Goal: Information Seeking & Learning: Learn about a topic

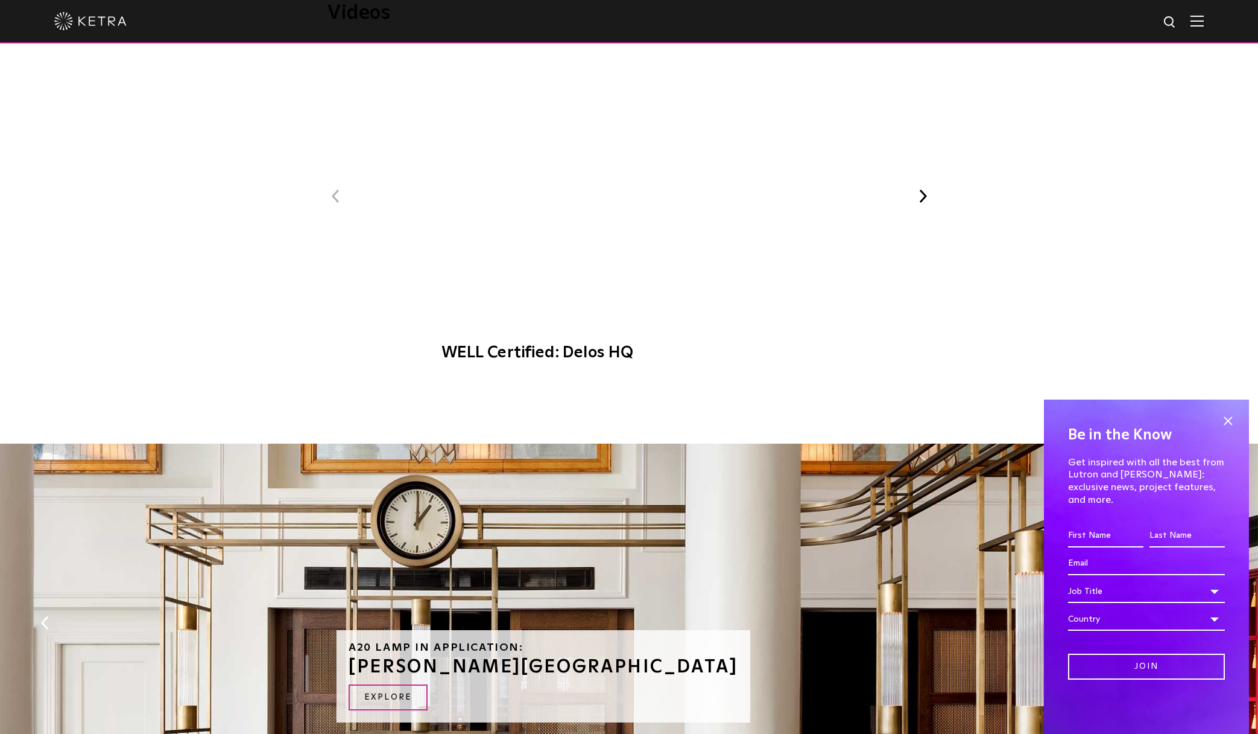
scroll to position [805, 0]
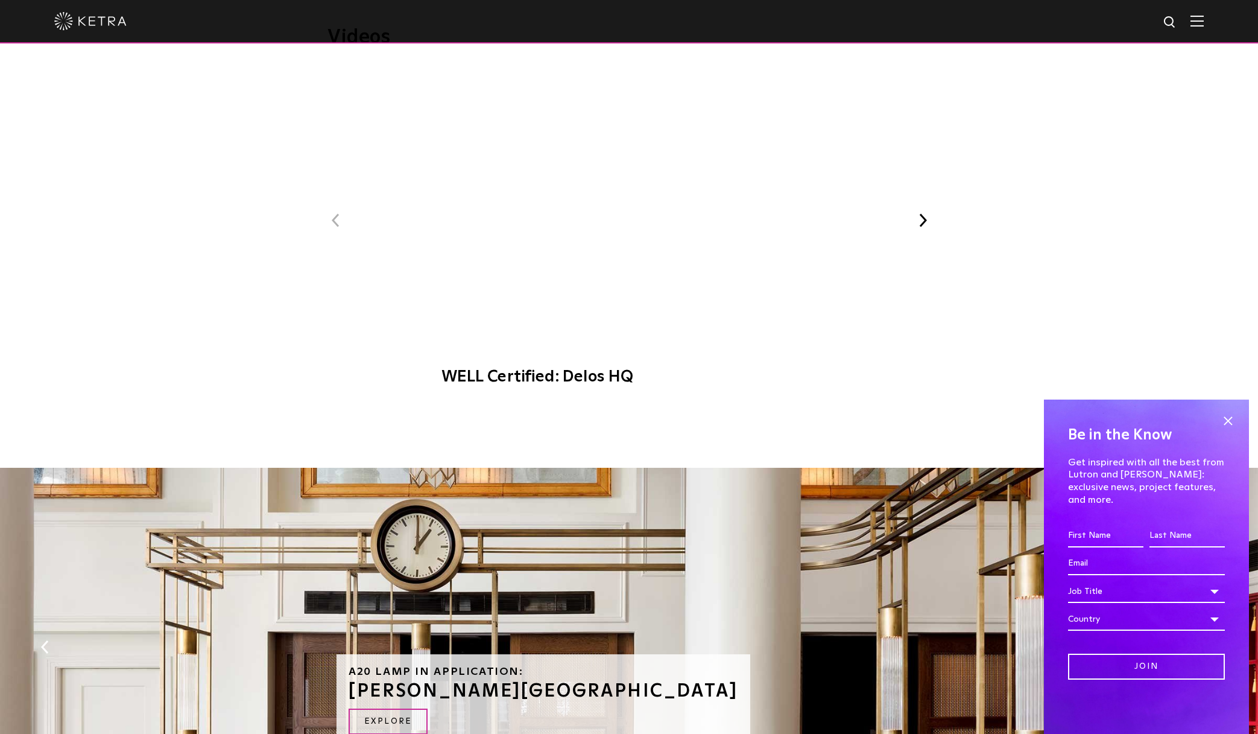
click at [922, 212] on button "Next" at bounding box center [923, 220] width 16 height 16
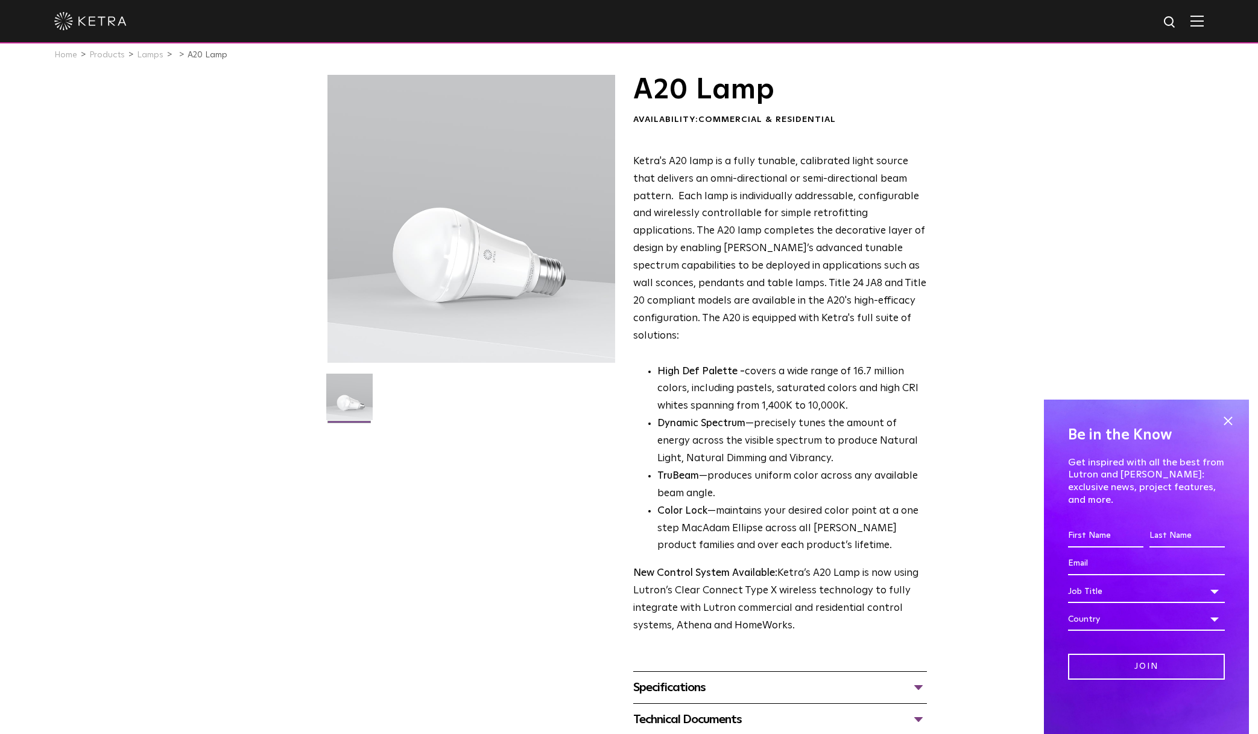
scroll to position [0, 0]
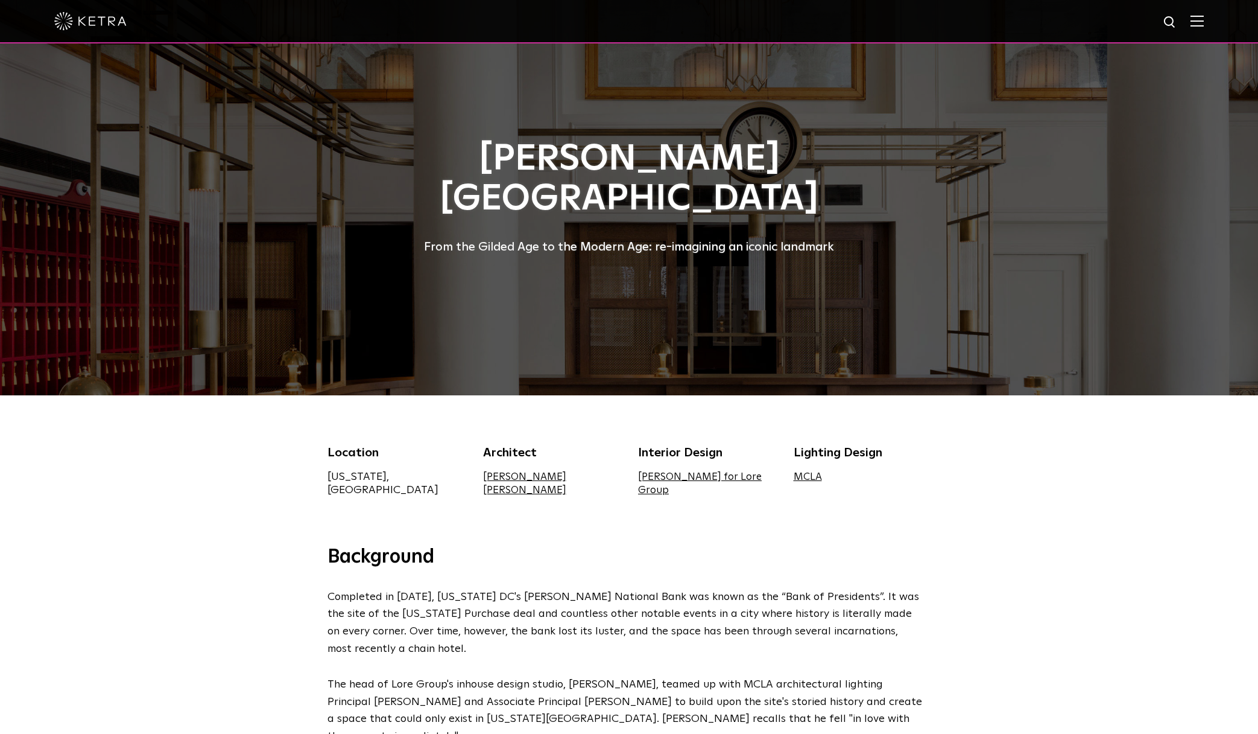
click at [1024, 186] on div at bounding box center [629, 197] width 1258 height 395
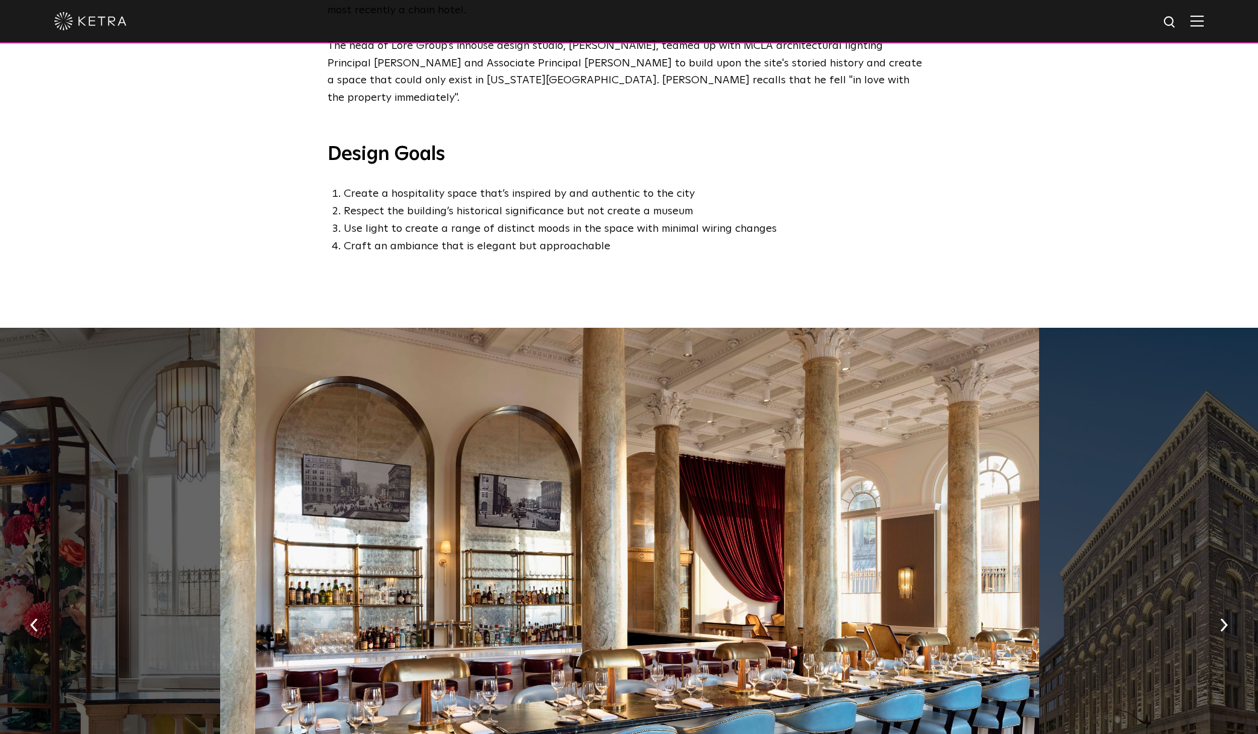
scroll to position [947, 0]
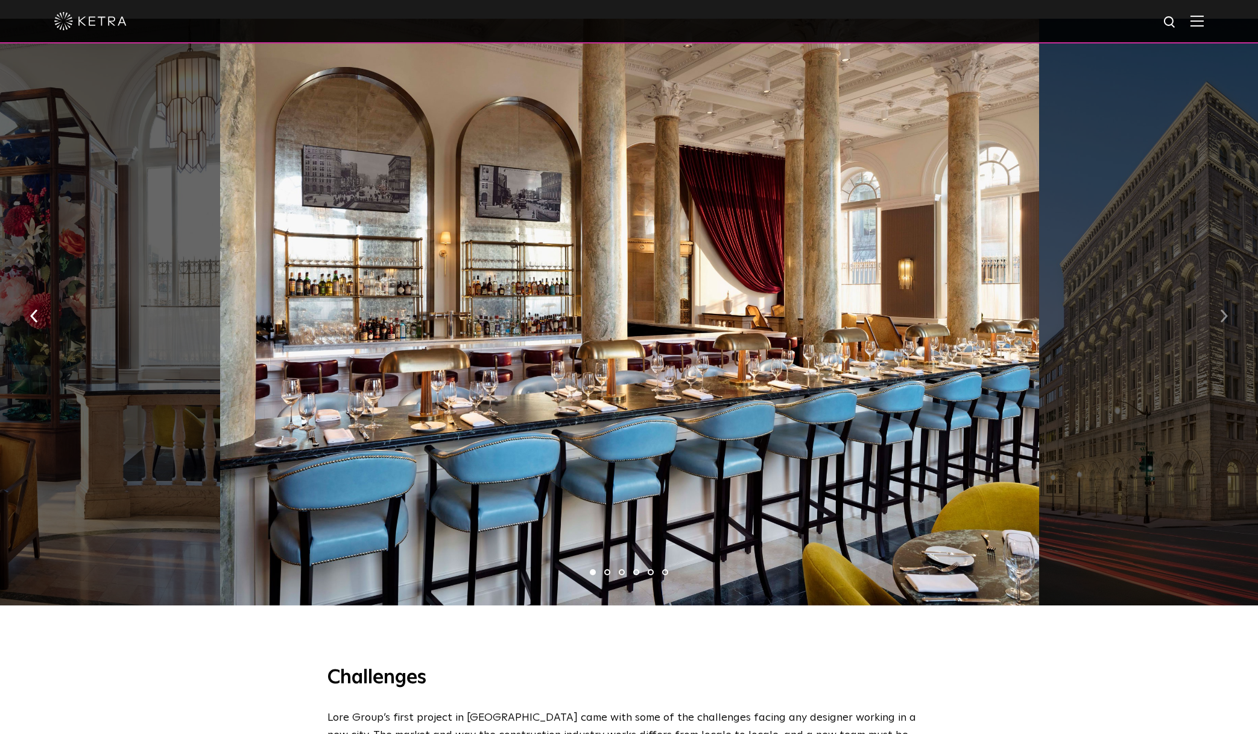
click at [1225, 309] on img "button" at bounding box center [1224, 315] width 8 height 13
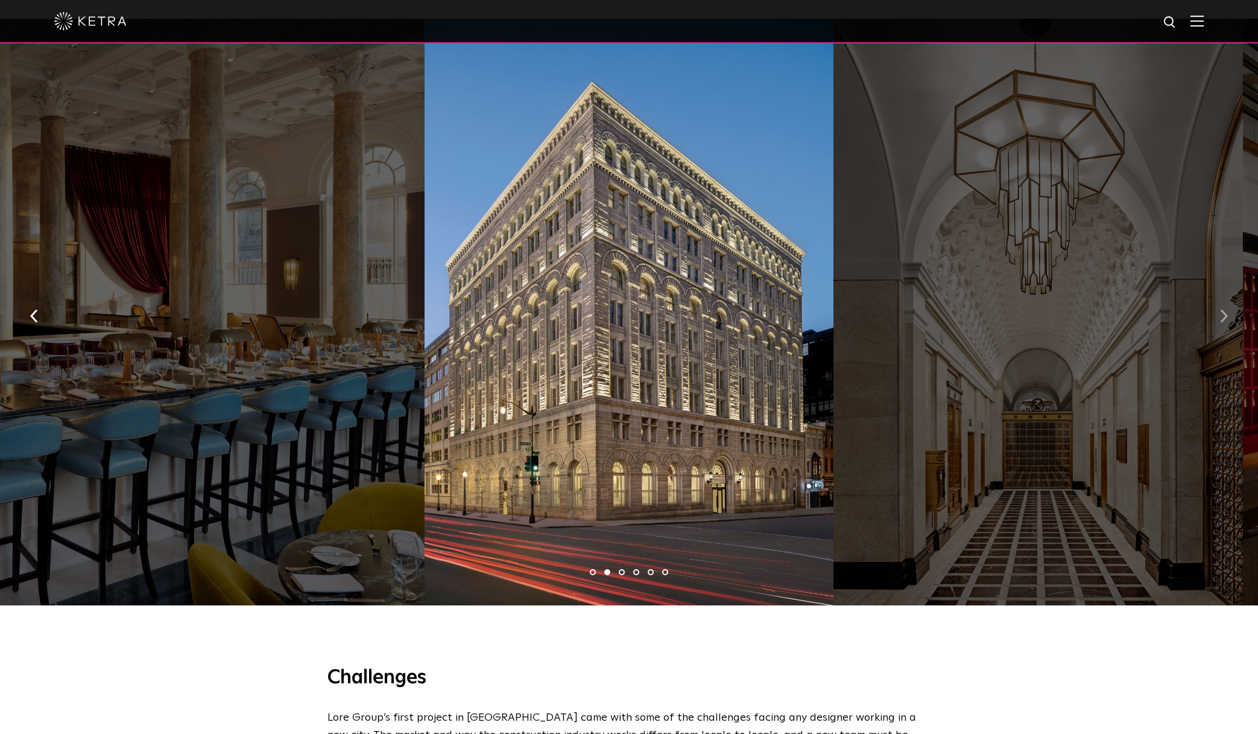
click at [1225, 309] on img "button" at bounding box center [1224, 315] width 8 height 13
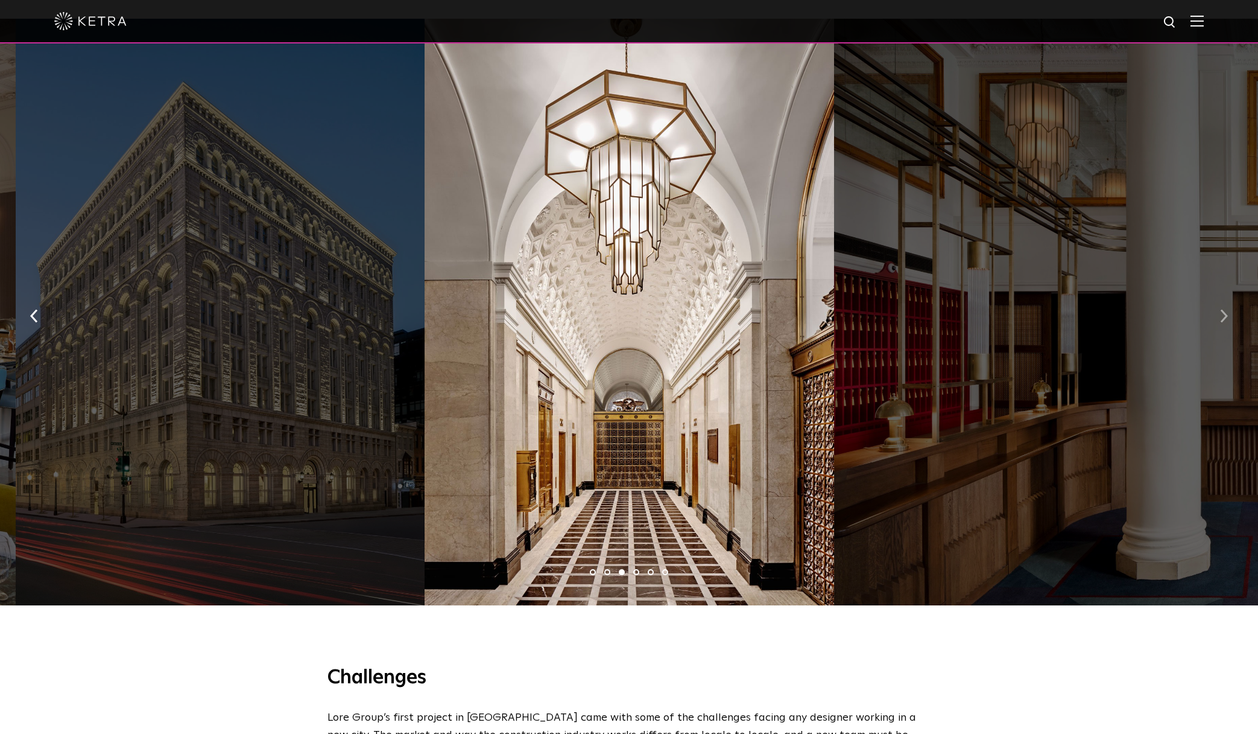
click at [1225, 309] on img "button" at bounding box center [1224, 315] width 8 height 13
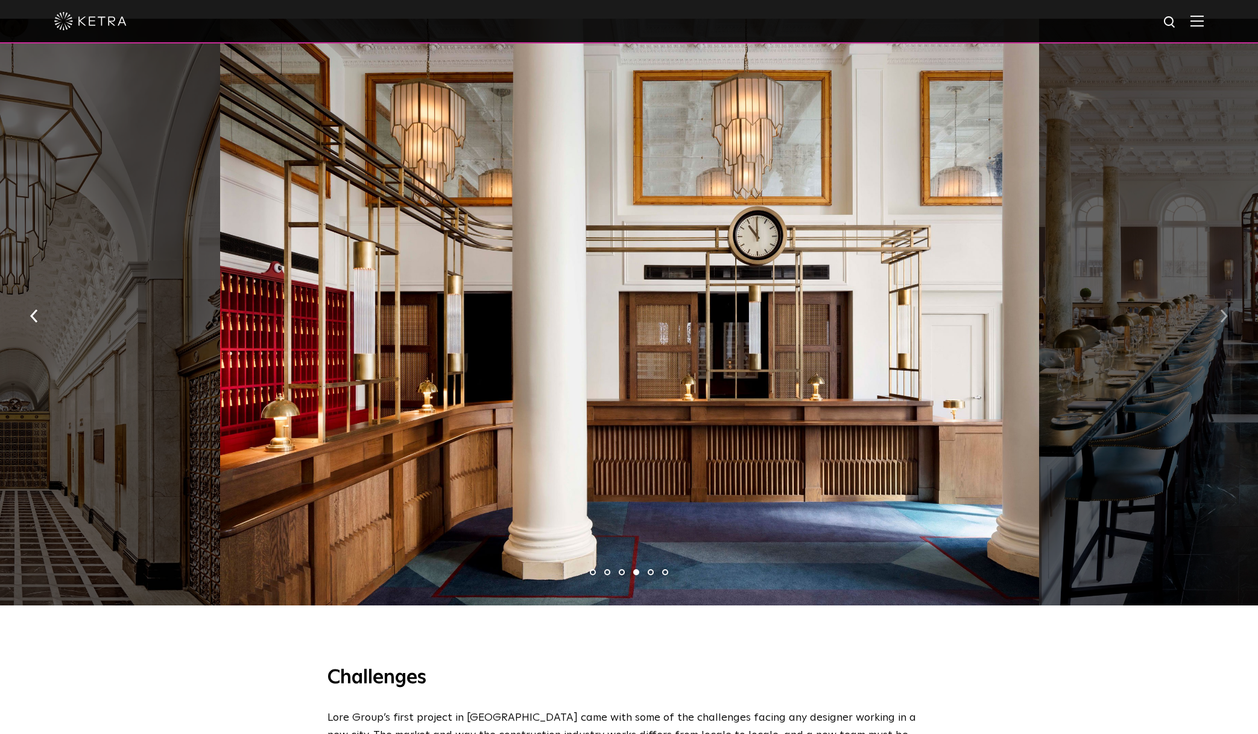
click at [1225, 309] on img "button" at bounding box center [1224, 315] width 8 height 13
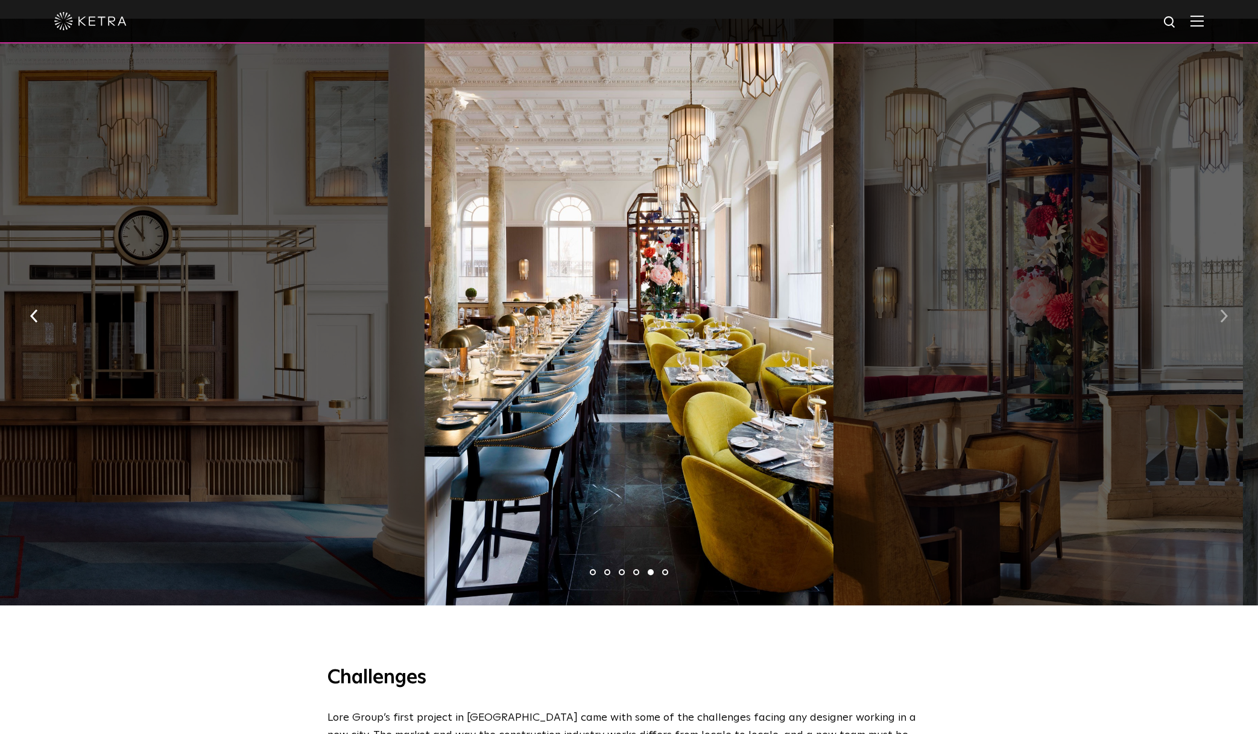
click at [1225, 309] on img "button" at bounding box center [1224, 315] width 8 height 13
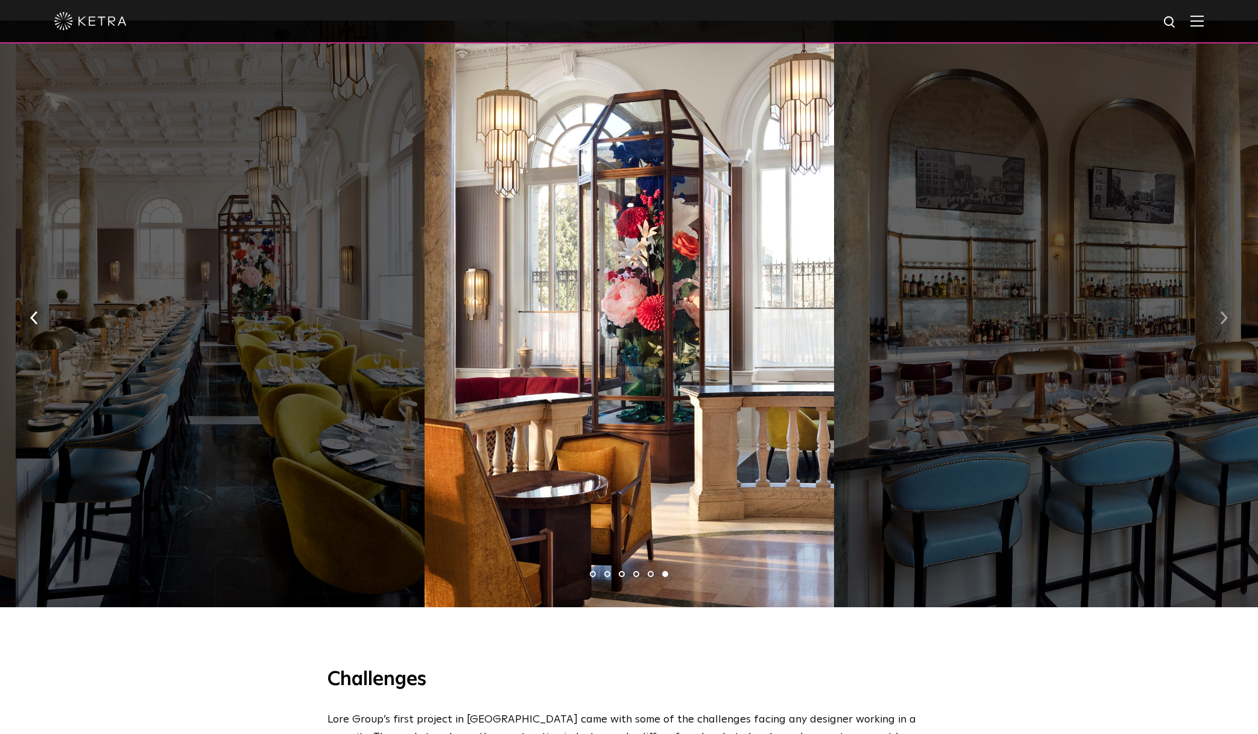
click at [1225, 296] on button "button" at bounding box center [1224, 317] width 26 height 42
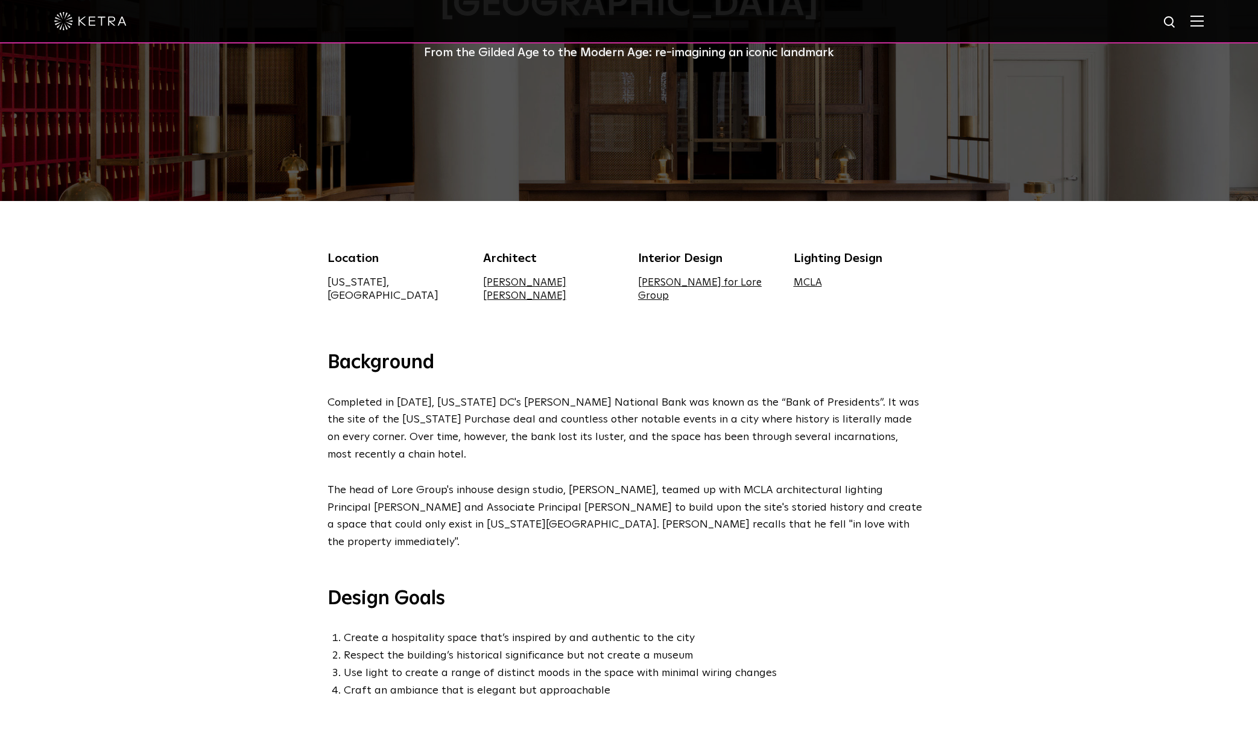
scroll to position [229, 0]
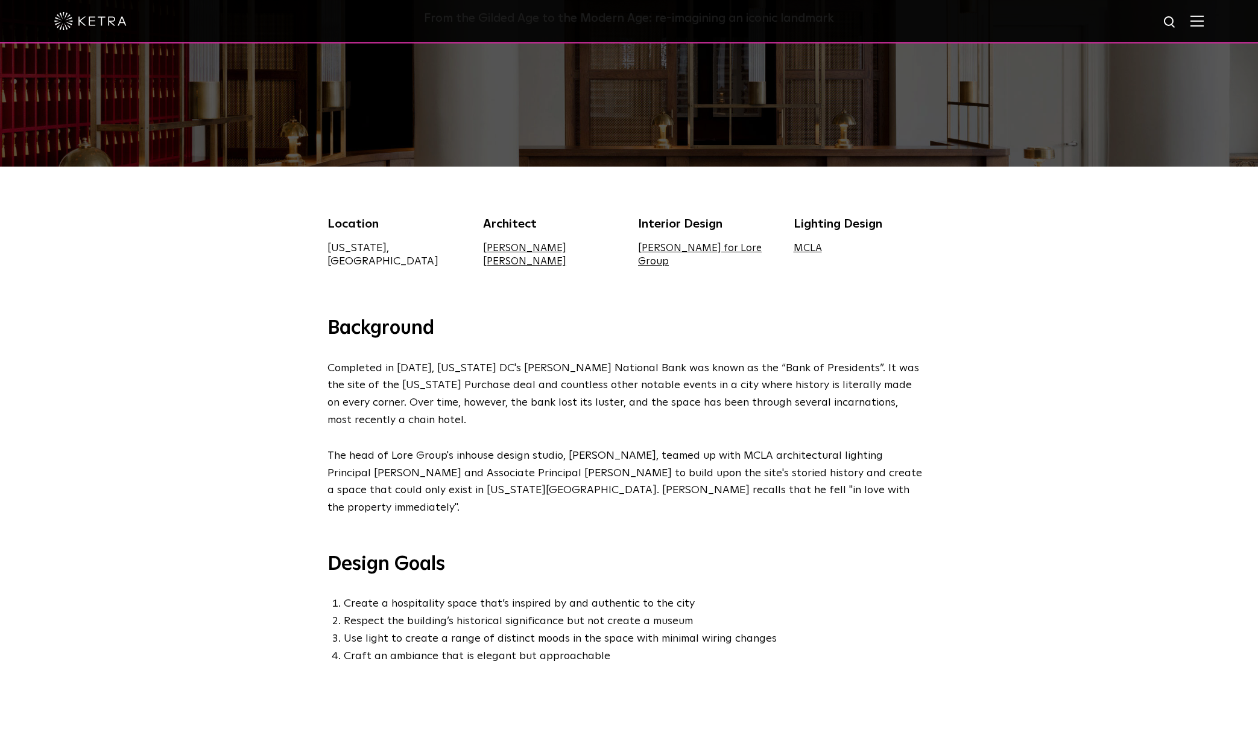
click at [1141, 322] on div "Background Completed in 1902, Washington DC's Riggs National Bank was known as …" at bounding box center [629, 526] width 1258 height 421
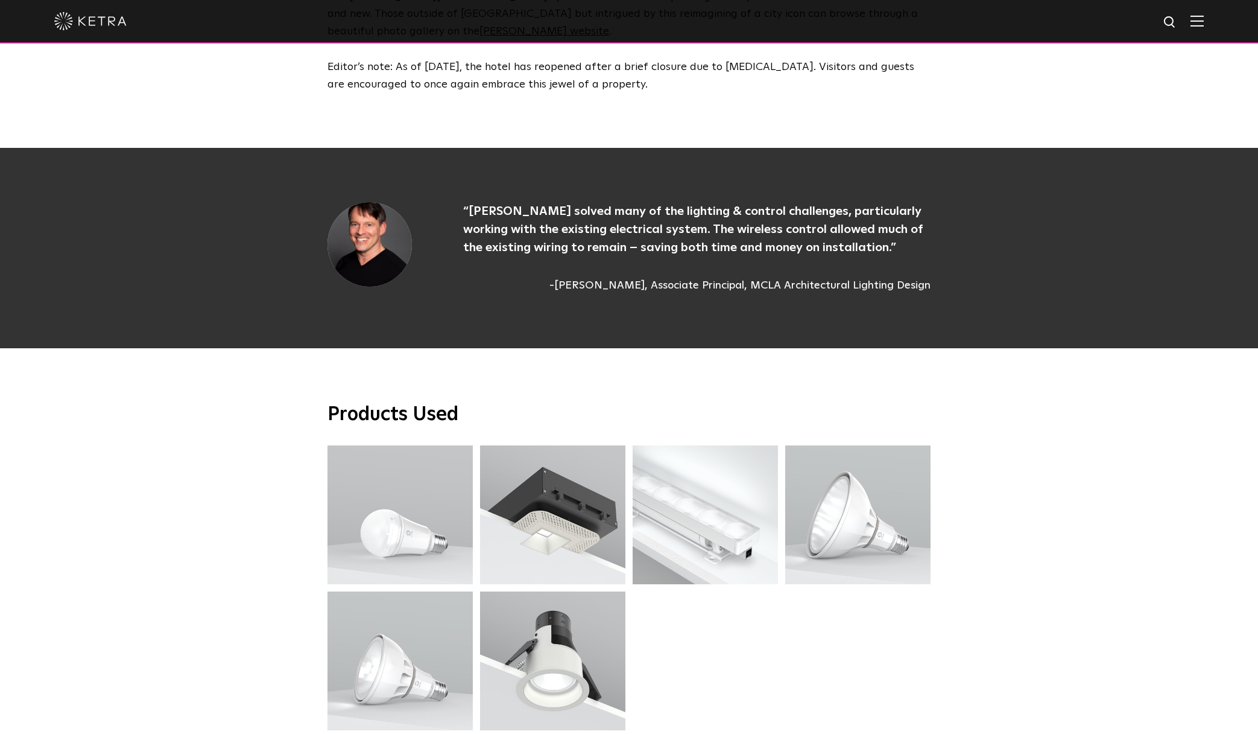
scroll to position [3402, 0]
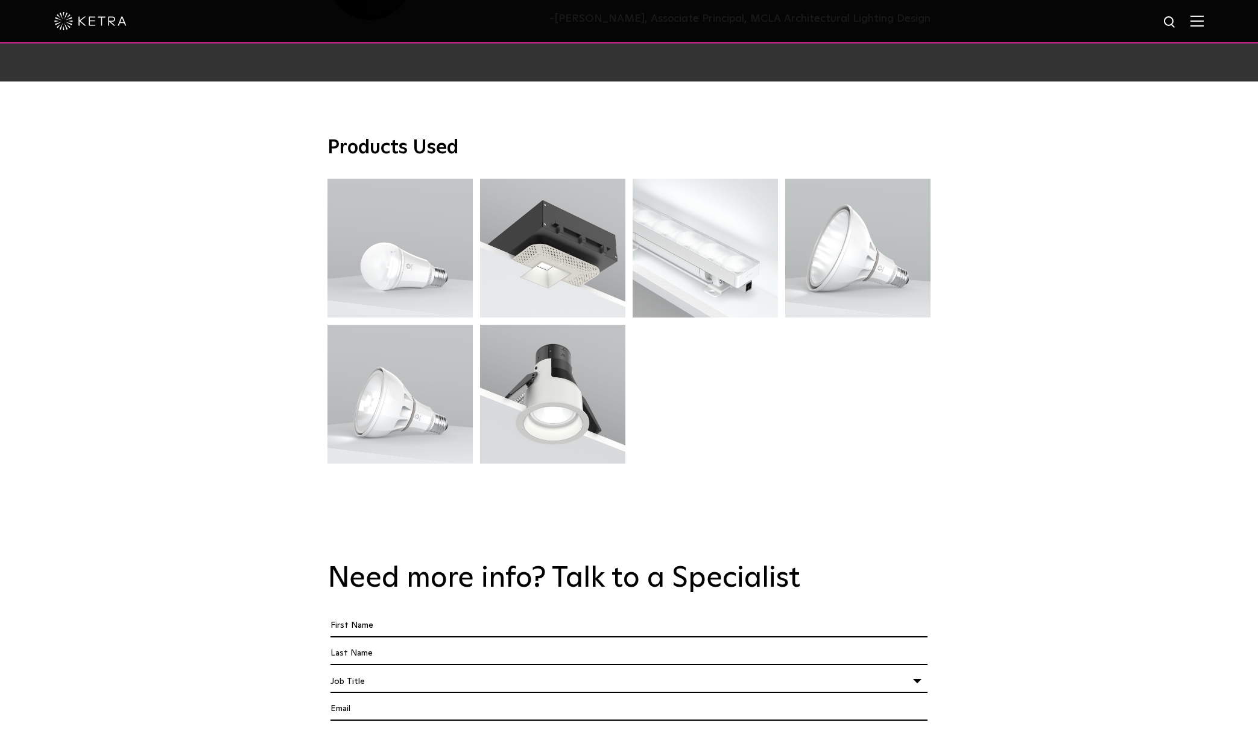
click at [975, 331] on div "Products Used A20 Lamp A20 Lamp D3 Downlight D3 Downlight G2 Linear G2 Linear S…" at bounding box center [629, 303] width 1258 height 444
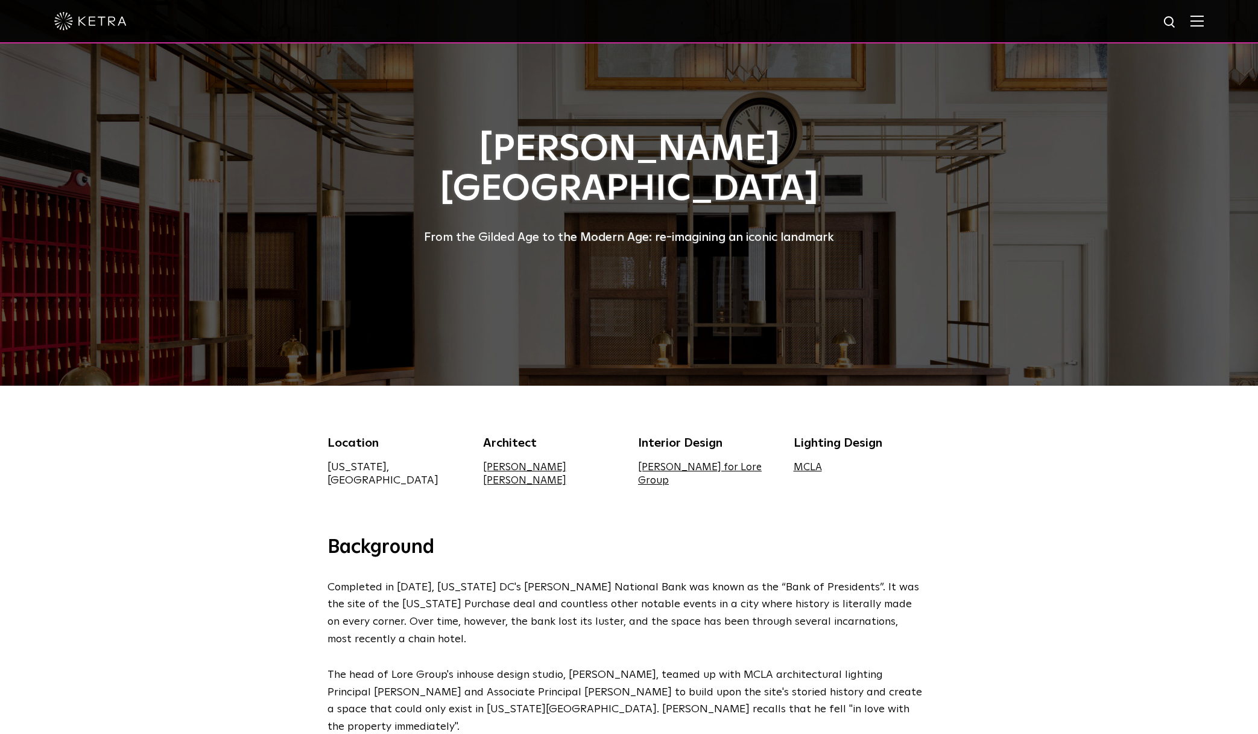
scroll to position [0, 0]
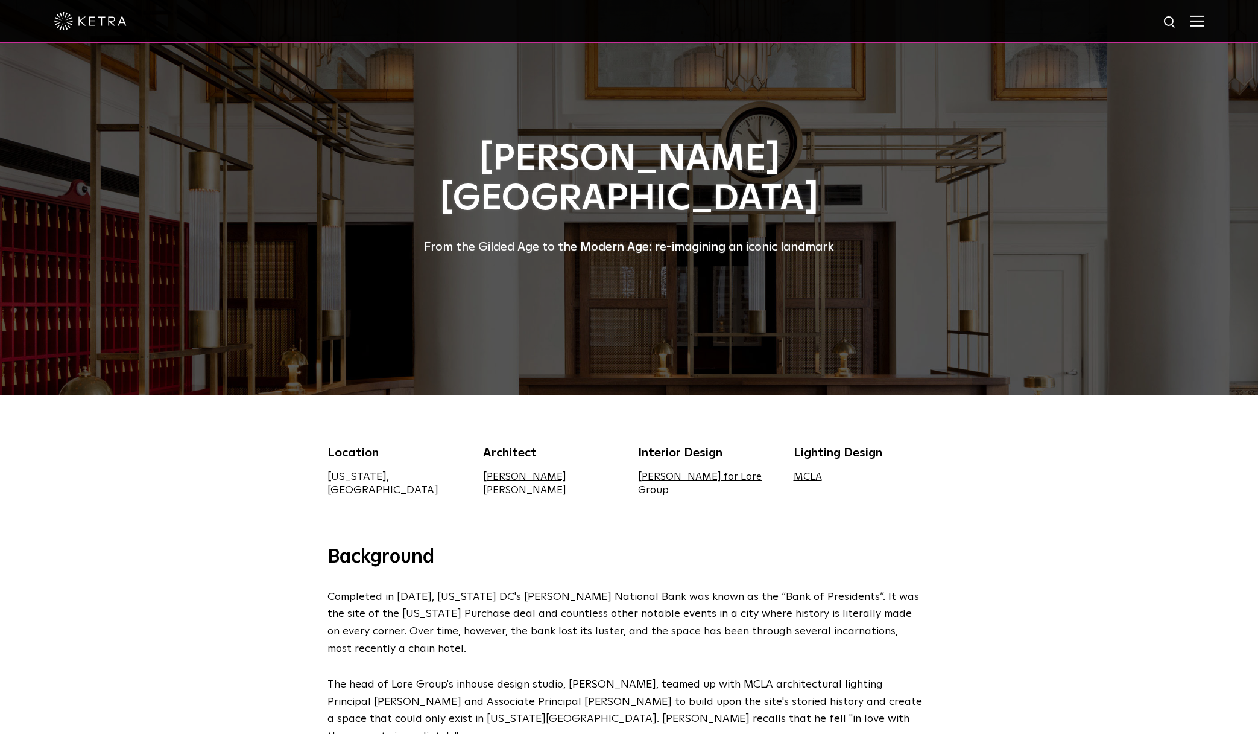
click at [1086, 454] on div "Location Washington, DC Architect Perkins Eastman Interior Design Jacu Strauss …" at bounding box center [629, 470] width 1258 height 150
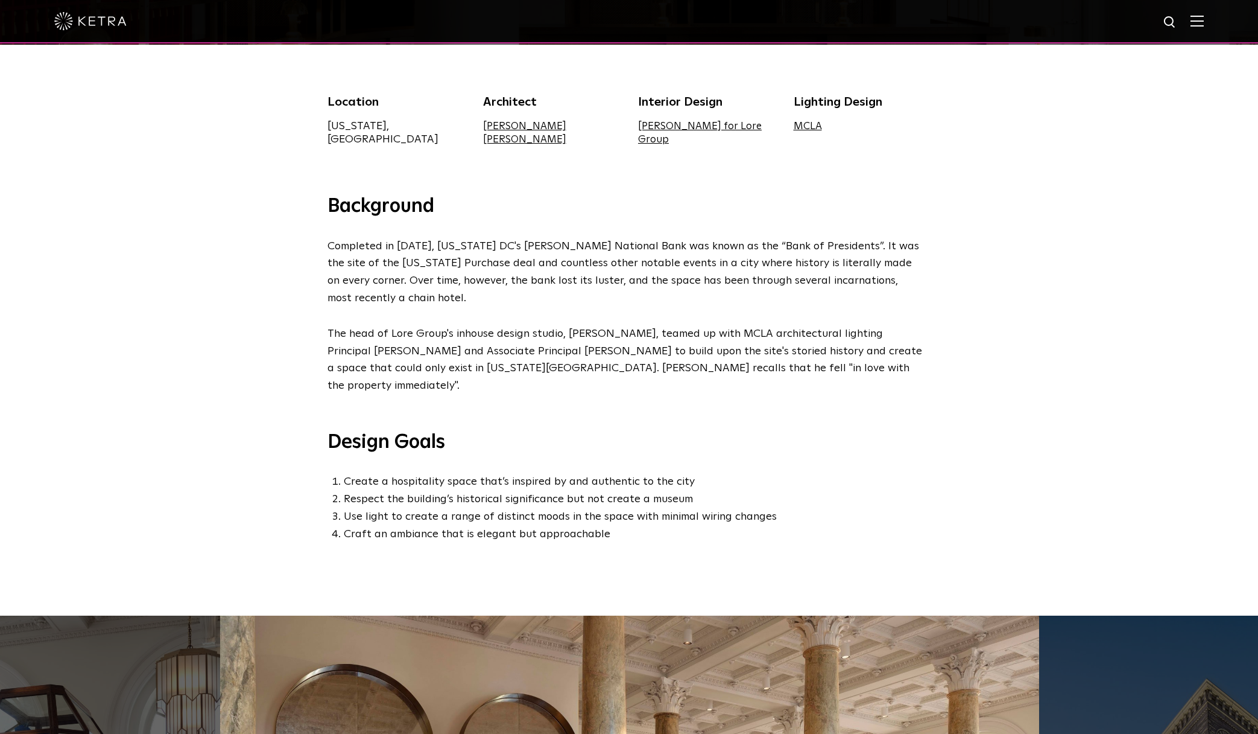
scroll to position [34, 0]
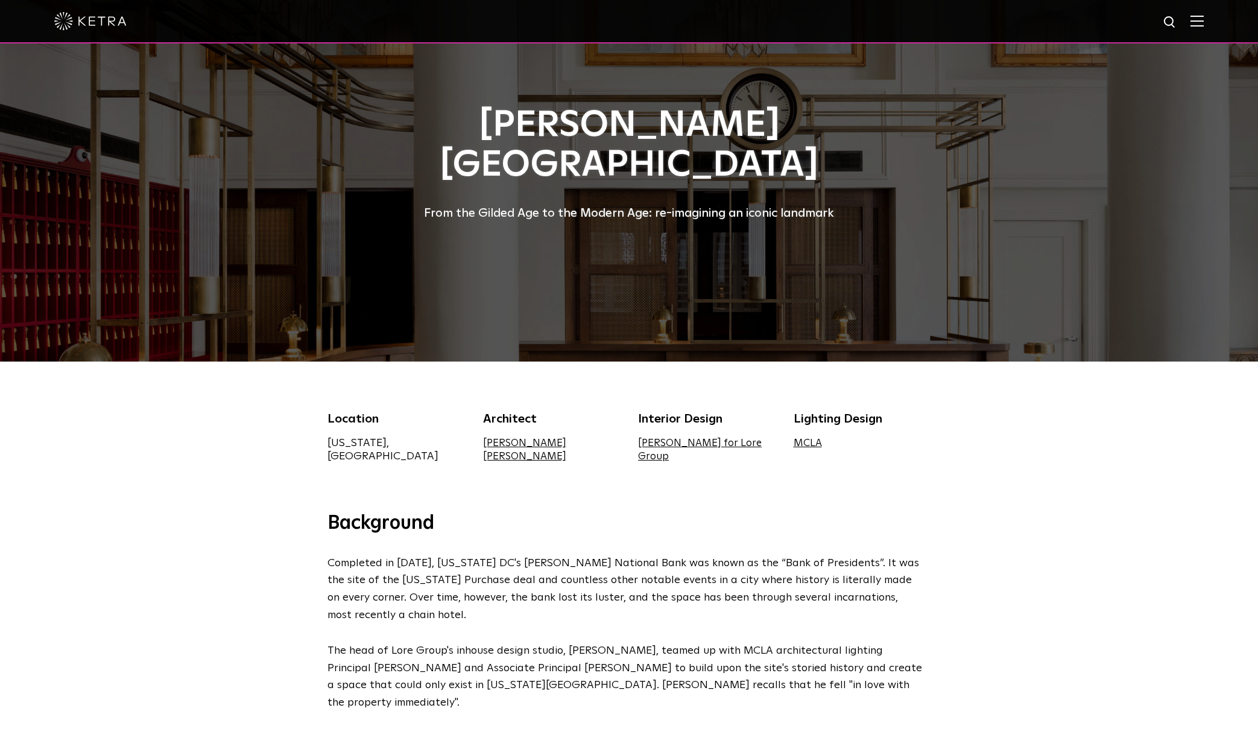
click at [1080, 446] on div "Location Washington, DC Architect Perkins Eastman Interior Design Jacu Strauss …" at bounding box center [629, 436] width 1258 height 150
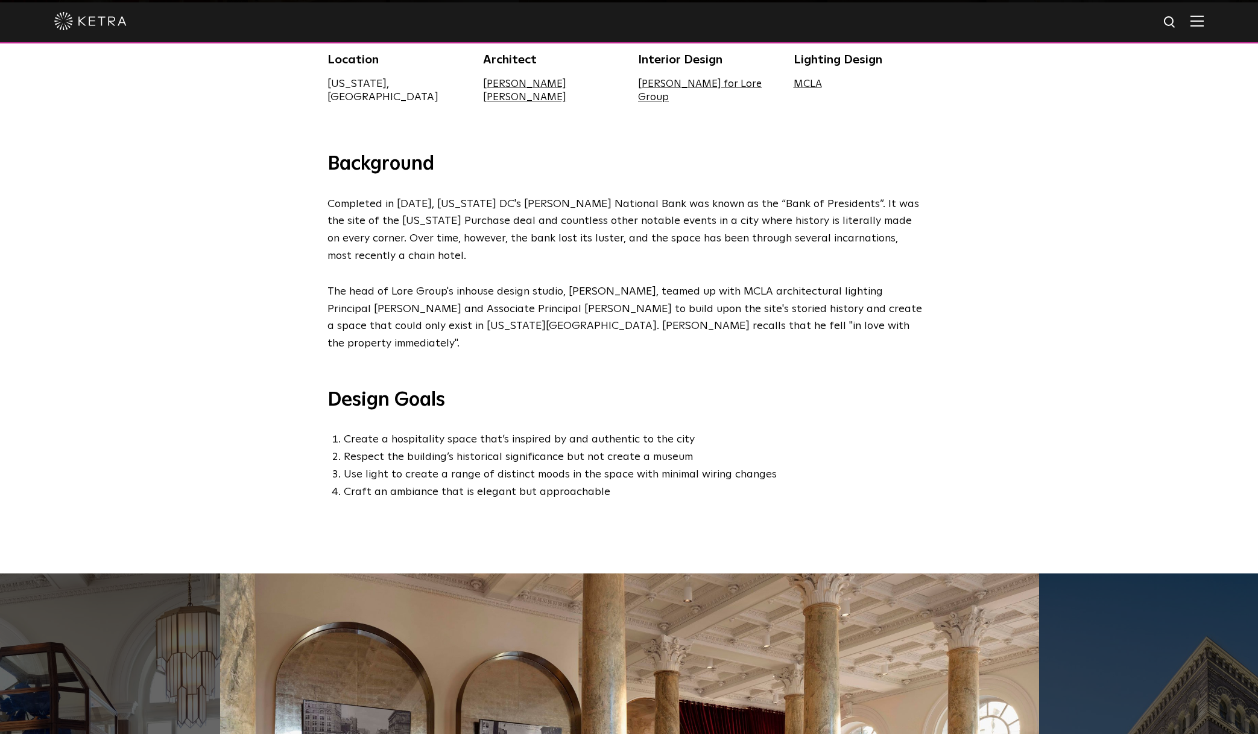
scroll to position [414, 0]
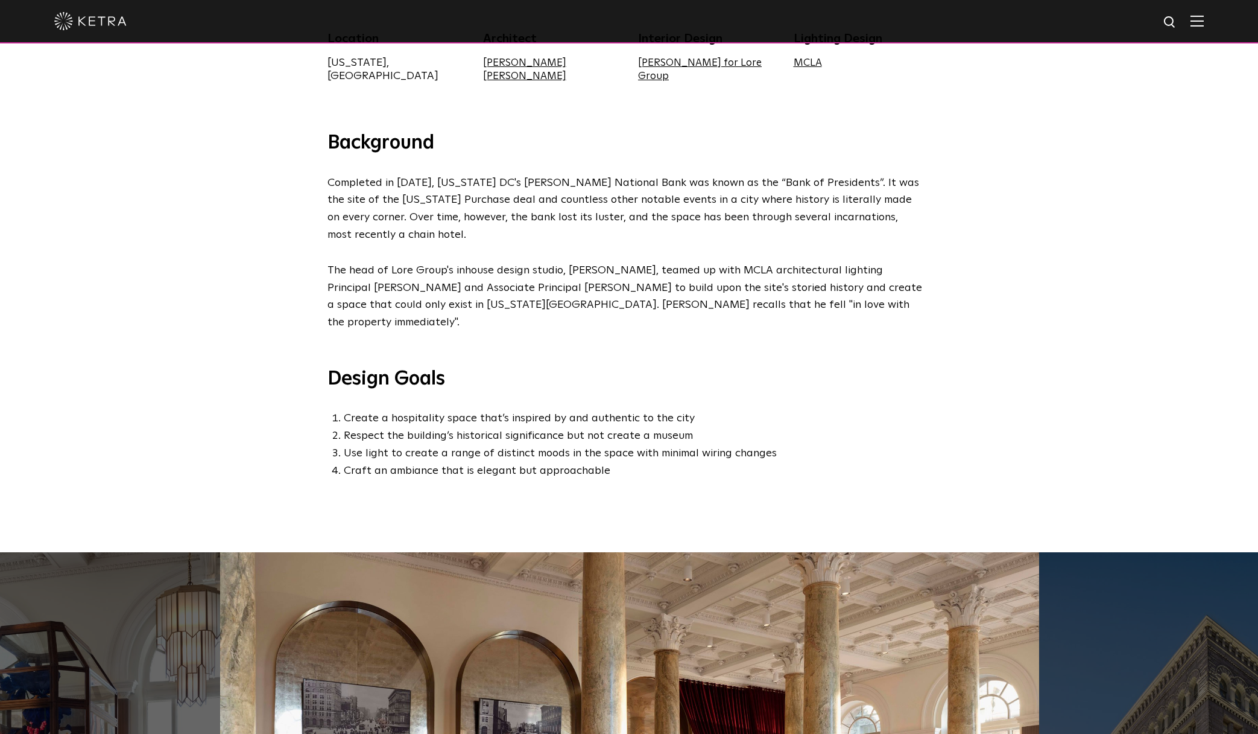
click at [1047, 186] on div "Background Completed in 1902, Washington DC's Riggs National Bank was known as …" at bounding box center [629, 341] width 1258 height 421
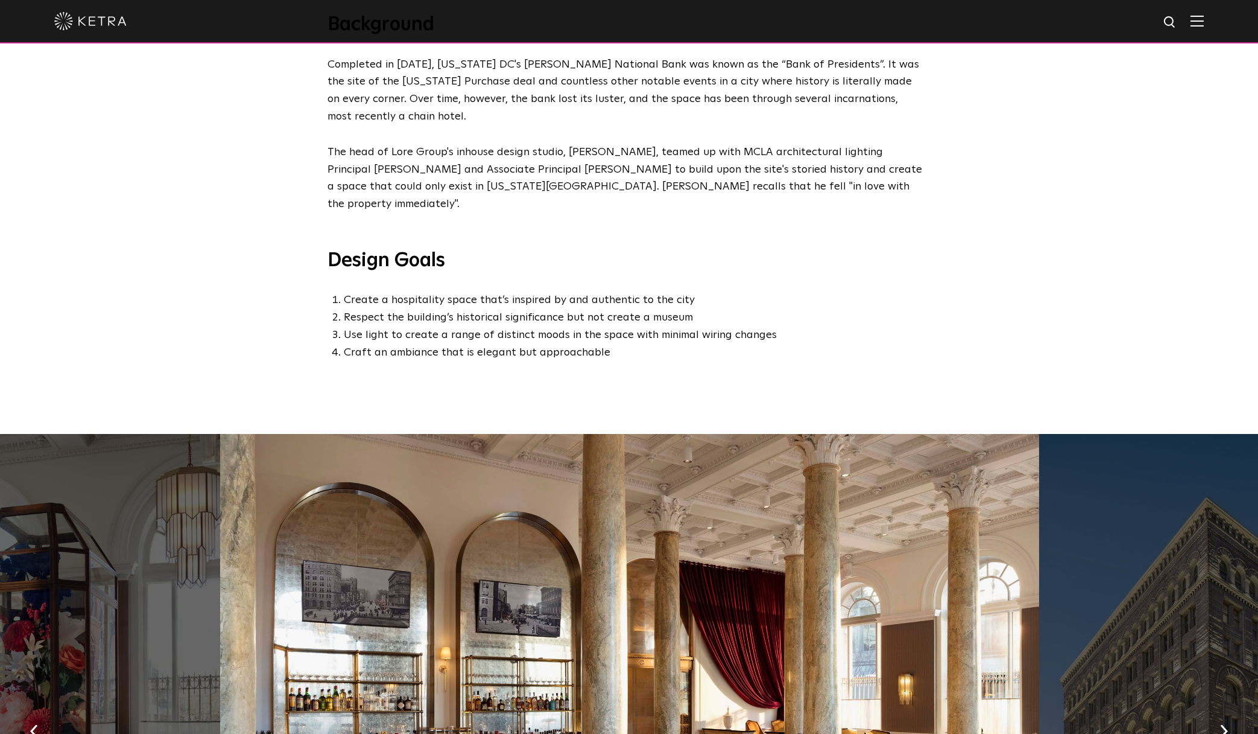
scroll to position [623, 0]
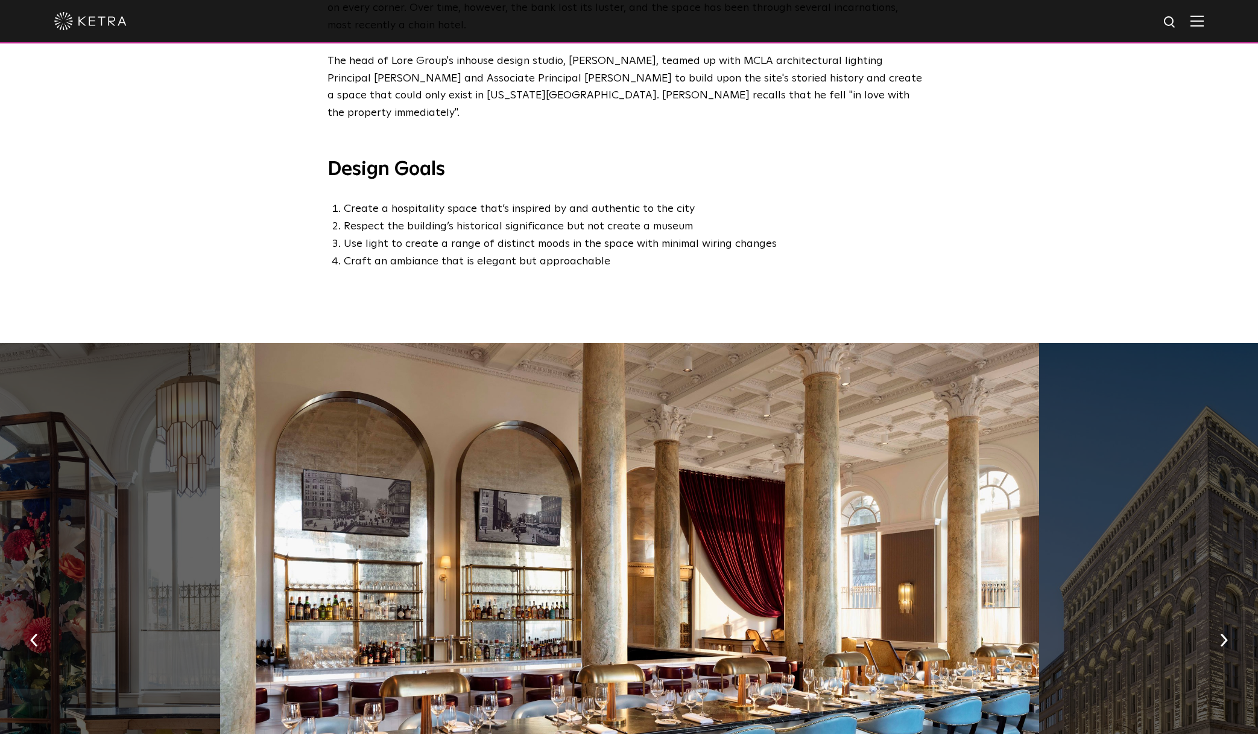
click at [1046, 188] on div "Background Completed in 1902, Washington DC's Riggs National Bank was known as …" at bounding box center [629, 132] width 1258 height 421
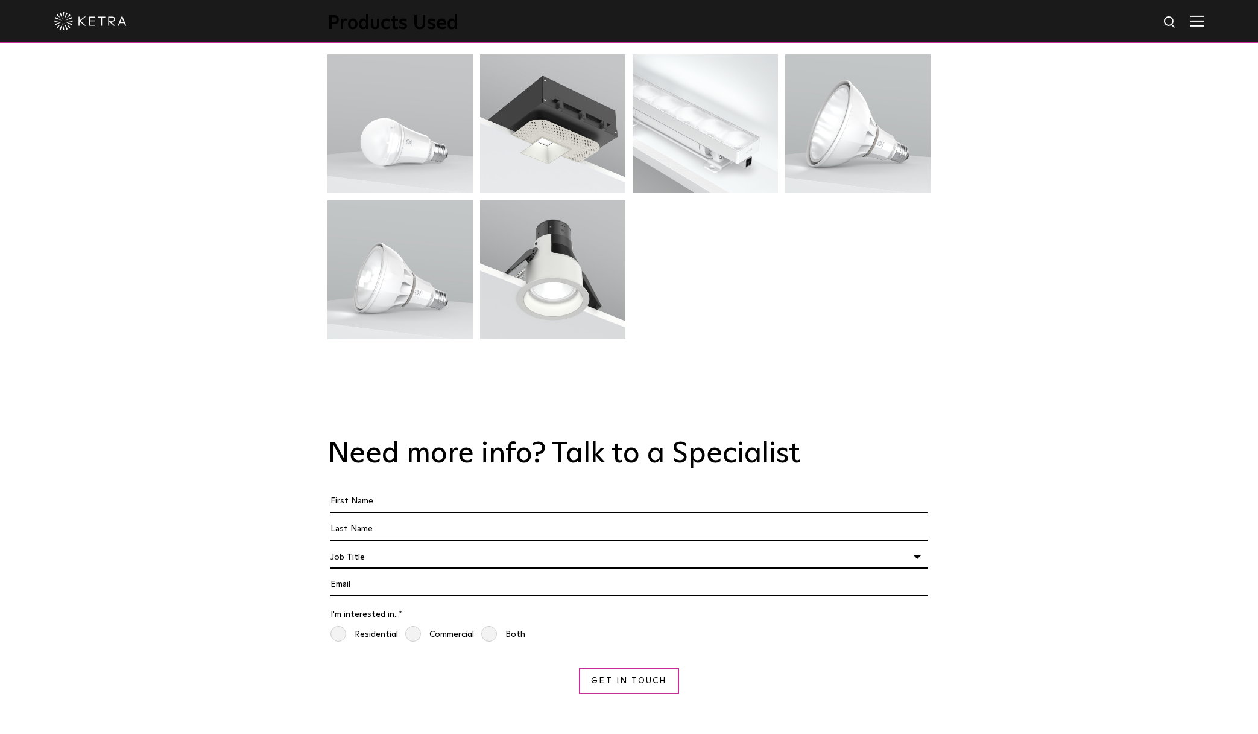
scroll to position [3564, 0]
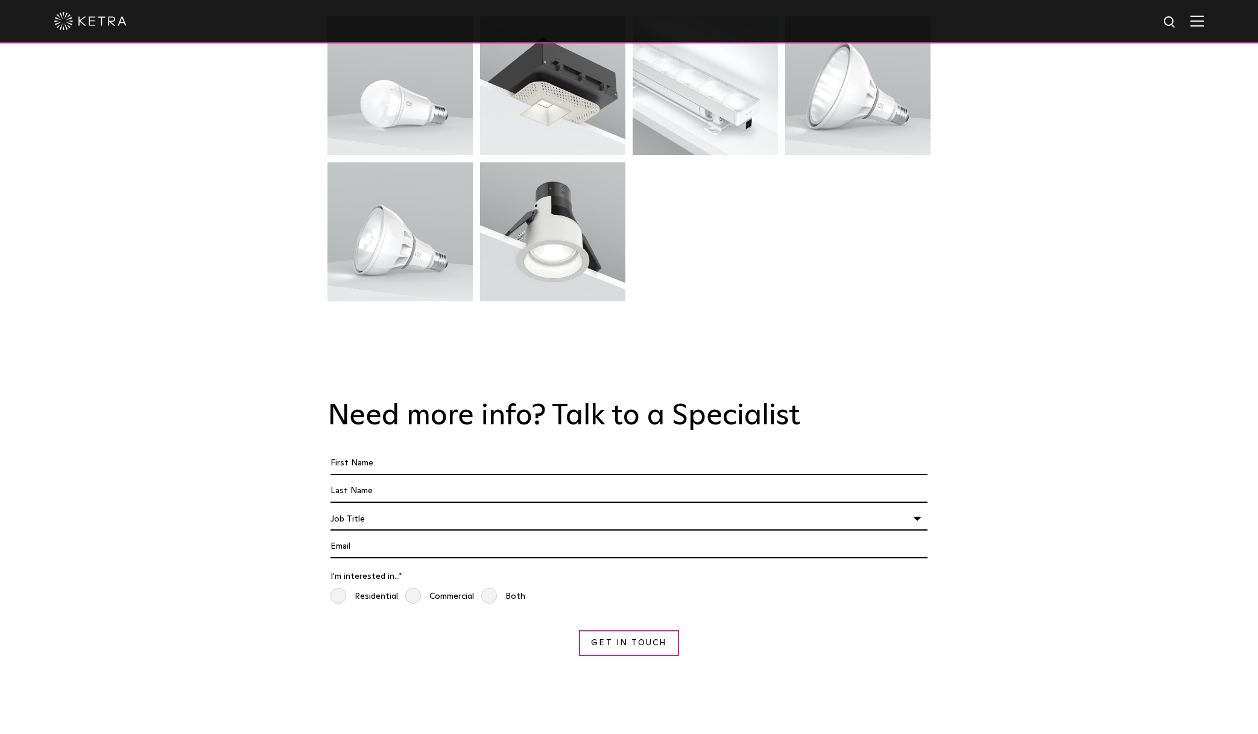
click at [917, 452] on input "First Name *" at bounding box center [629, 463] width 597 height 23
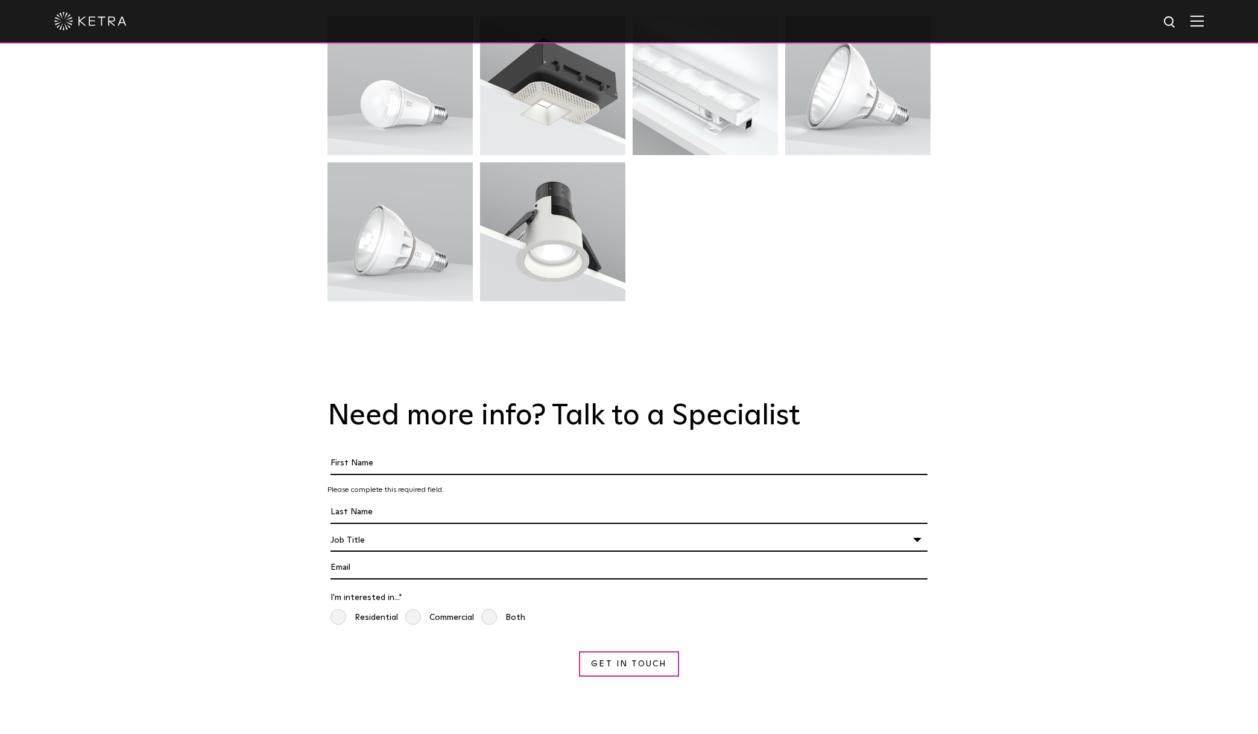
click at [899, 452] on form "First Name * Please complete this required field. Last name * I'm a * Job Title…" at bounding box center [629, 564] width 603 height 225
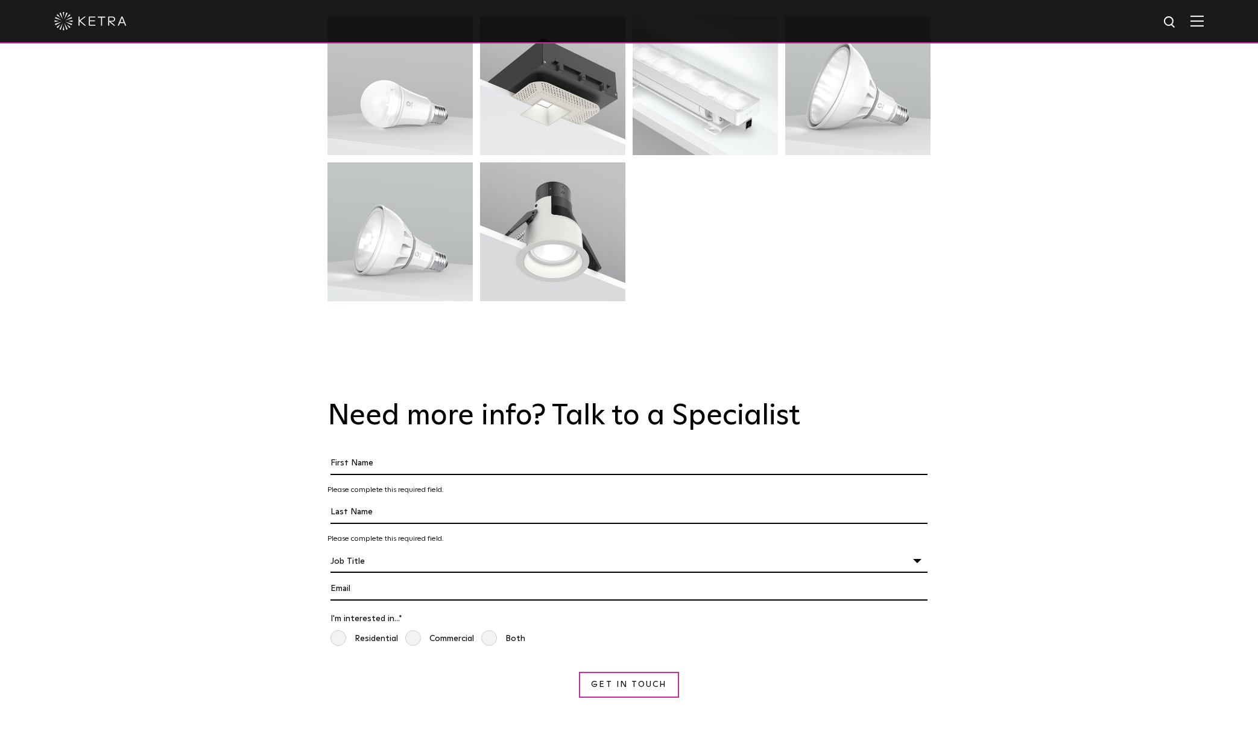
click at [899, 472] on form "First Name * Please complete this required field. Last name * Please complete t…" at bounding box center [629, 575] width 603 height 246
click at [902, 550] on div "Job Title" at bounding box center [629, 561] width 597 height 23
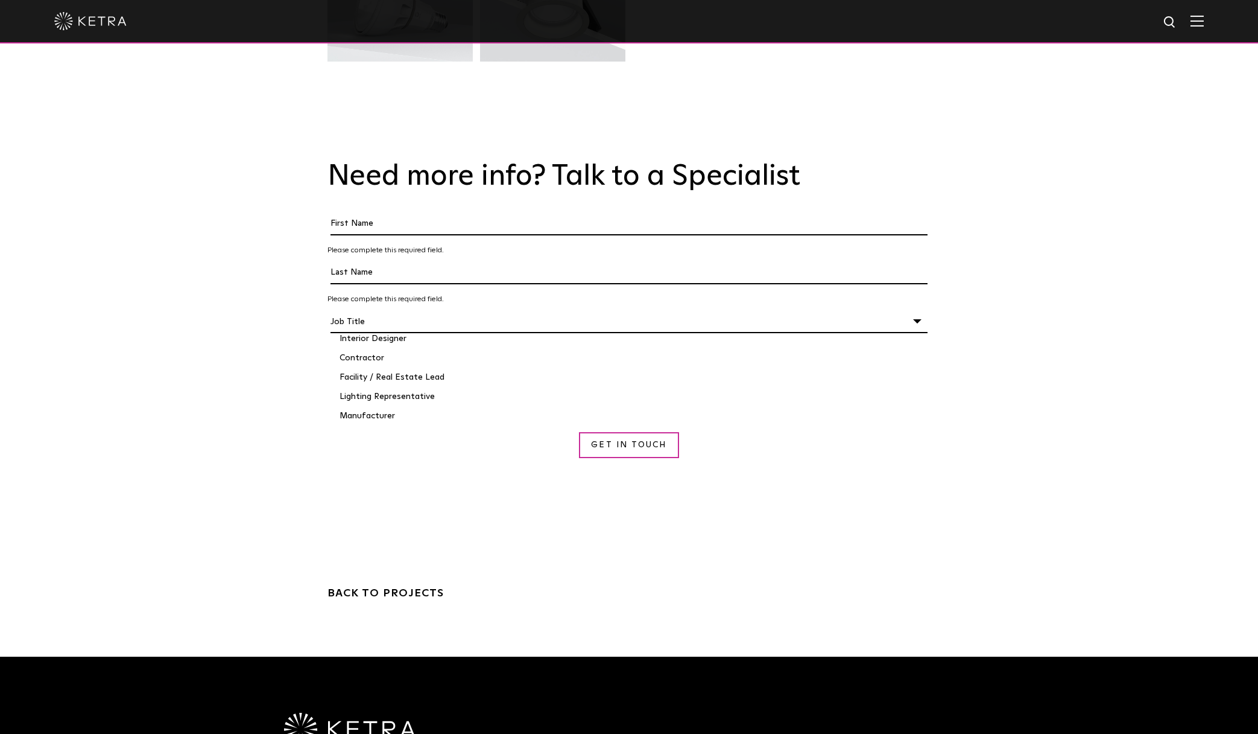
scroll to position [0, 0]
click at [1005, 341] on div "Need more info? Talk to a Specialist First Name * Please complete this required…" at bounding box center [629, 320] width 1258 height 395
click at [1022, 276] on div "Need more info? Talk to a Specialist First Name * Please complete this required…" at bounding box center [629, 320] width 1258 height 395
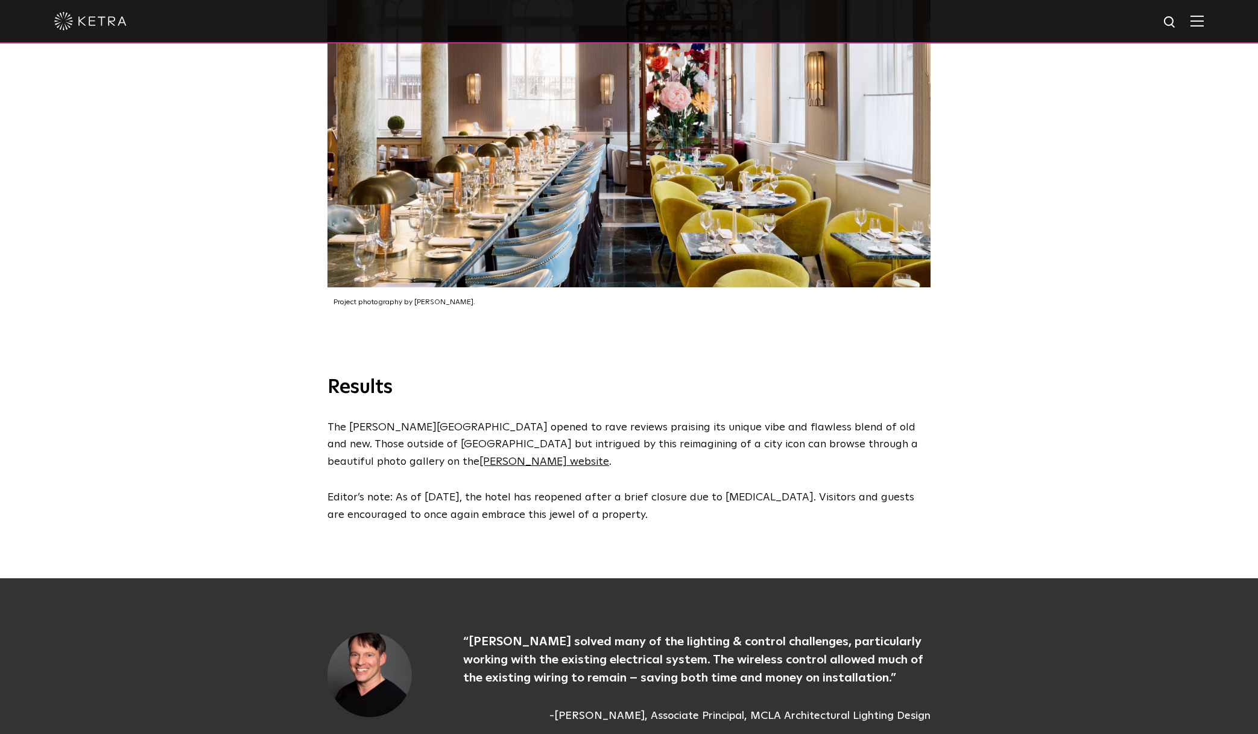
scroll to position [2546, 0]
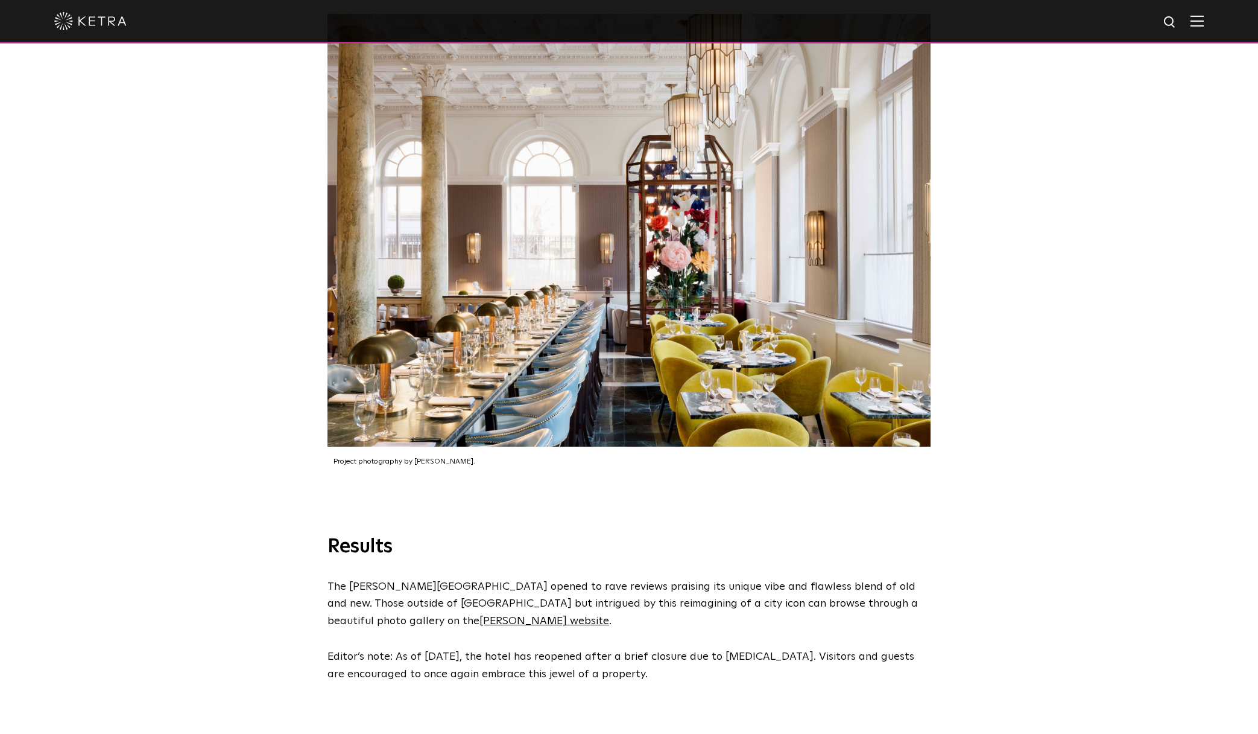
click at [1066, 251] on div "Project photography by Jennifer Hughes." at bounding box center [629, 247] width 1258 height 575
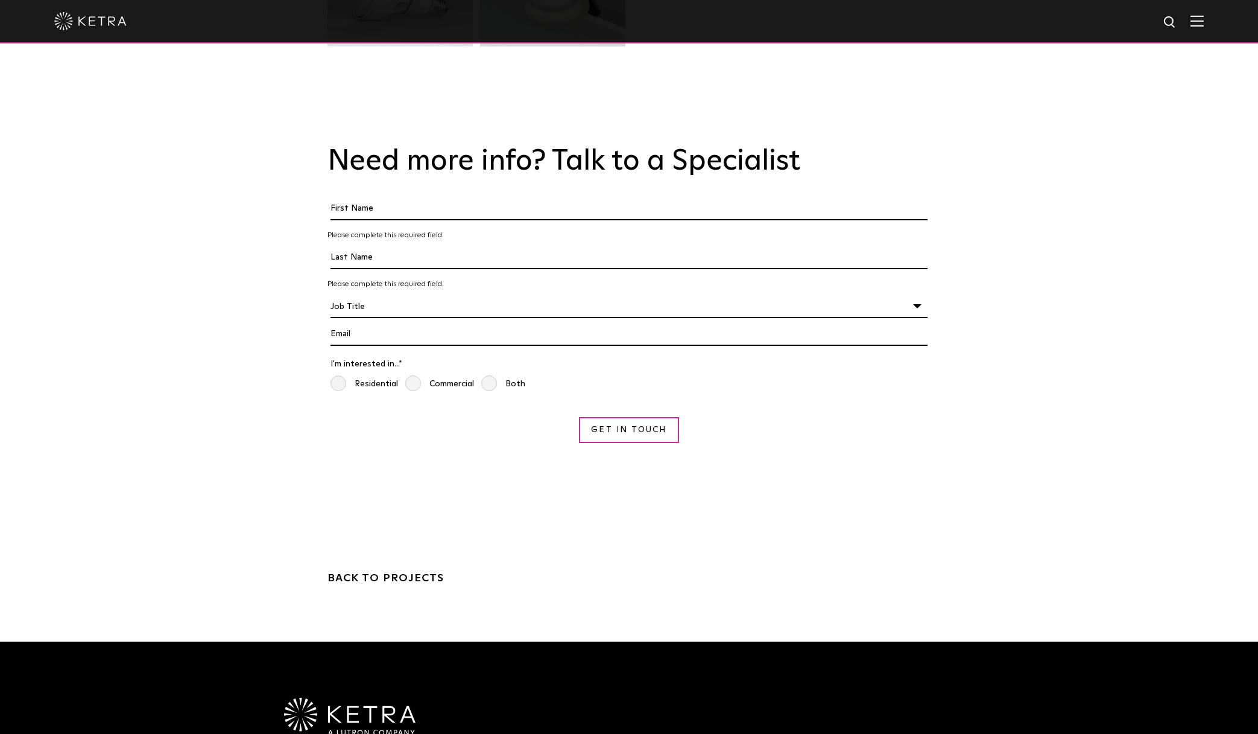
scroll to position [3817, 0]
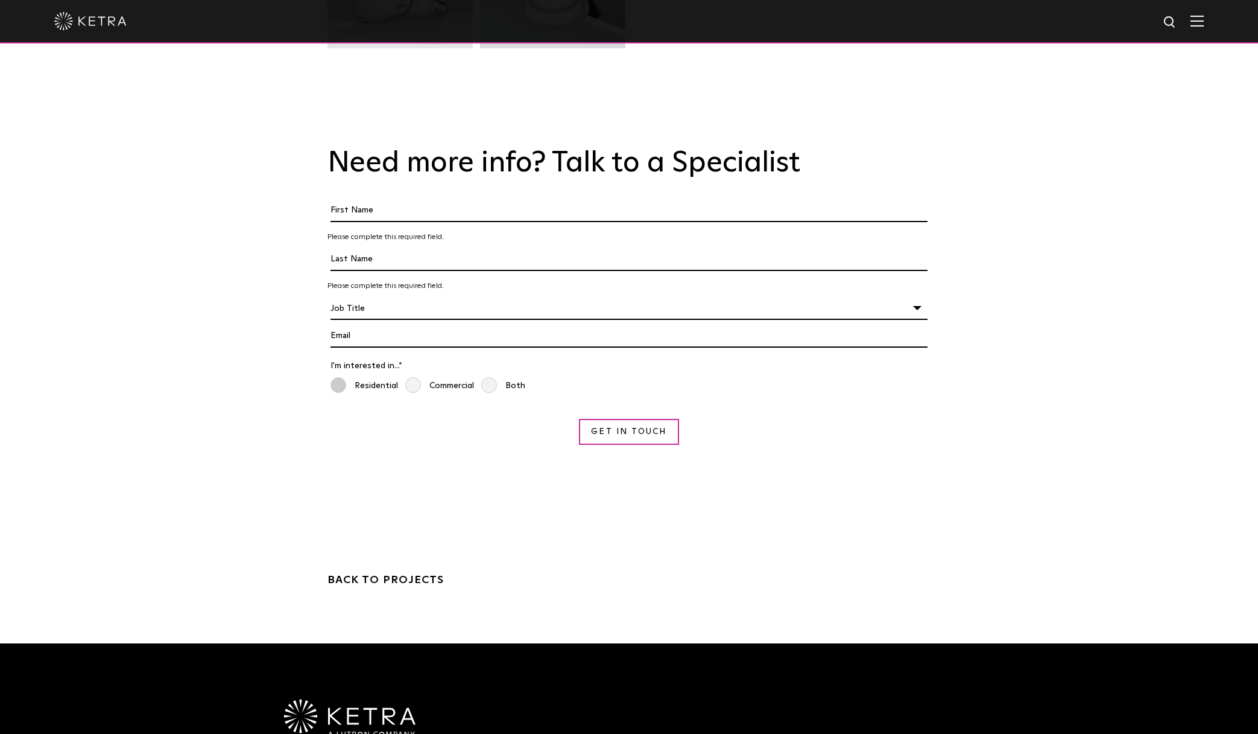
click at [360, 377] on span "Residential" at bounding box center [365, 385] width 68 height 17
click at [340, 376] on input "Residential" at bounding box center [336, 382] width 10 height 13
radio input "true"
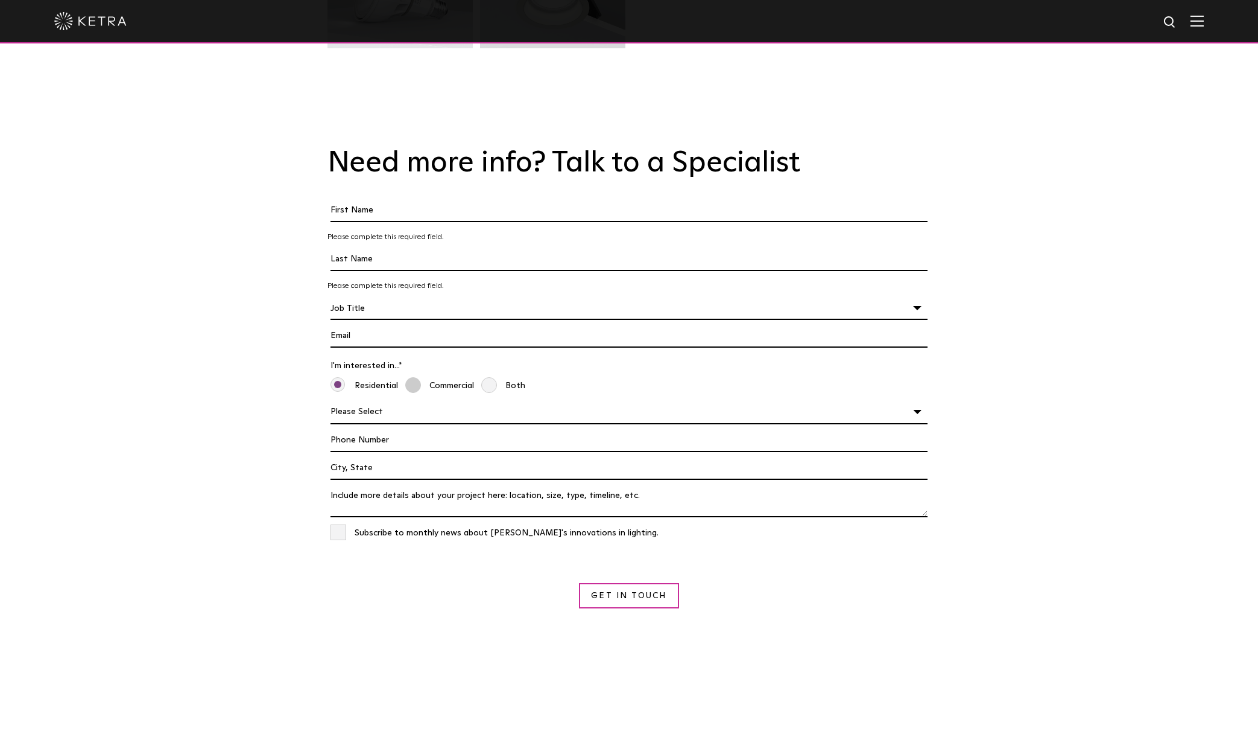
click at [436, 377] on span "Commercial" at bounding box center [439, 385] width 69 height 17
click at [415, 376] on input "Commercial" at bounding box center [410, 382] width 10 height 13
radio input "true"
click at [517, 377] on span "Both" at bounding box center [503, 385] width 44 height 17
click at [491, 376] on input "Both" at bounding box center [486, 382] width 10 height 13
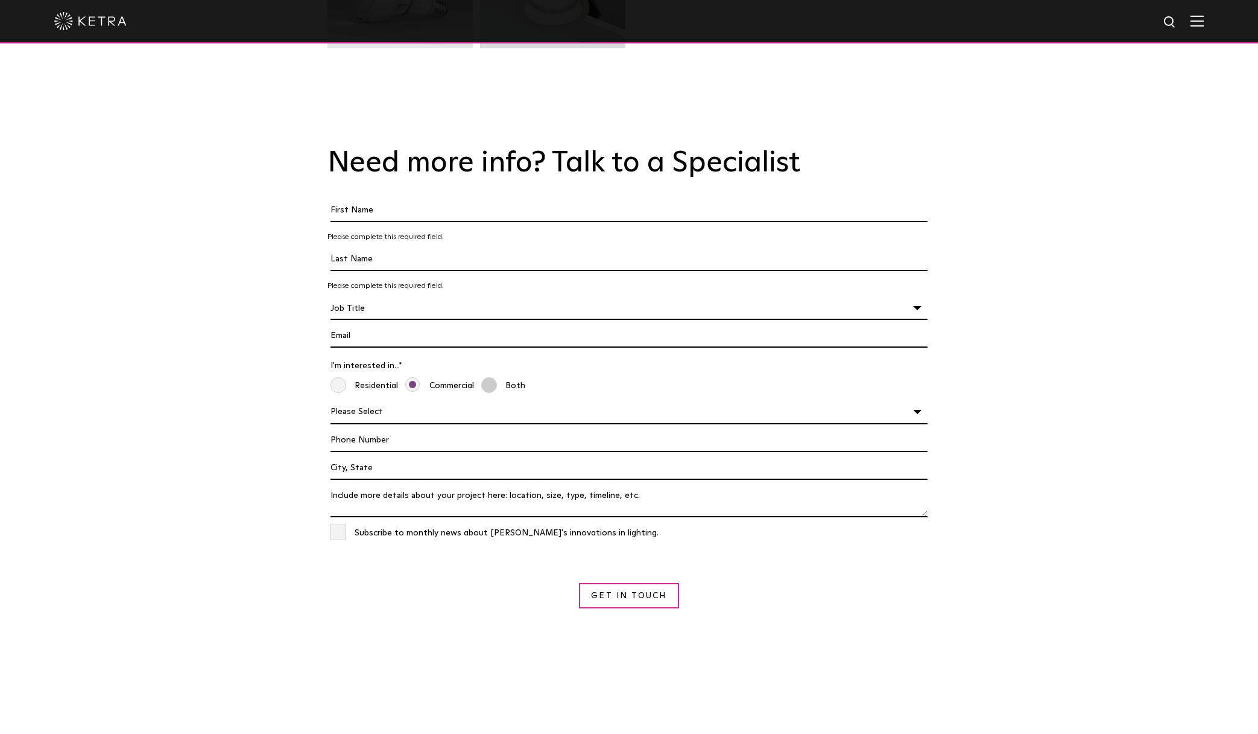
radio input "true"
click at [492, 401] on select "Please Select Planning Concept / Schematic Design Design Development Constructi…" at bounding box center [629, 412] width 597 height 23
click at [363, 429] on input "Phone Number" at bounding box center [629, 440] width 597 height 23
click at [351, 457] on input "Project Location" at bounding box center [629, 468] width 597 height 23
click at [354, 484] on textarea "Tell us About Your Project *" at bounding box center [629, 500] width 597 height 33
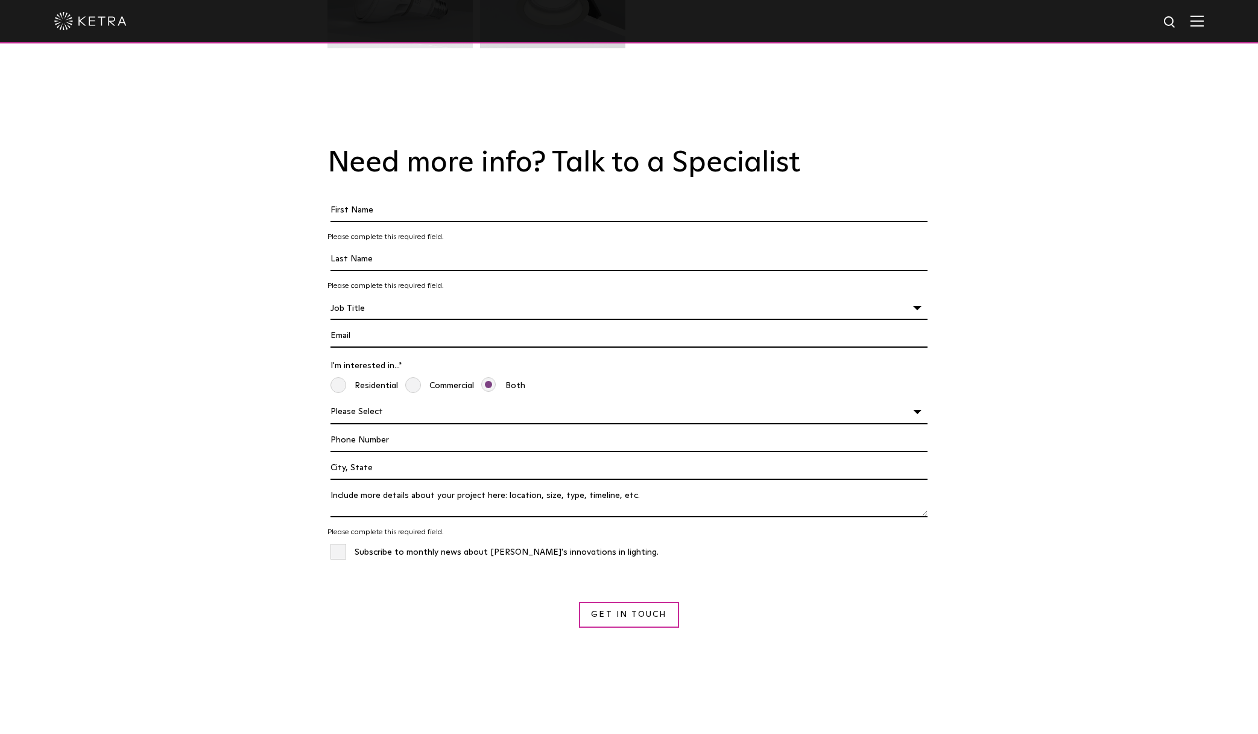
click at [186, 433] on div "Need more info? Talk to a Specialist First Name * Please complete this required…" at bounding box center [629, 399] width 1258 height 578
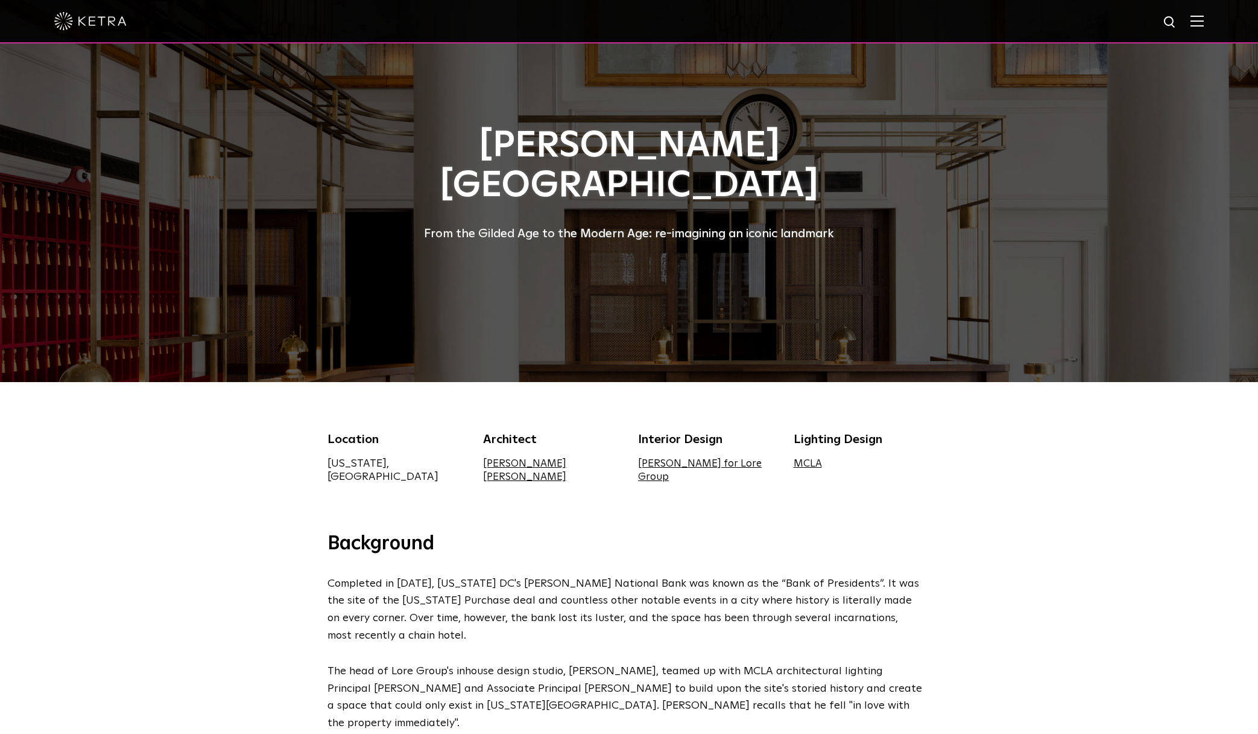
scroll to position [0, 0]
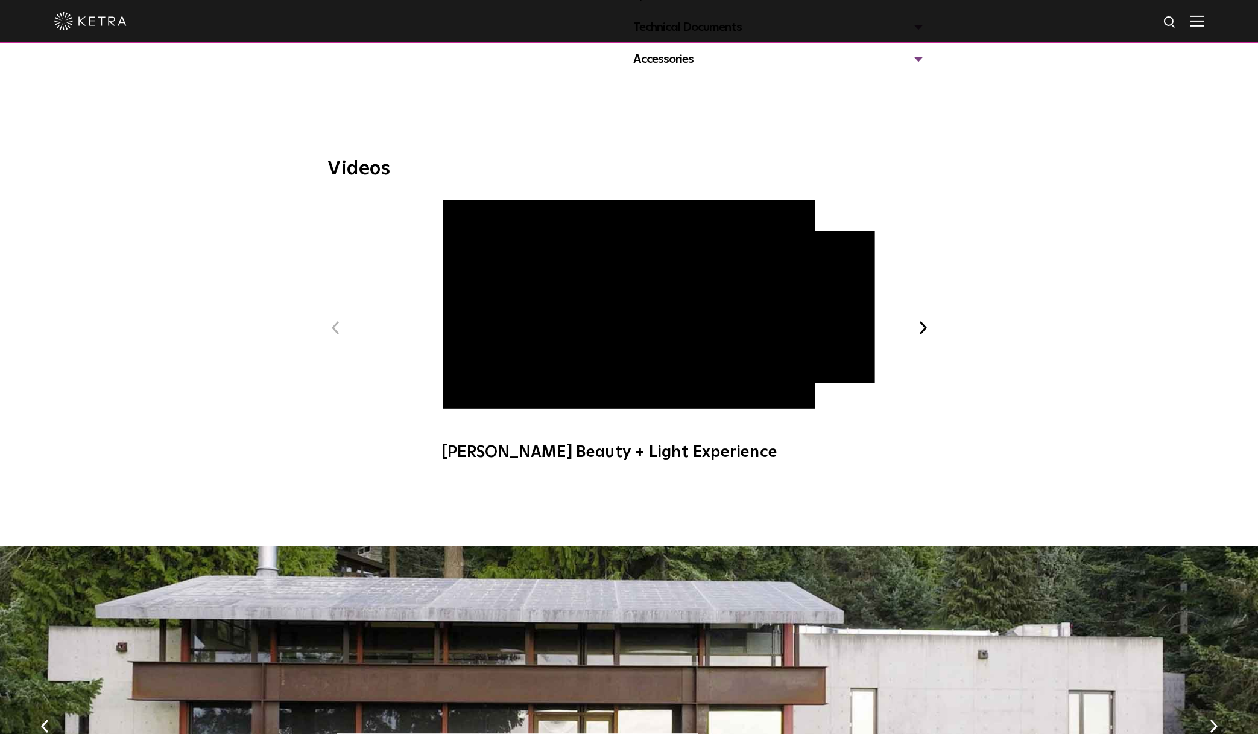
scroll to position [423, 0]
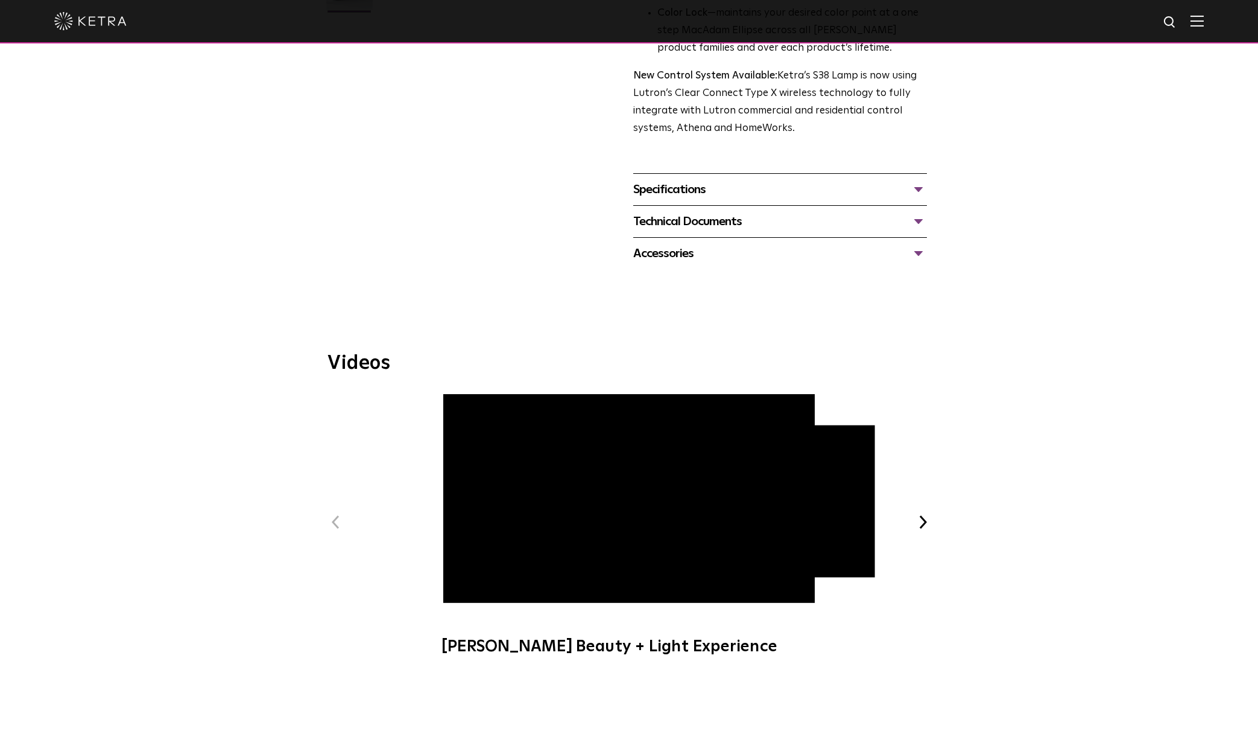
click at [729, 186] on div "Specifications" at bounding box center [780, 189] width 294 height 19
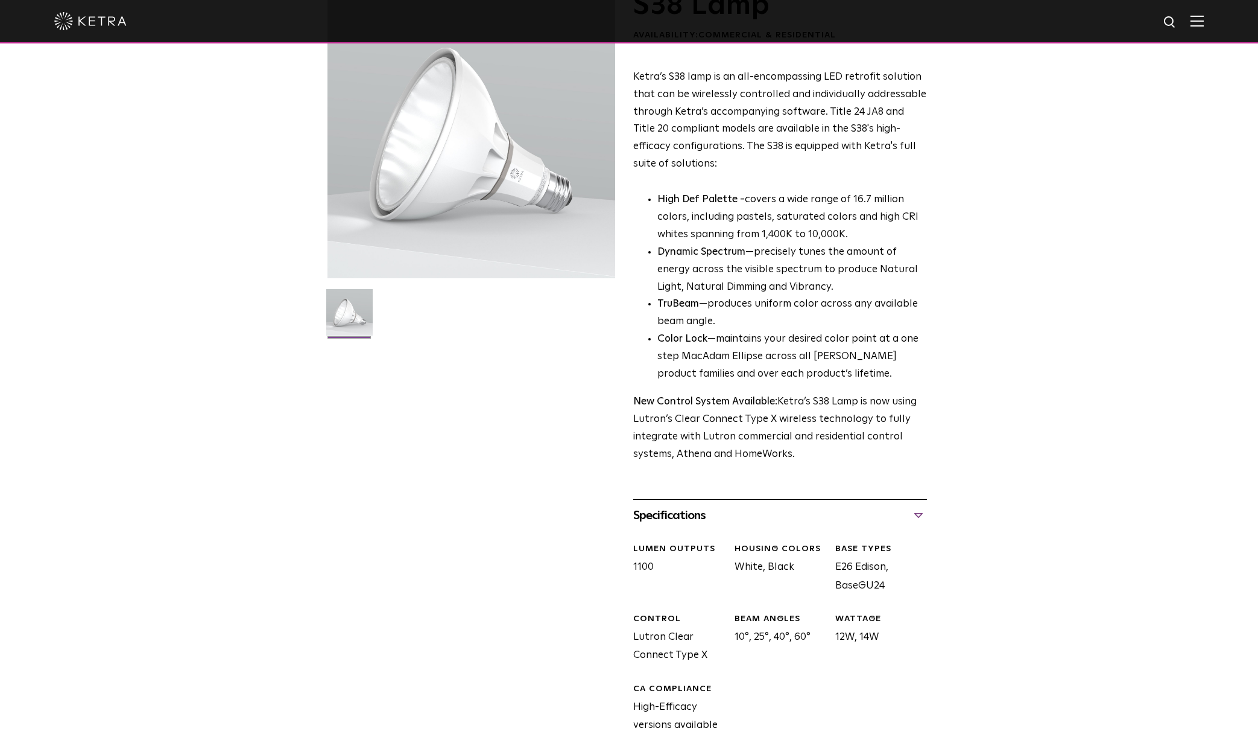
scroll to position [0, 0]
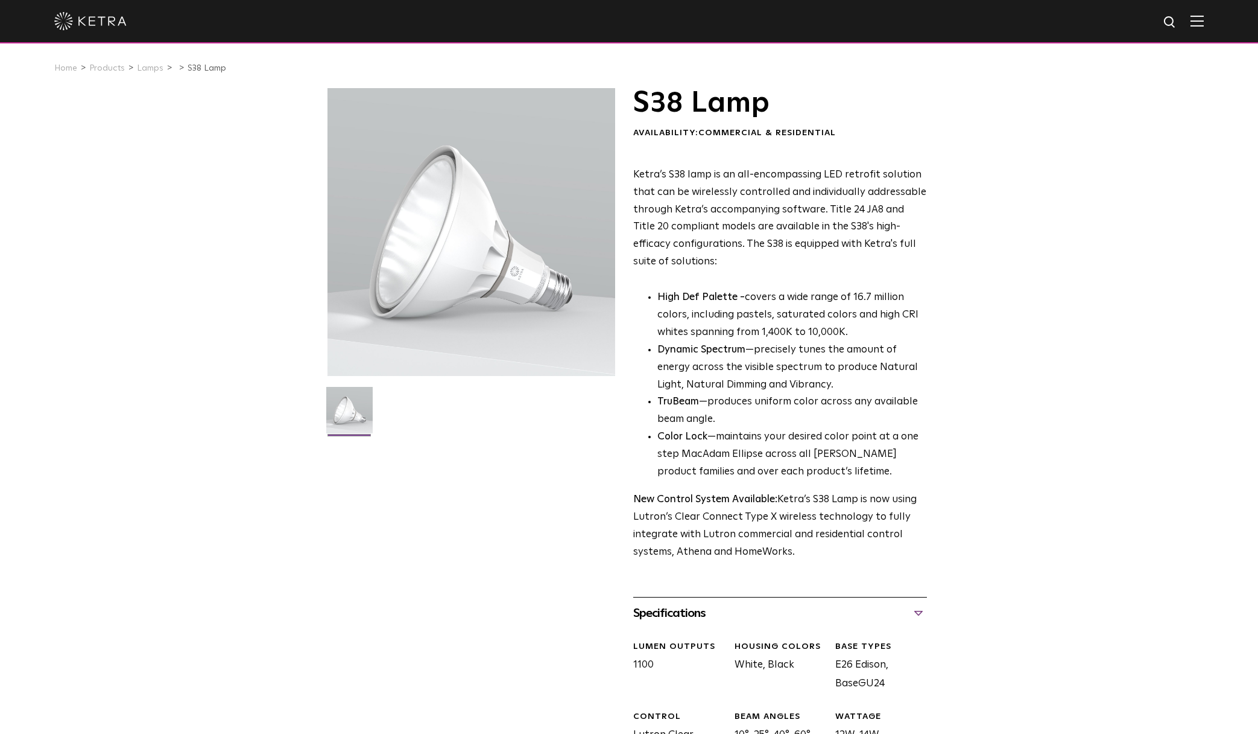
click at [688, 606] on div "Specifications" at bounding box center [780, 612] width 294 height 19
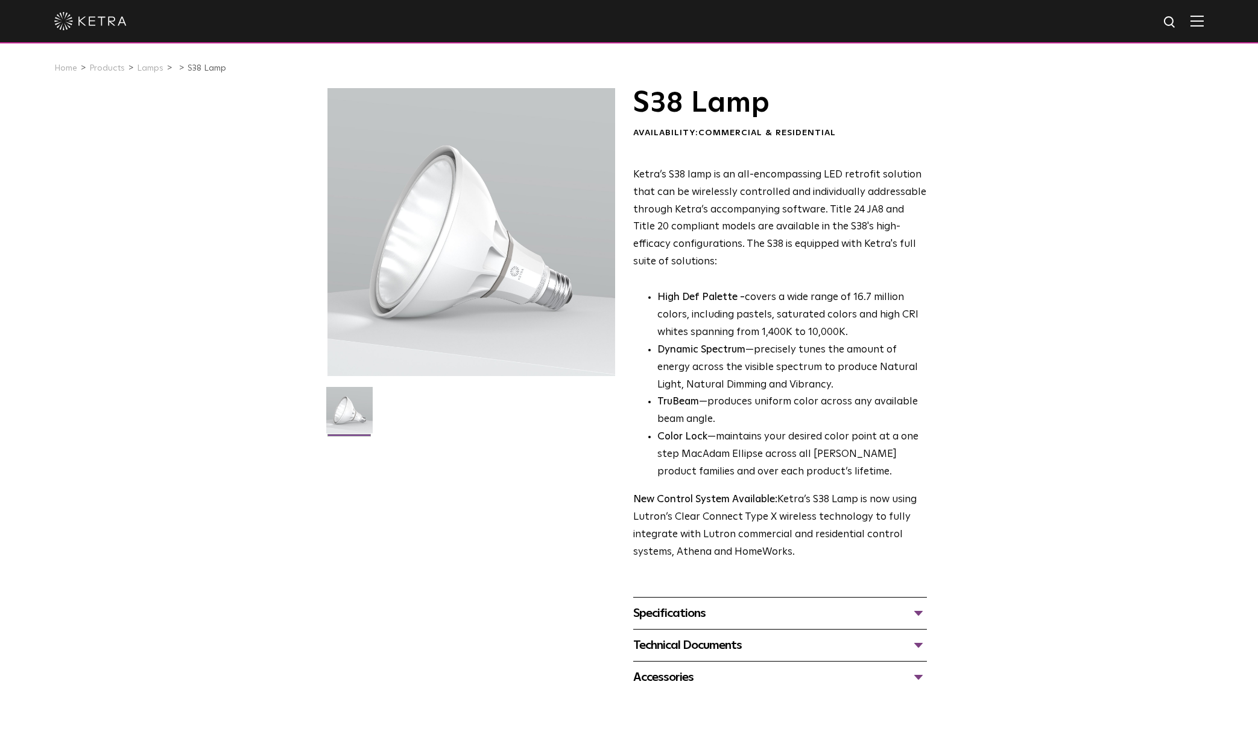
click at [741, 503] on strong "New Control System Available:" at bounding box center [705, 499] width 144 height 10
click at [892, 417] on li "TruBeam —produces uniform color across any available beam angle." at bounding box center [792, 410] width 270 height 35
click at [1050, 387] on div "S38 Lamp Availability: Commercial & Residential Ketra’s S38 lamp is an all-enco…" at bounding box center [629, 390] width 1258 height 605
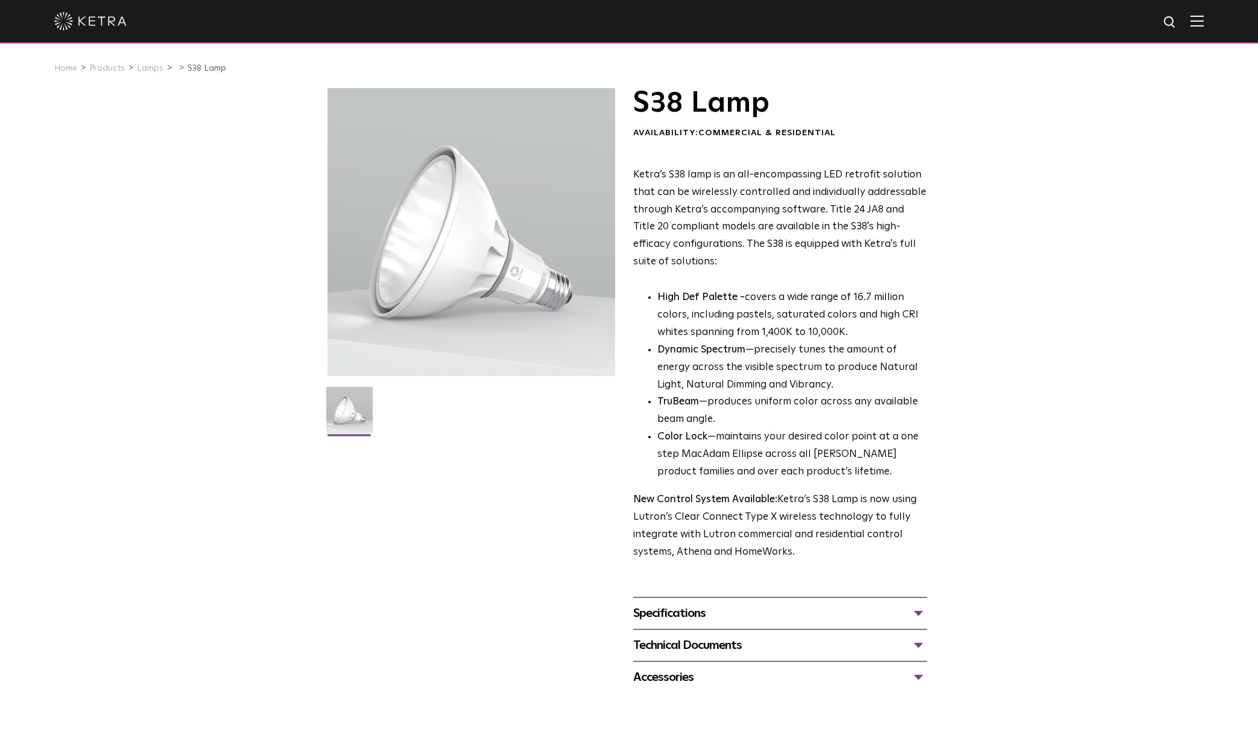
click at [1050, 387] on div "S38 Lamp Availability: Commercial & Residential Ketra’s S38 lamp is an all-enco…" at bounding box center [629, 390] width 1258 height 605
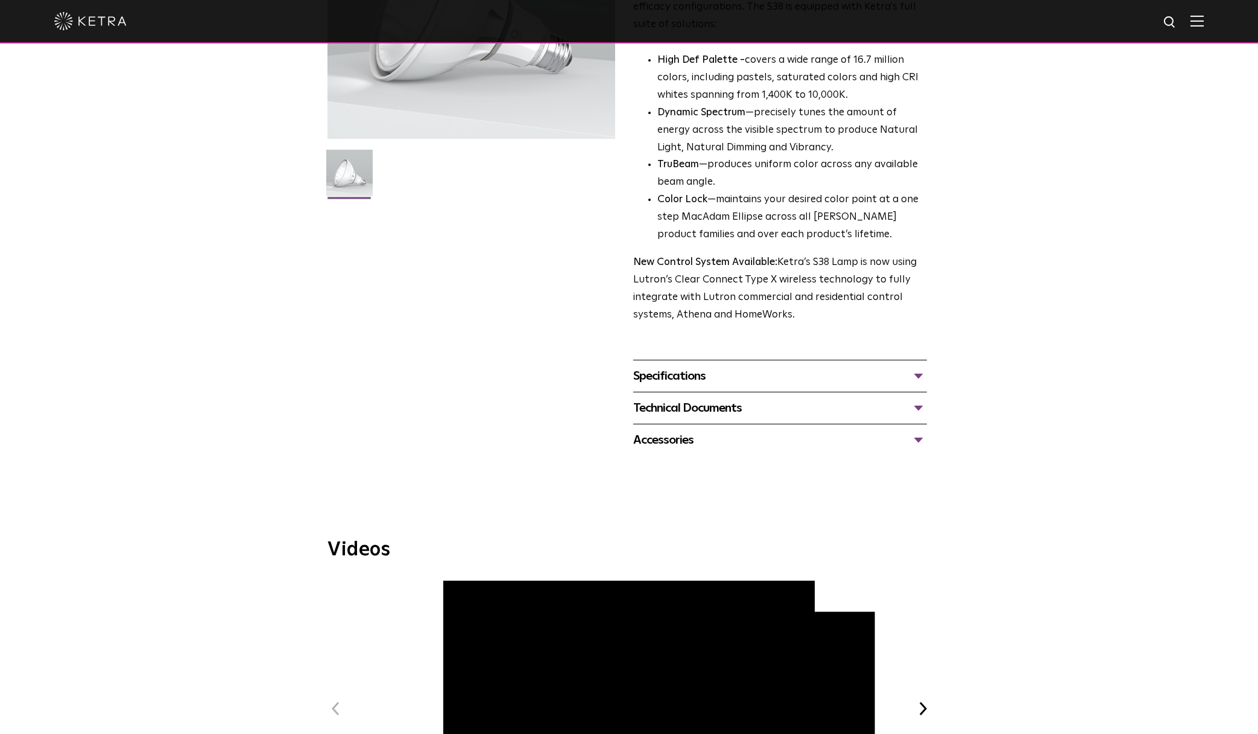
scroll to position [238, 0]
click at [912, 398] on div "Technical Documents" at bounding box center [780, 407] width 294 height 19
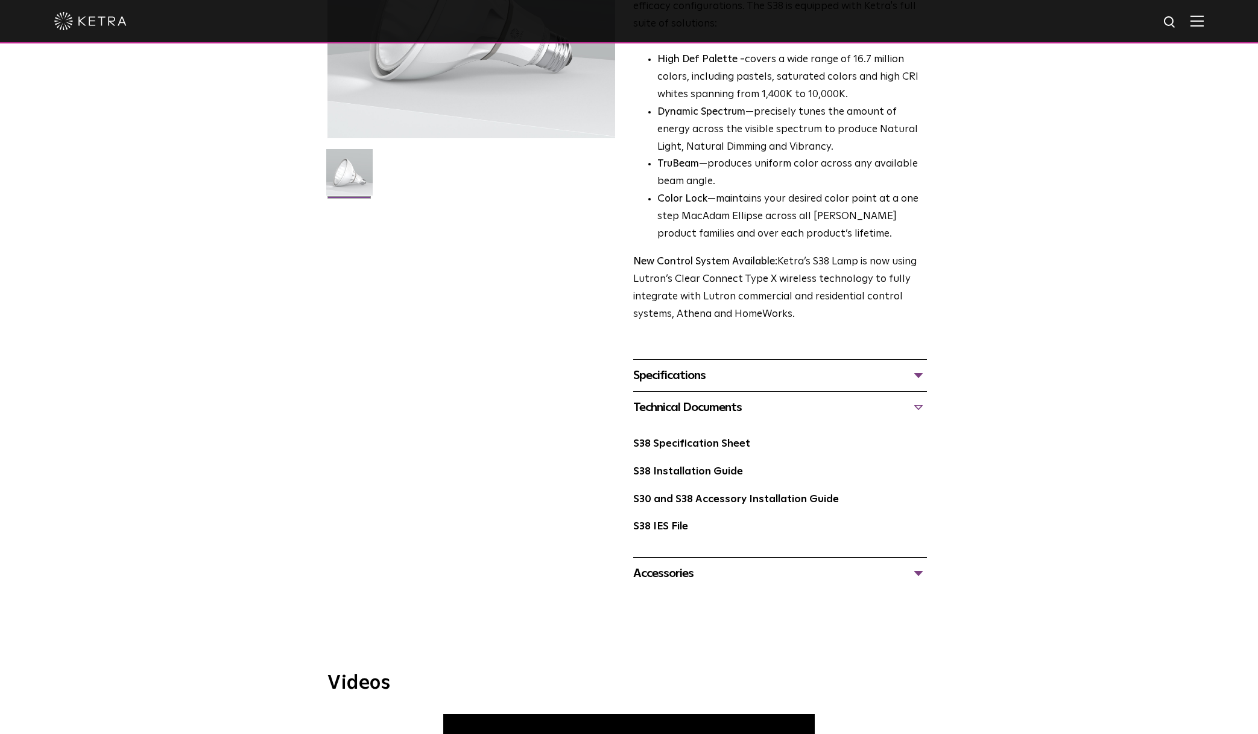
click at [881, 562] on div "Accessories Tall Snoot Short Snoot Hex Louver 10 Baffle" at bounding box center [780, 573] width 294 height 32
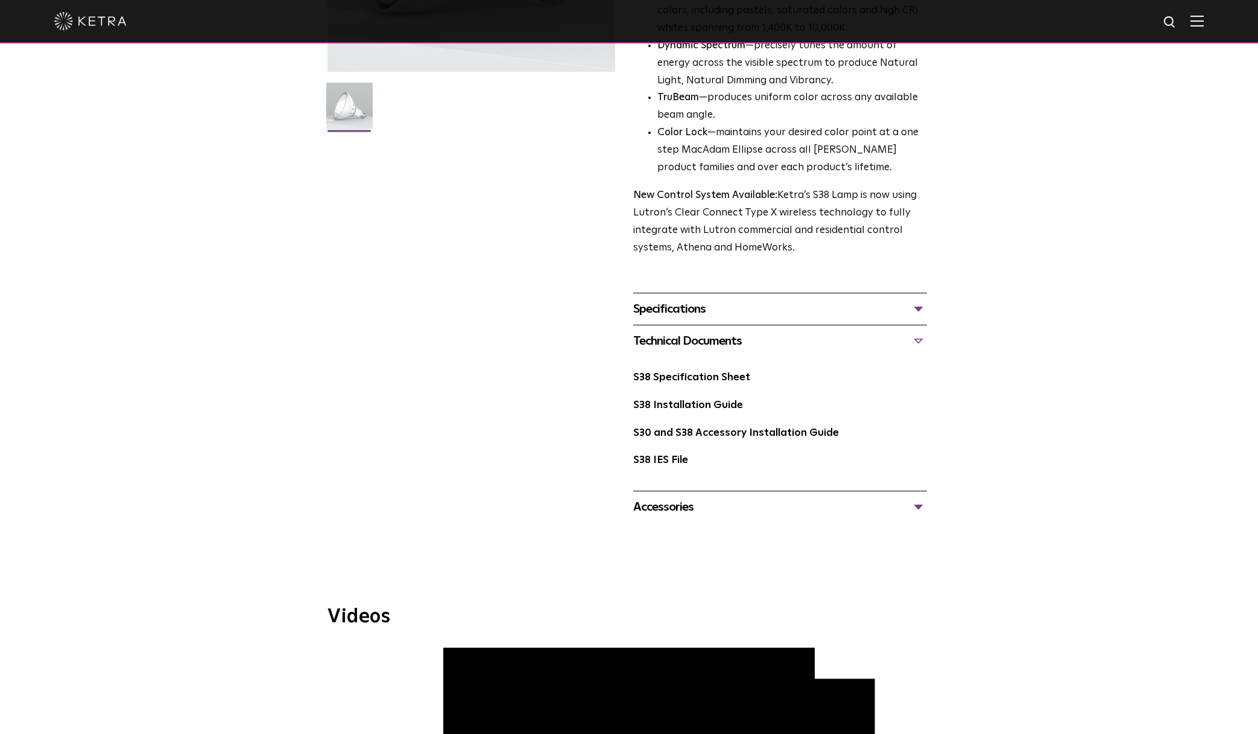
scroll to position [472, 0]
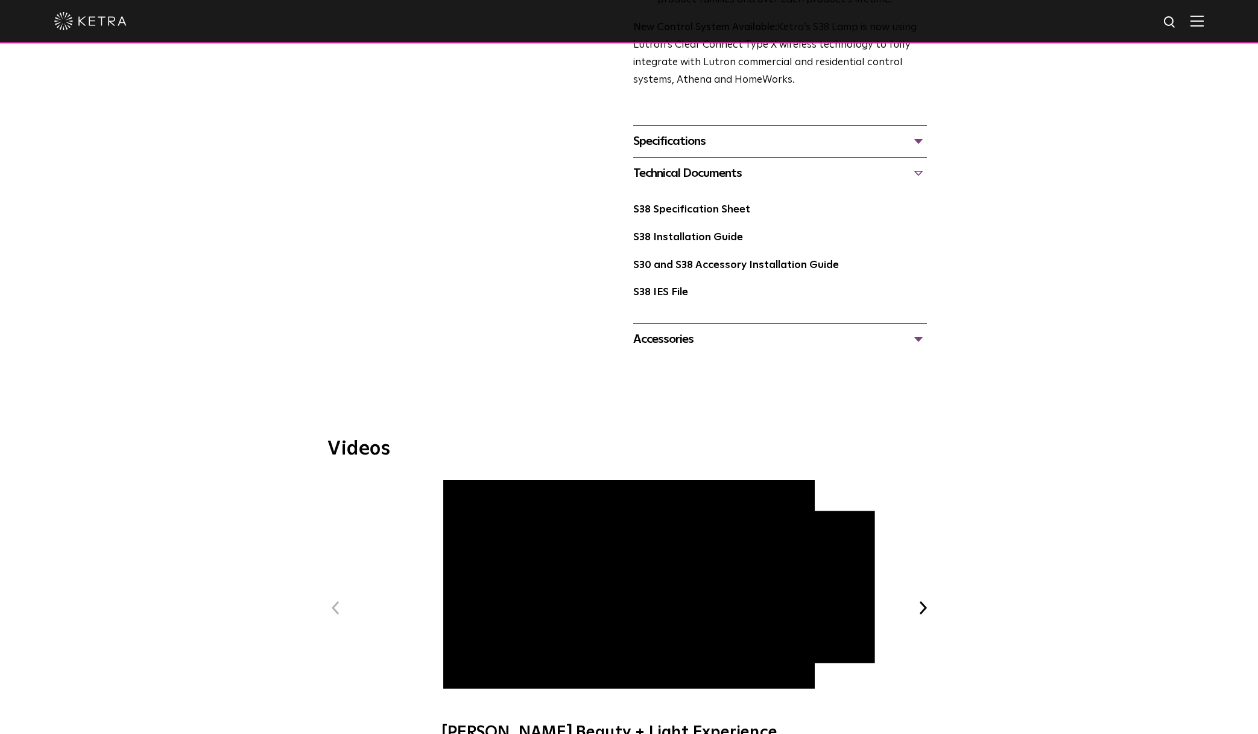
click at [920, 343] on div "Accessories" at bounding box center [780, 338] width 294 height 19
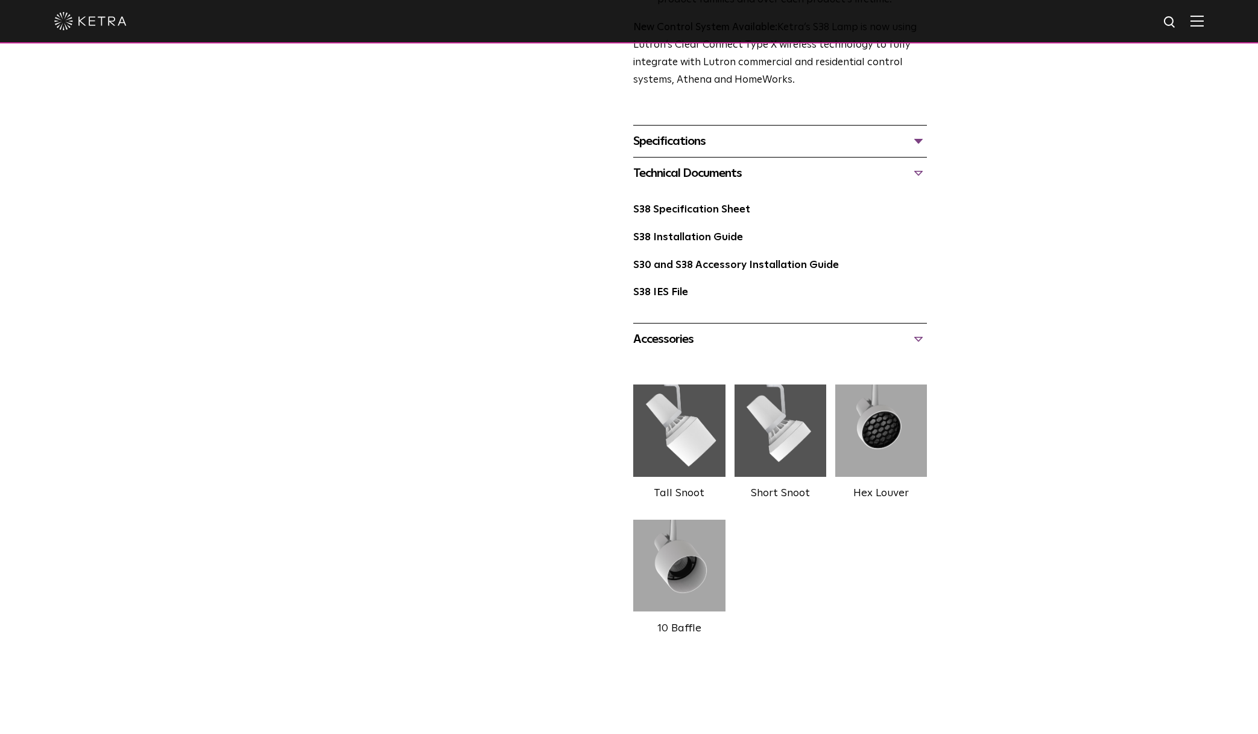
click at [1022, 372] on div "S38 Lamp Availability: Commercial & Residential Ketra’s S38 lamp is an all-enco…" at bounding box center [629, 132] width 1258 height 1033
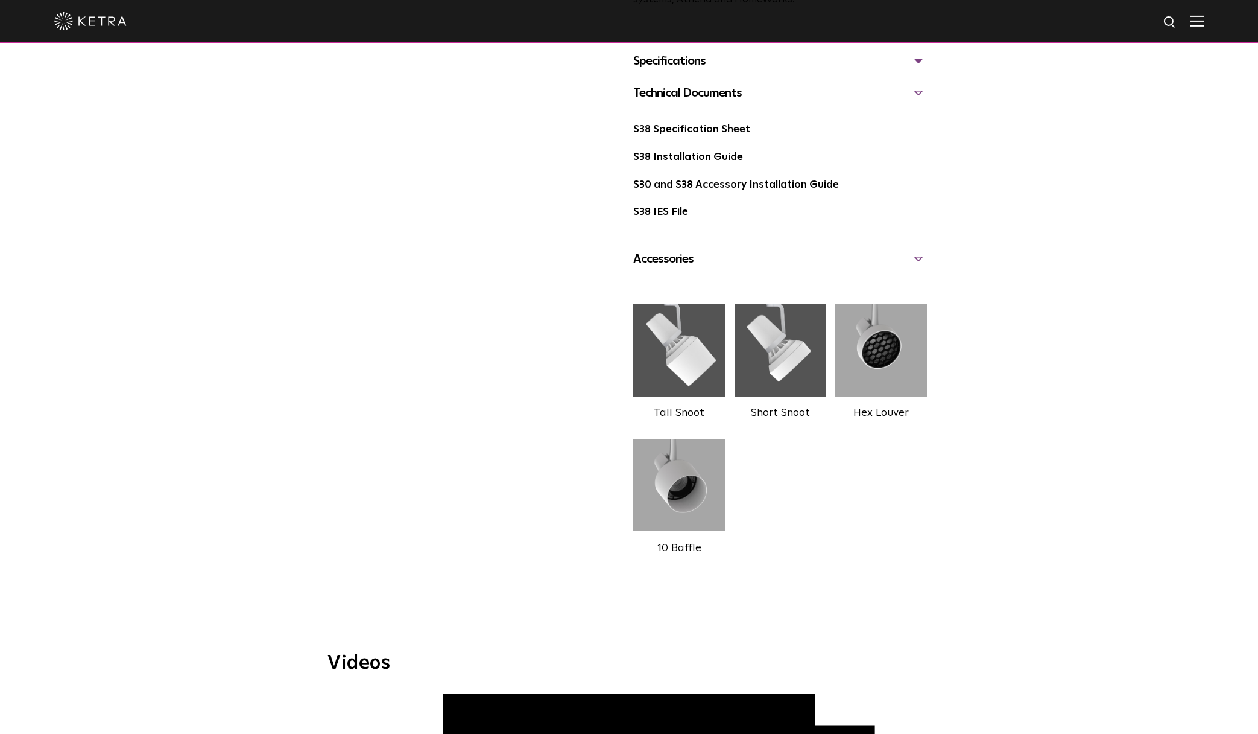
scroll to position [566, 0]
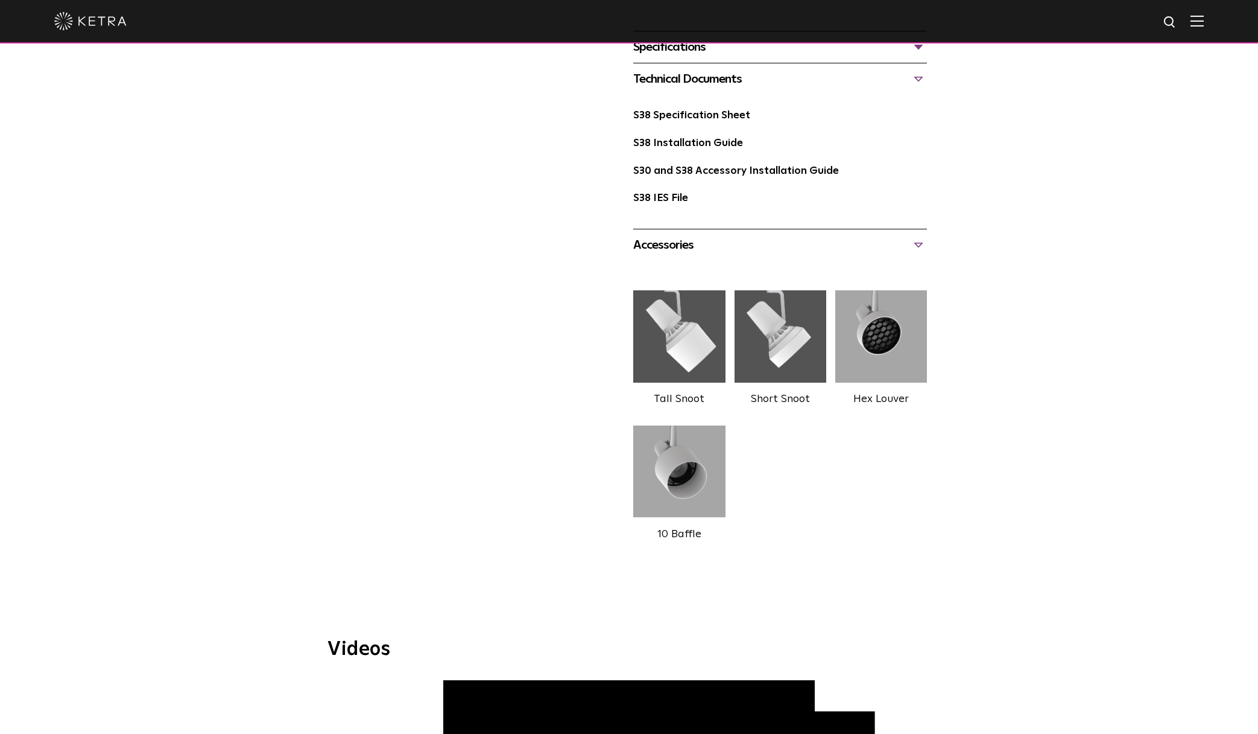
click at [1022, 370] on div "S38 Lamp Availability: Commercial & Residential Ketra’s S38 lamp is an all-enco…" at bounding box center [629, 38] width 1258 height 1033
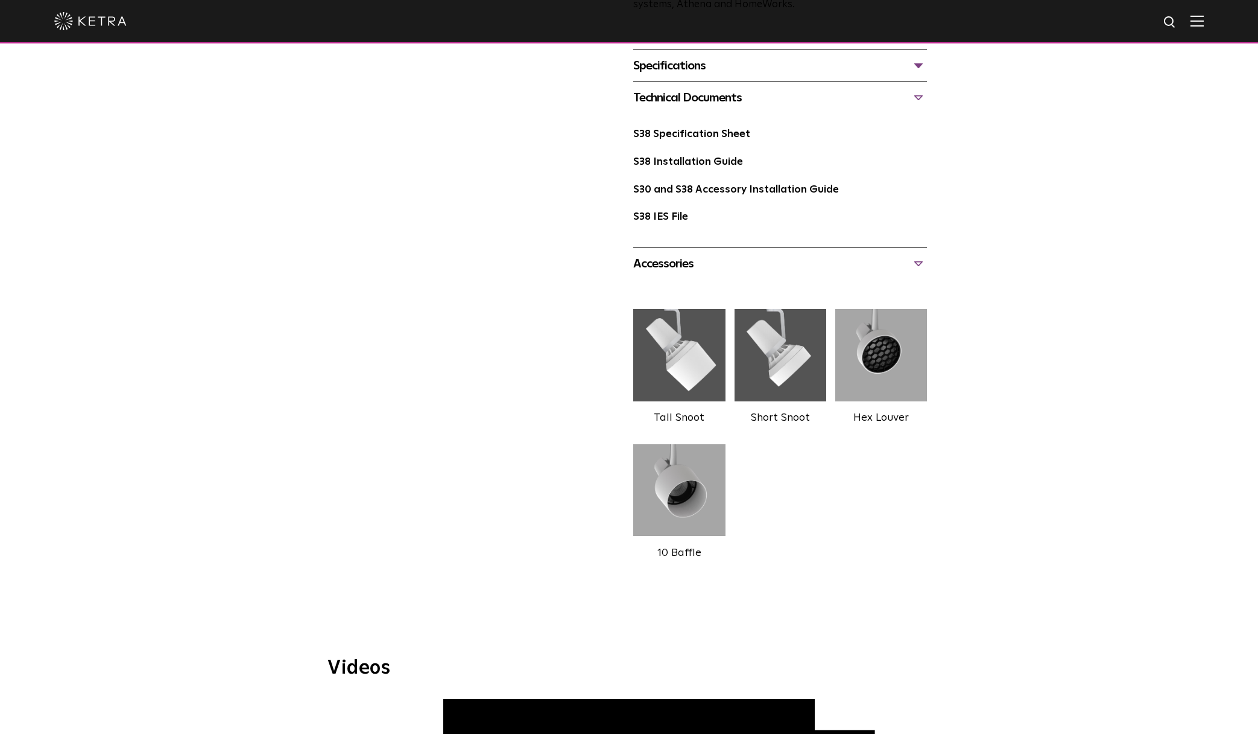
scroll to position [545, 0]
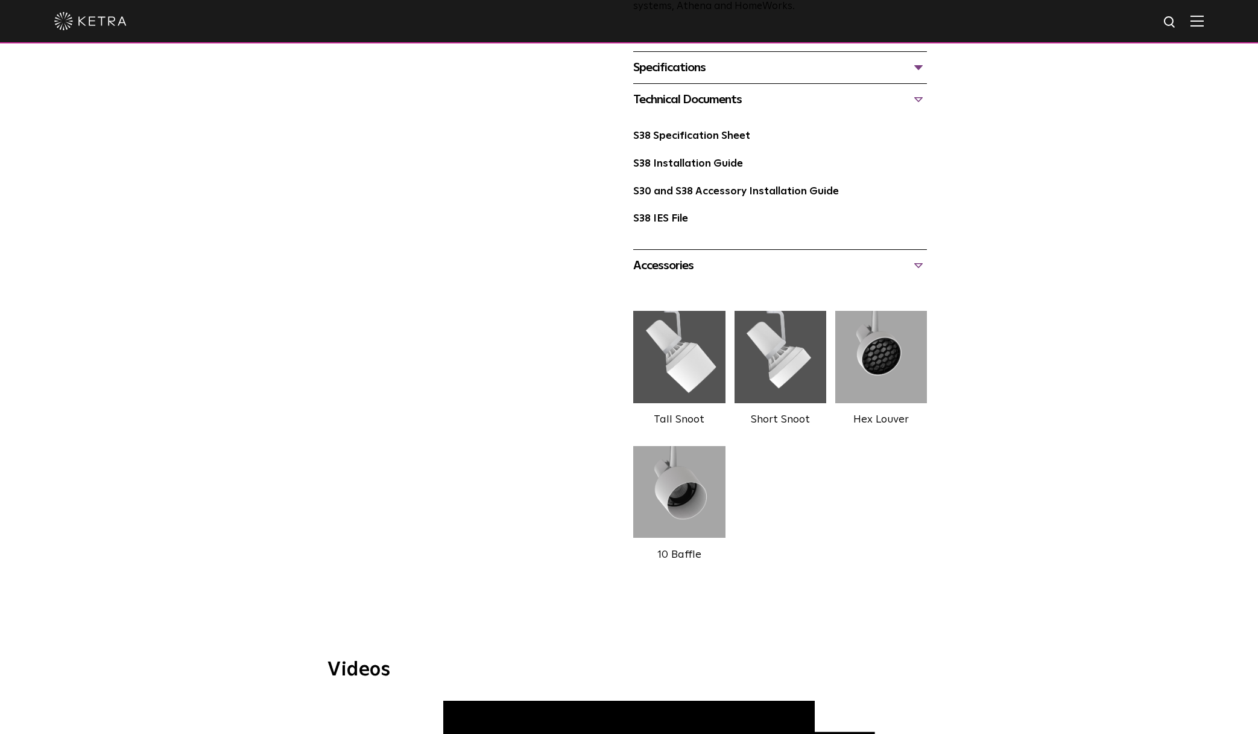
click at [1066, 305] on div "S38 Lamp Availability: Commercial & Residential Ketra’s S38 lamp is an all-enco…" at bounding box center [629, 59] width 1258 height 1033
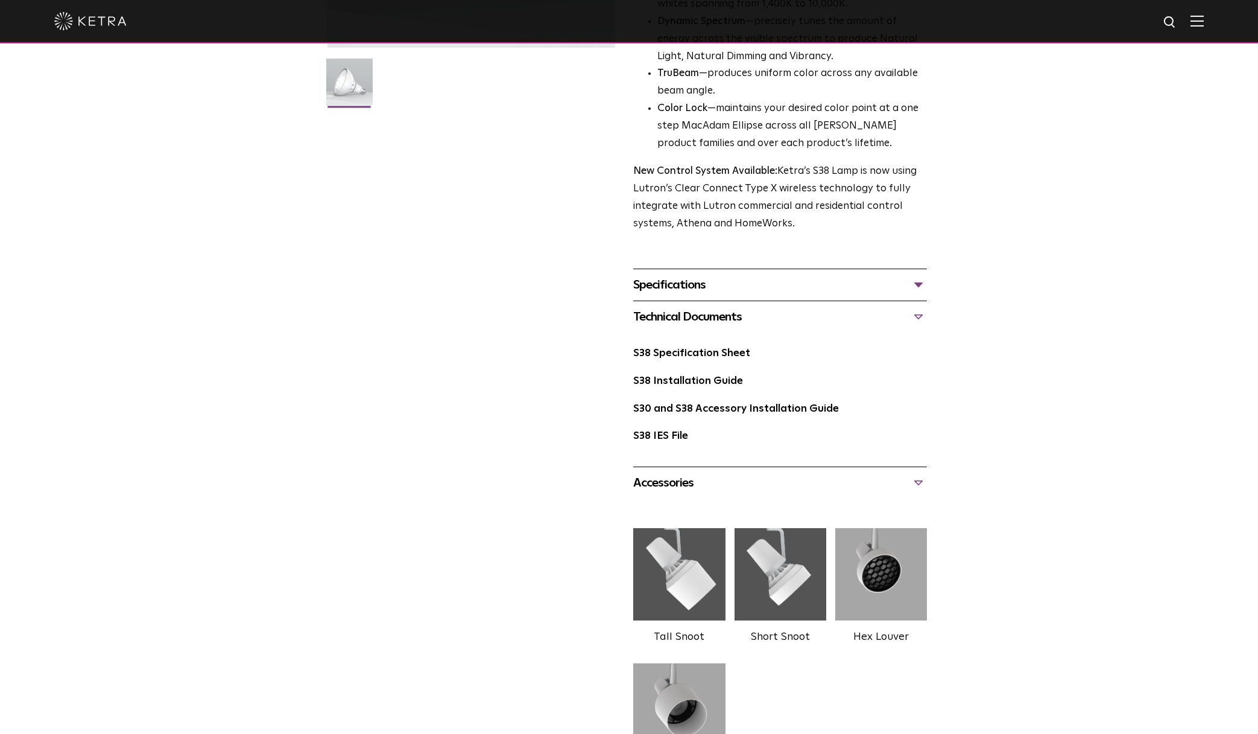
click at [1066, 305] on div "S38 Lamp Availability: Commercial & Residential Ketra’s S38 lamp is an all-enco…" at bounding box center [629, 276] width 1258 height 1033
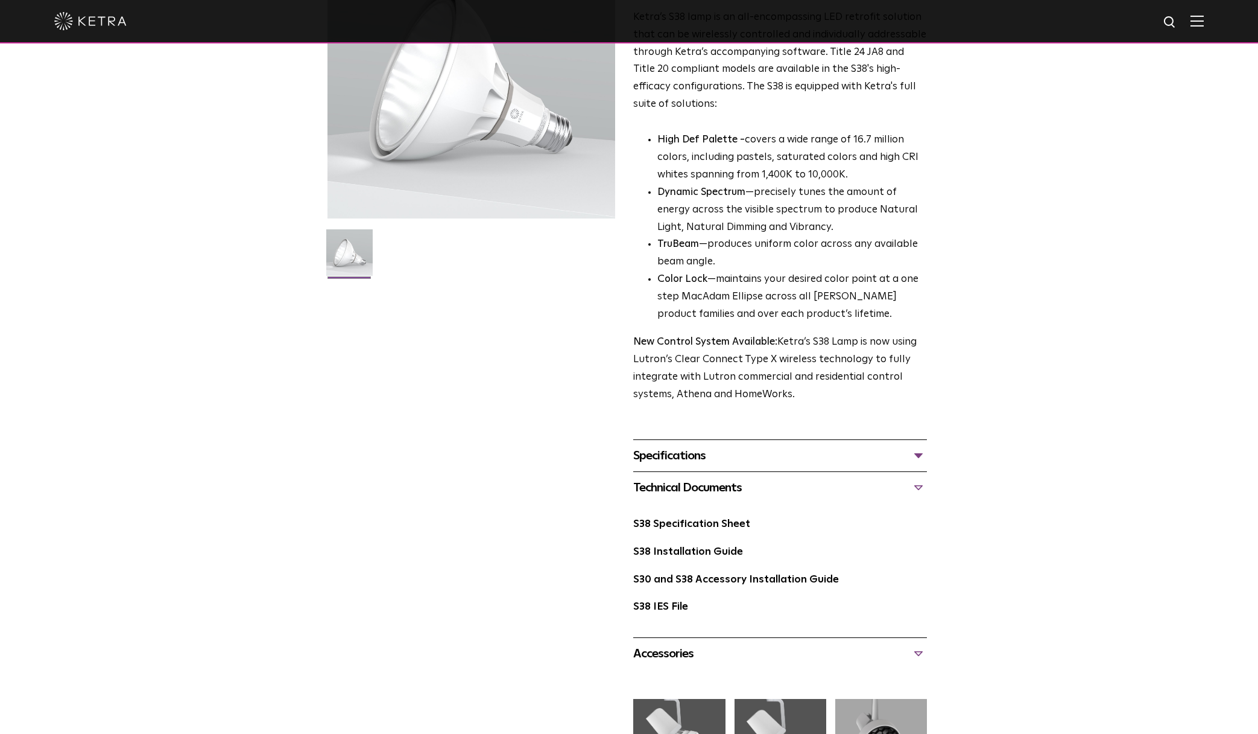
scroll to position [0, 0]
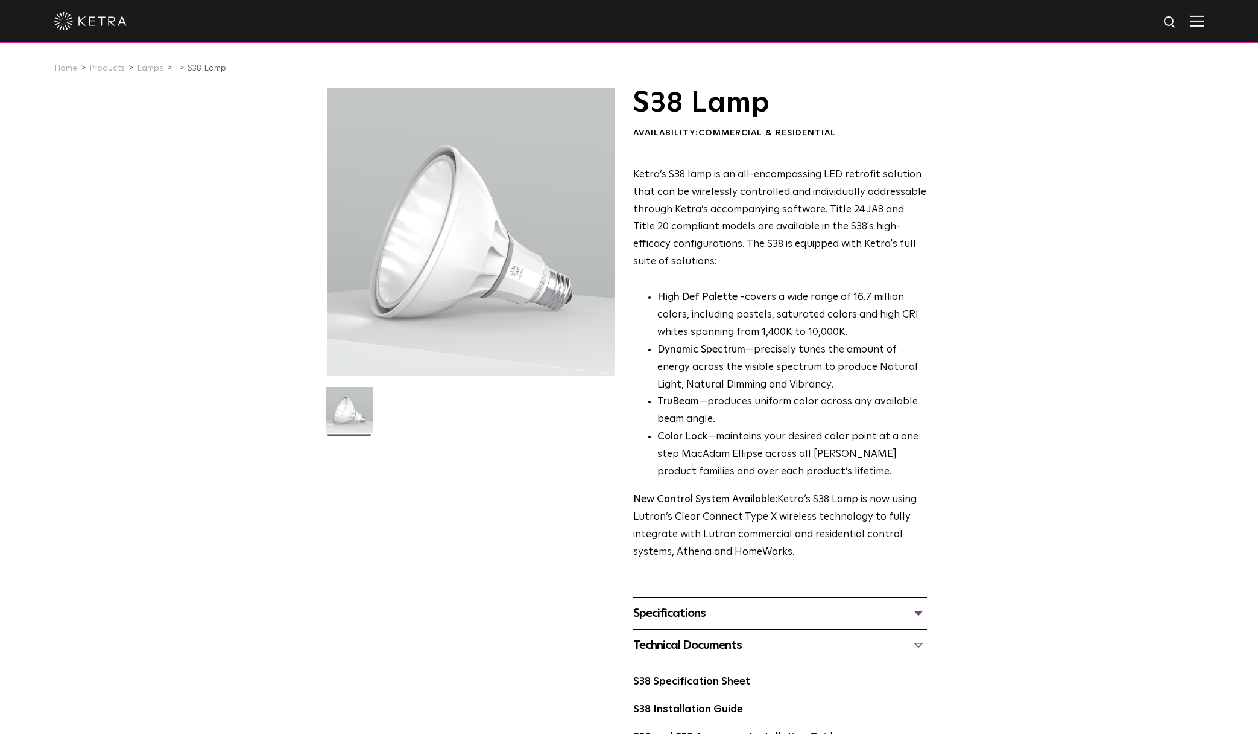
click at [1065, 308] on div "S38 Lamp Availability: Commercial & Residential Ketra’s S38 lamp is an all-enco…" at bounding box center [629, 604] width 1258 height 1033
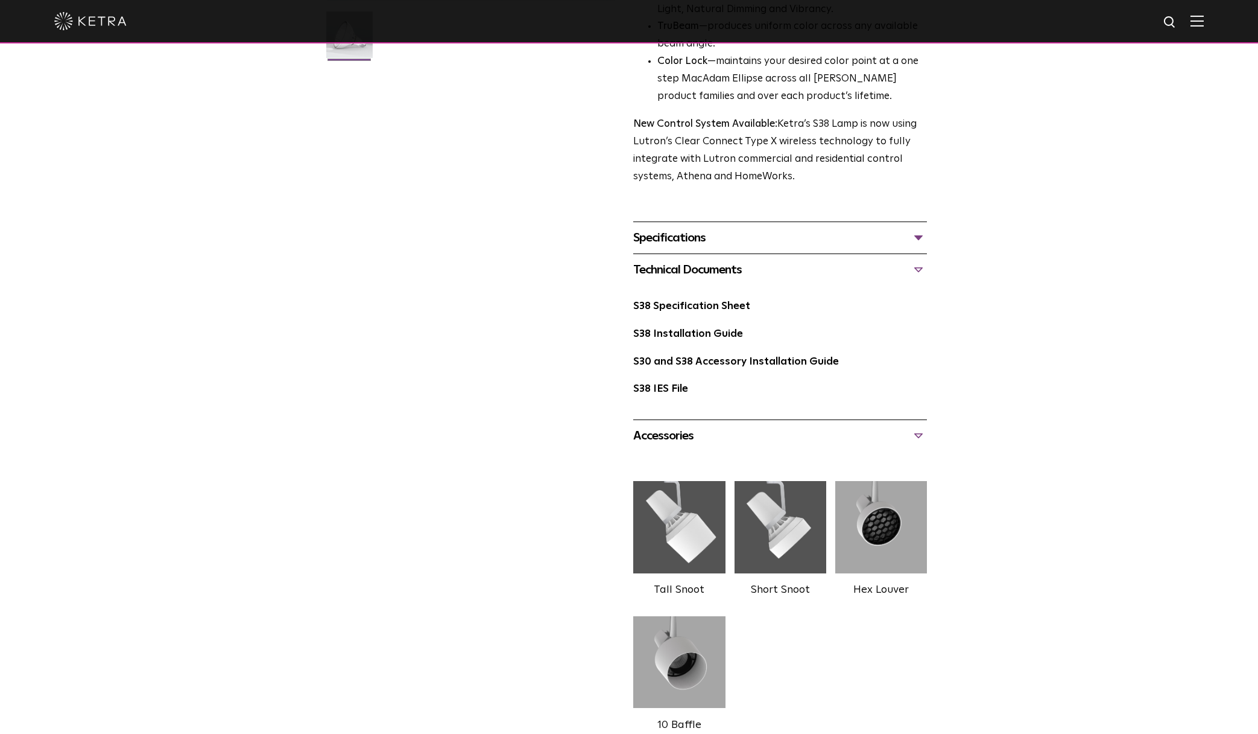
scroll to position [456, 0]
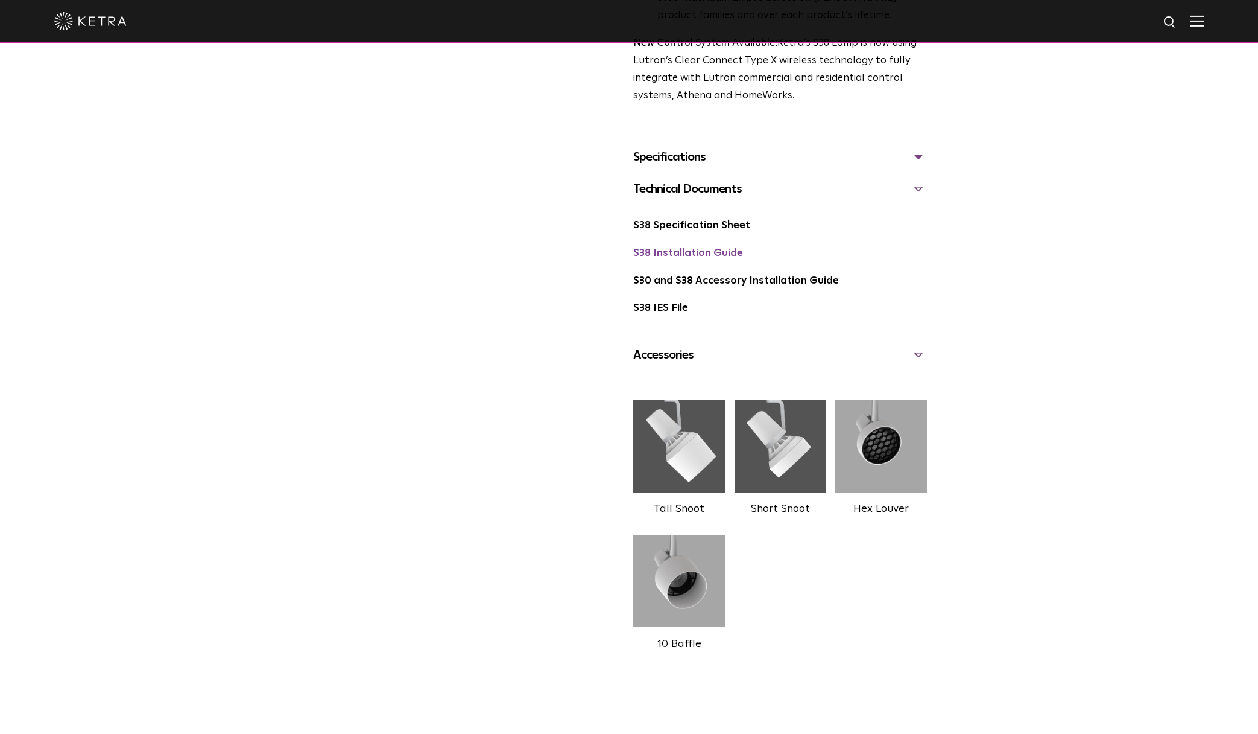
click at [701, 252] on link "S38 Installation Guide" at bounding box center [688, 253] width 110 height 10
click at [1033, 288] on div "S38 Lamp Availability: Commercial & Residential Ketra’s S38 lamp is an all-enco…" at bounding box center [629, 148] width 1258 height 1033
click at [727, 227] on link "S38 Specification Sheet" at bounding box center [691, 225] width 117 height 10
click at [670, 311] on link "S38 IES File" at bounding box center [660, 308] width 55 height 10
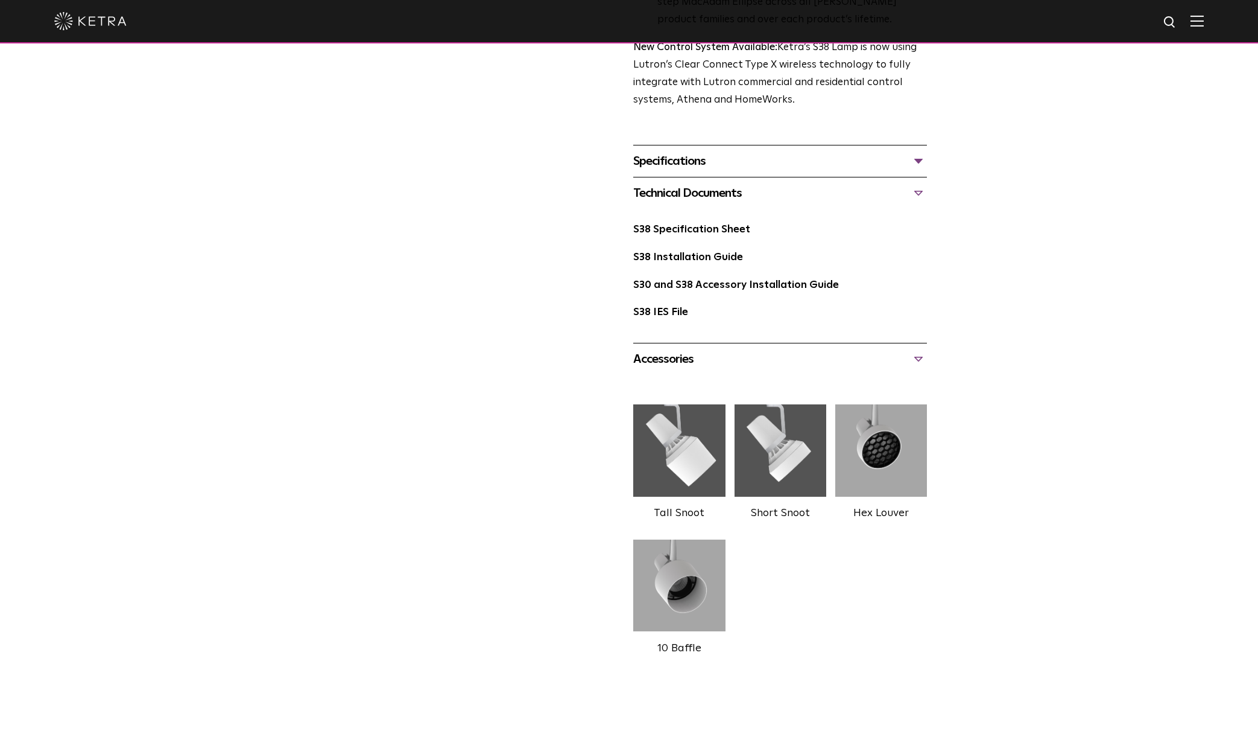
scroll to position [60, 0]
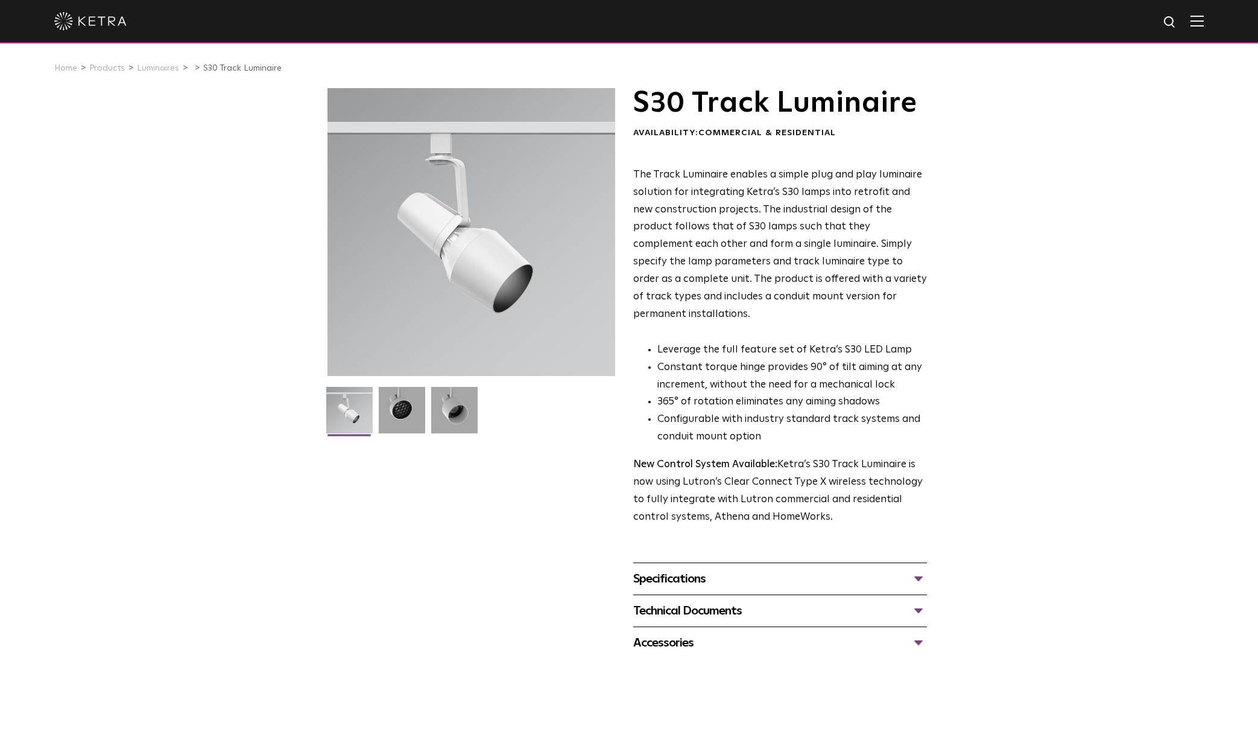
click at [1050, 217] on div "S30 Track Luminaire Availability: Commercial & Residential The Track Luminaire …" at bounding box center [629, 373] width 1258 height 570
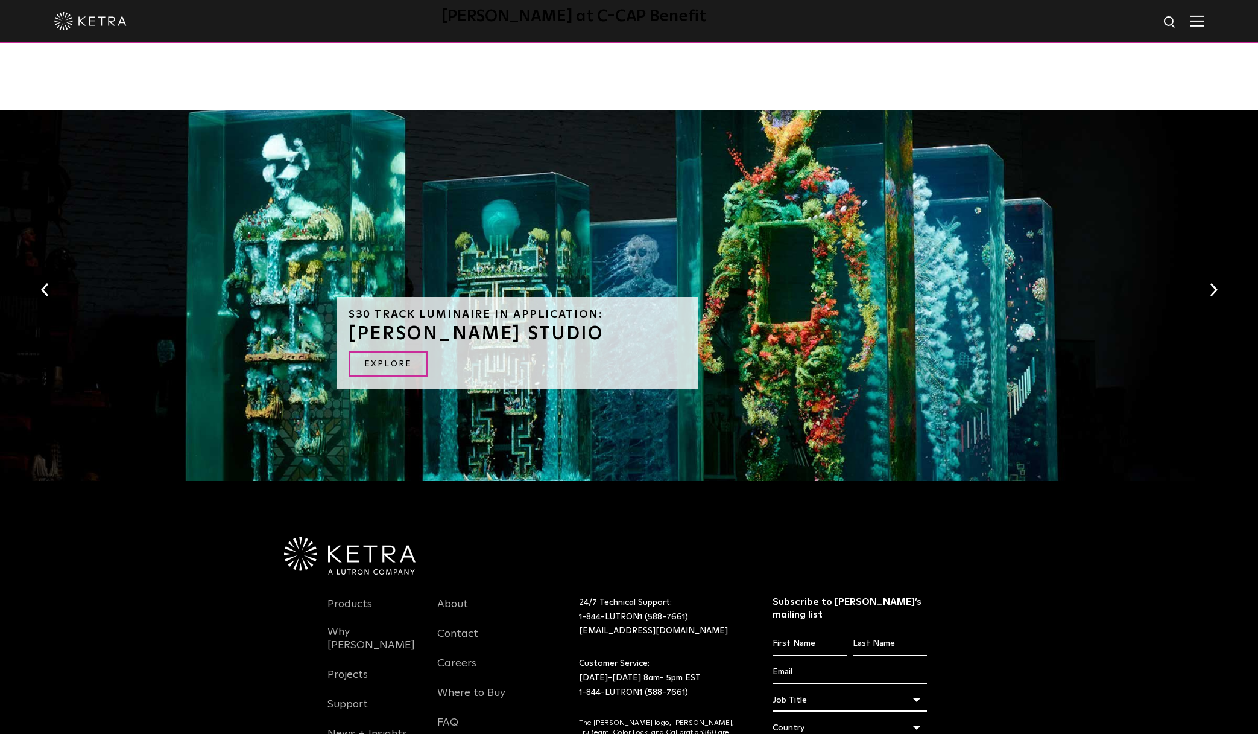
scroll to position [1066, 0]
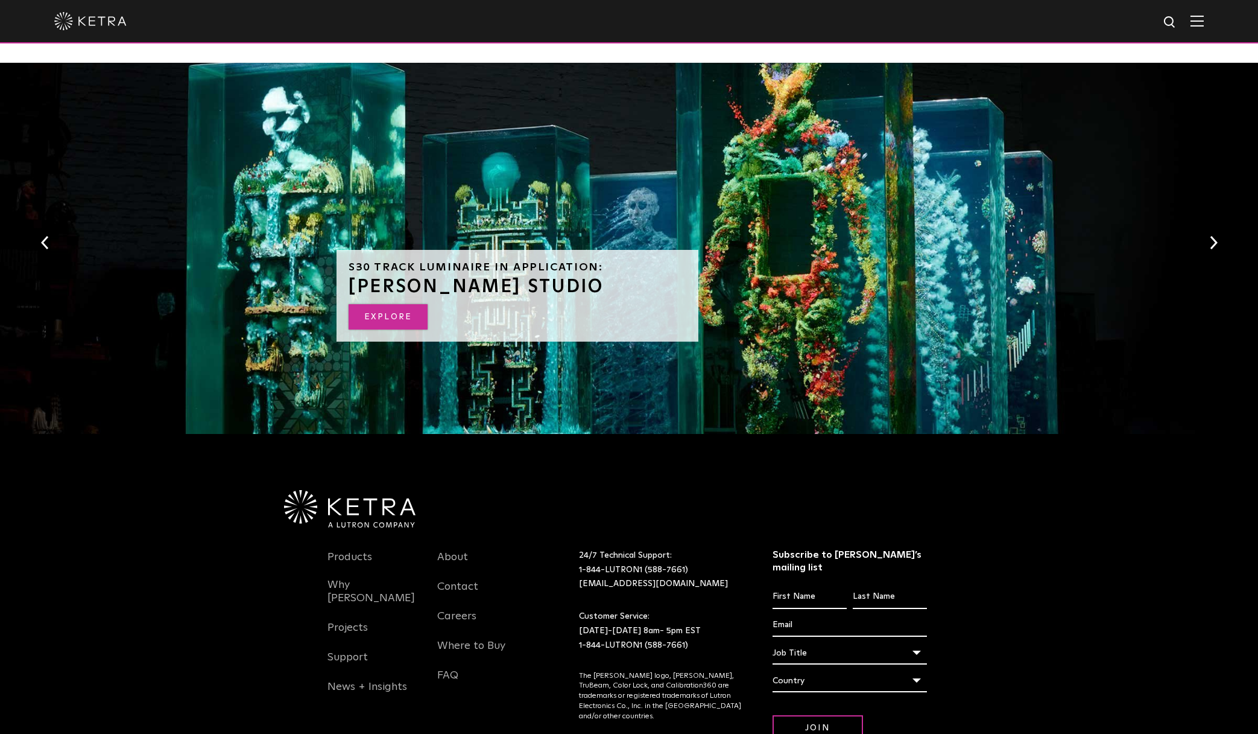
click at [377, 304] on link "EXPLORE" at bounding box center [388, 317] width 79 height 26
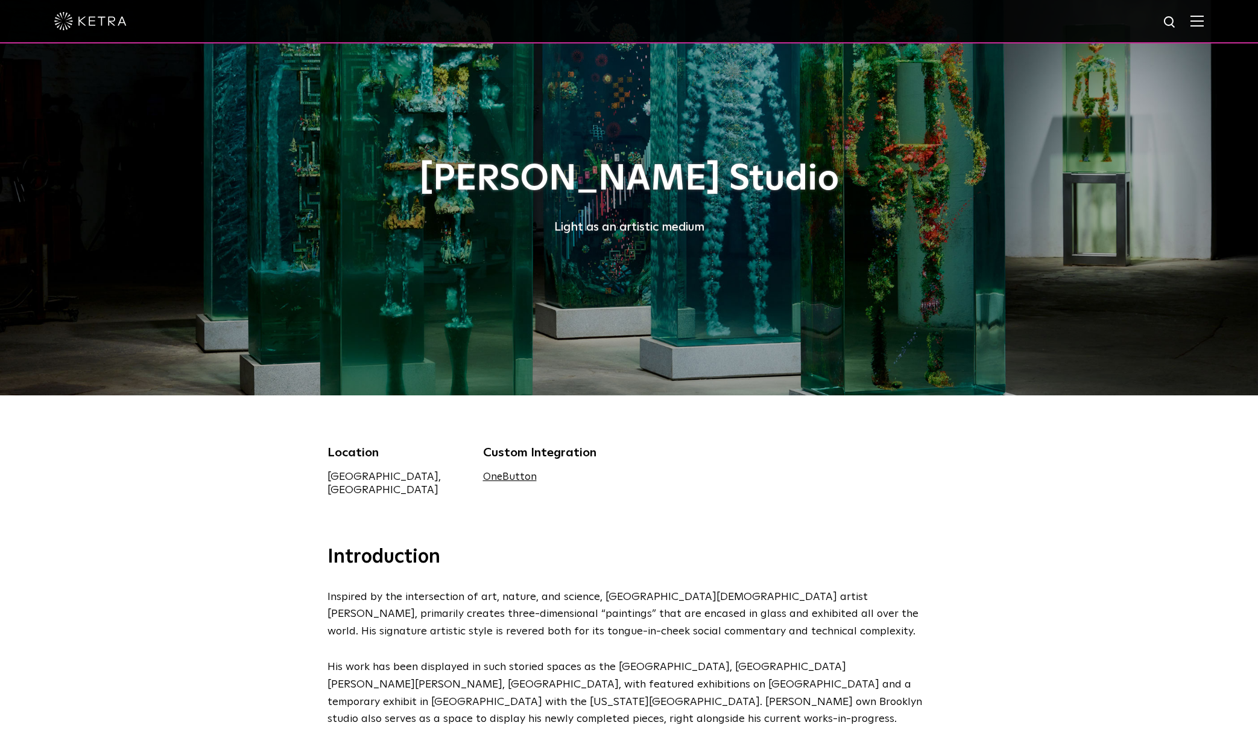
click at [929, 288] on div "[PERSON_NAME] Studio Light as an artistic medium" at bounding box center [629, 197] width 603 height 395
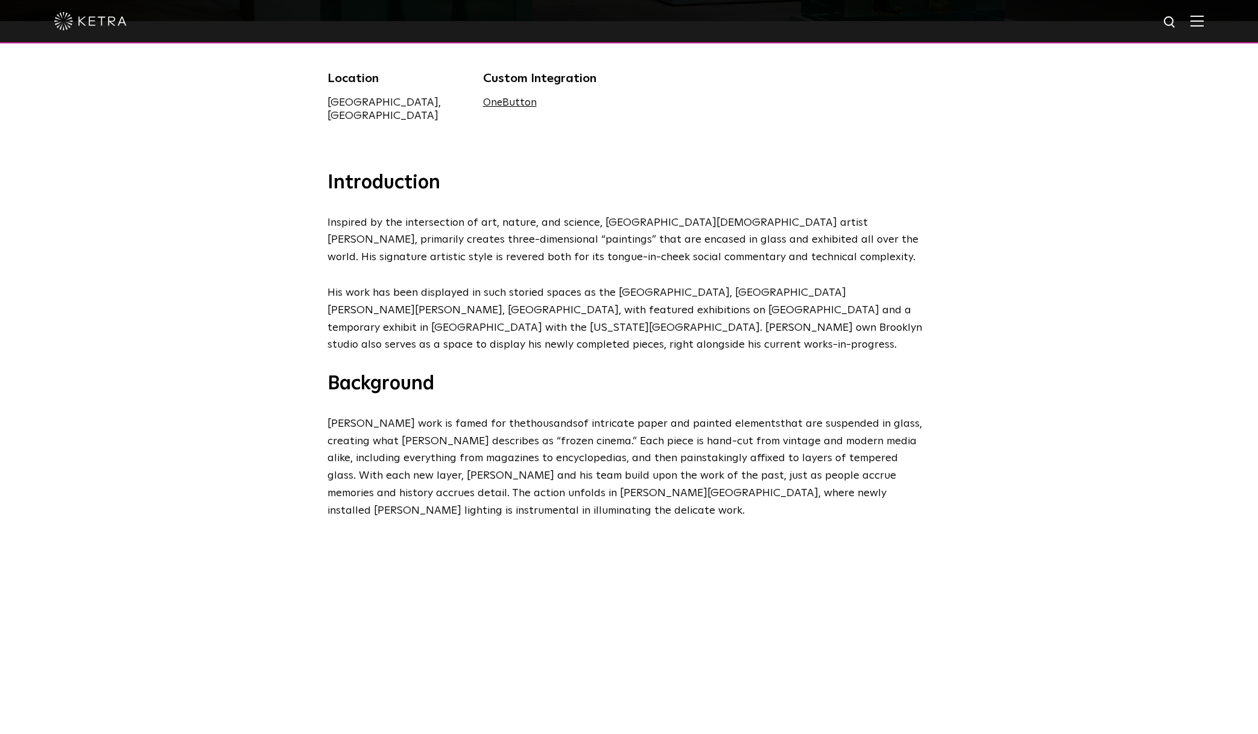
scroll to position [375, 0]
click at [1026, 239] on div "Introduction Inspired by the intersection of art, nature, and science, [GEOGRAP…" at bounding box center [629, 344] width 1258 height 349
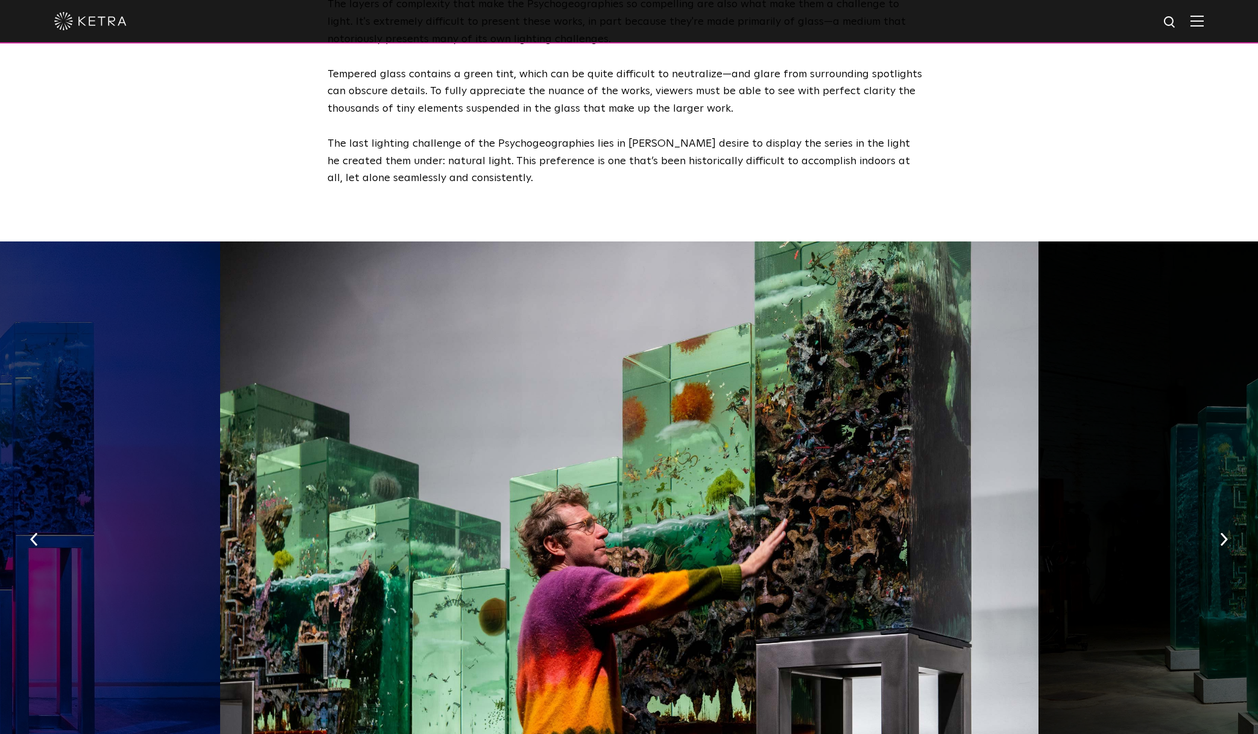
scroll to position [1834, 0]
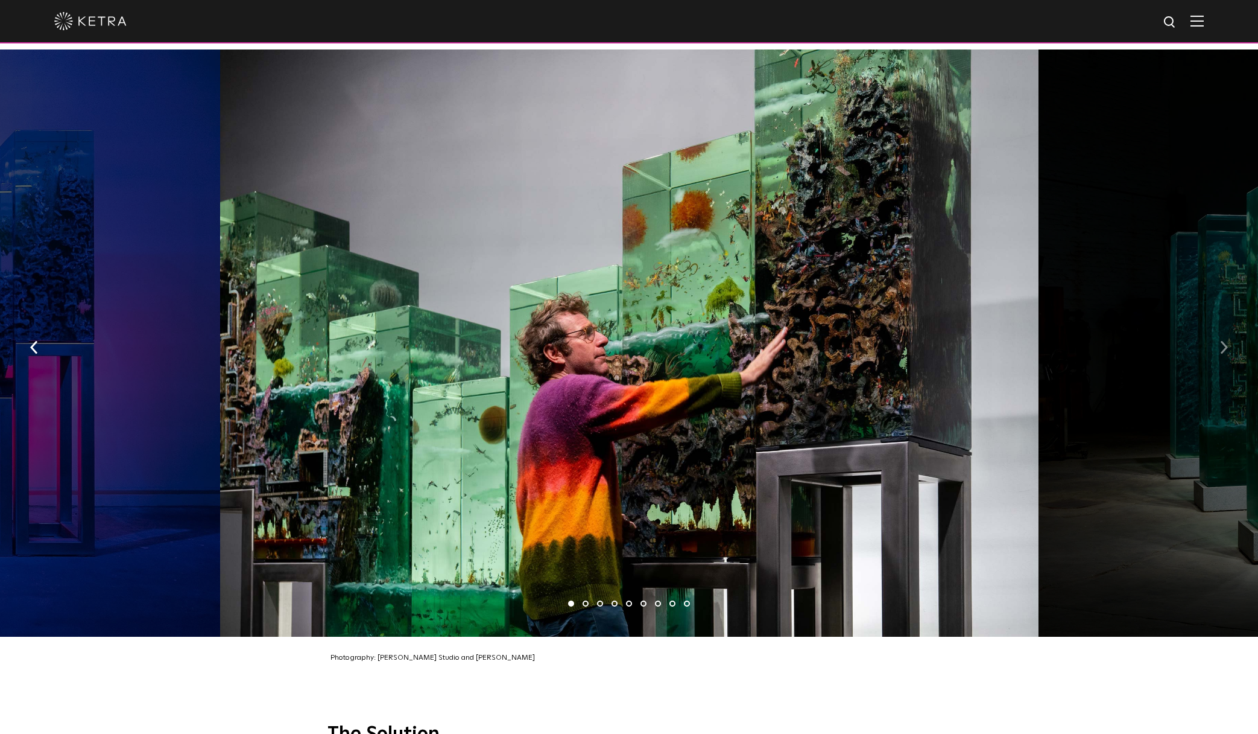
click at [1223, 340] on img "button" at bounding box center [1224, 346] width 8 height 13
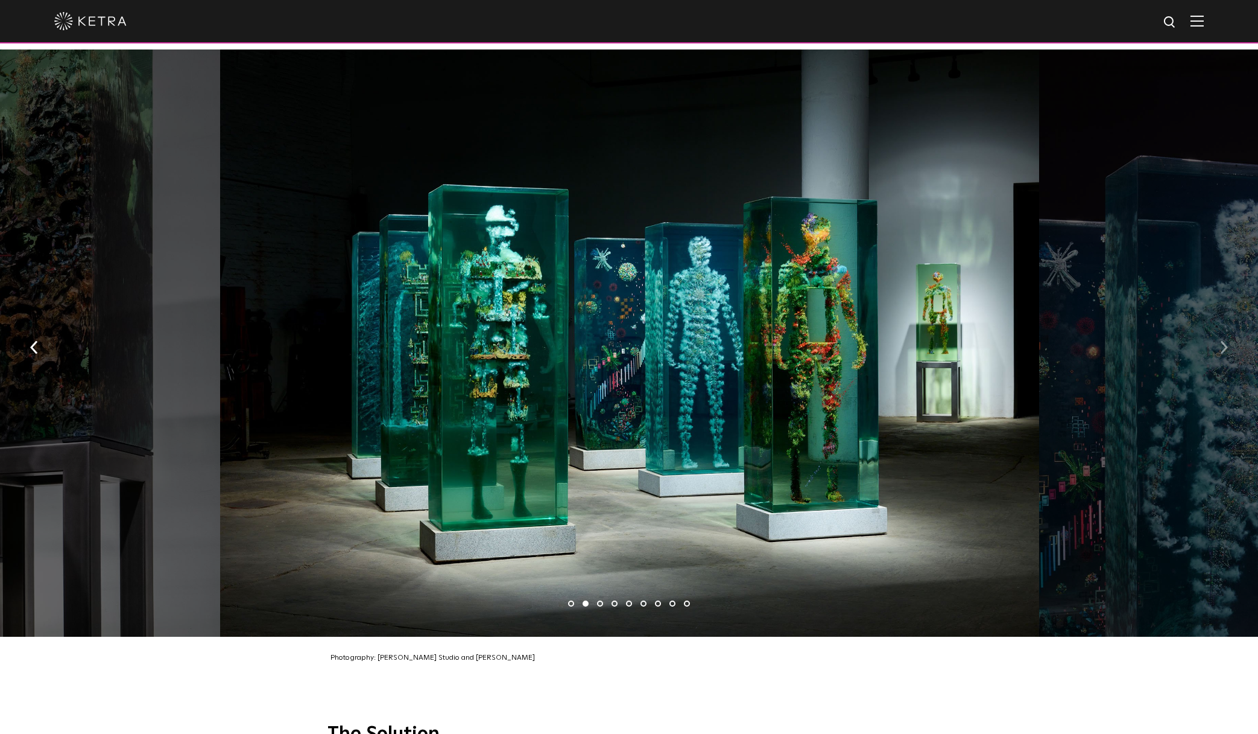
click at [1223, 340] on img "button" at bounding box center [1224, 346] width 8 height 13
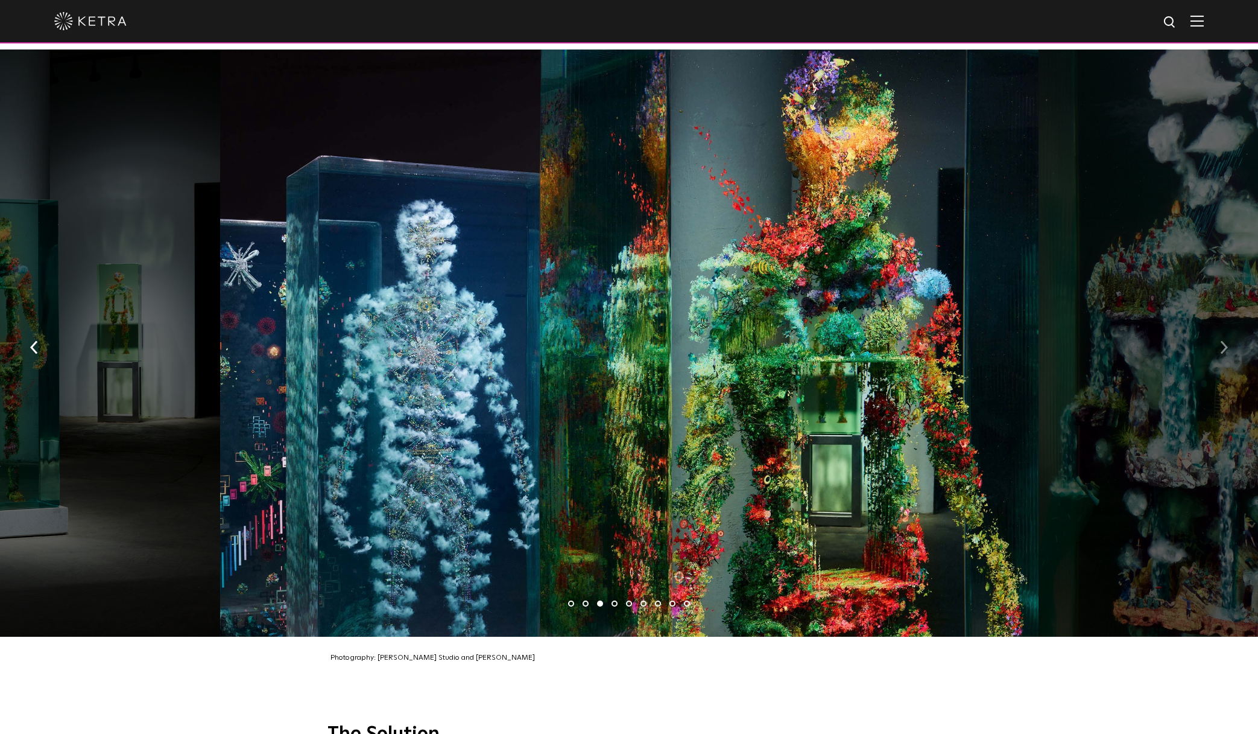
click at [1223, 340] on img "button" at bounding box center [1224, 346] width 8 height 13
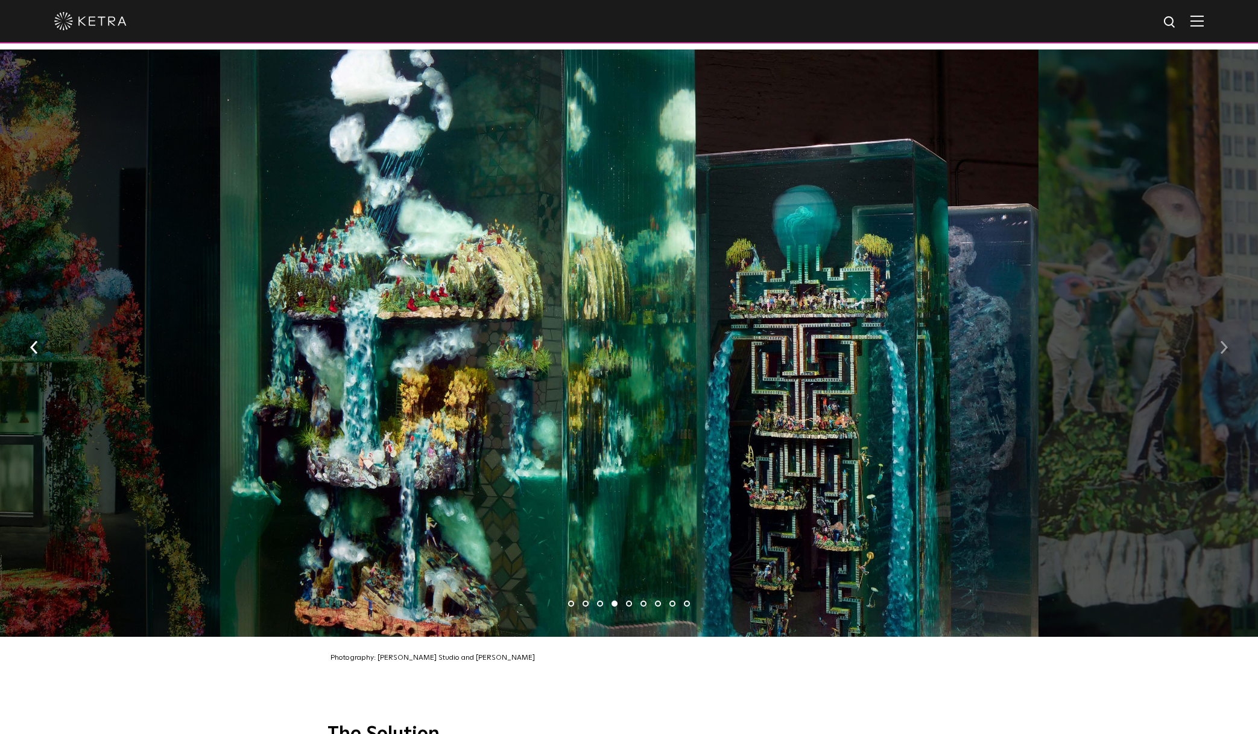
click at [1223, 340] on img "button" at bounding box center [1224, 346] width 8 height 13
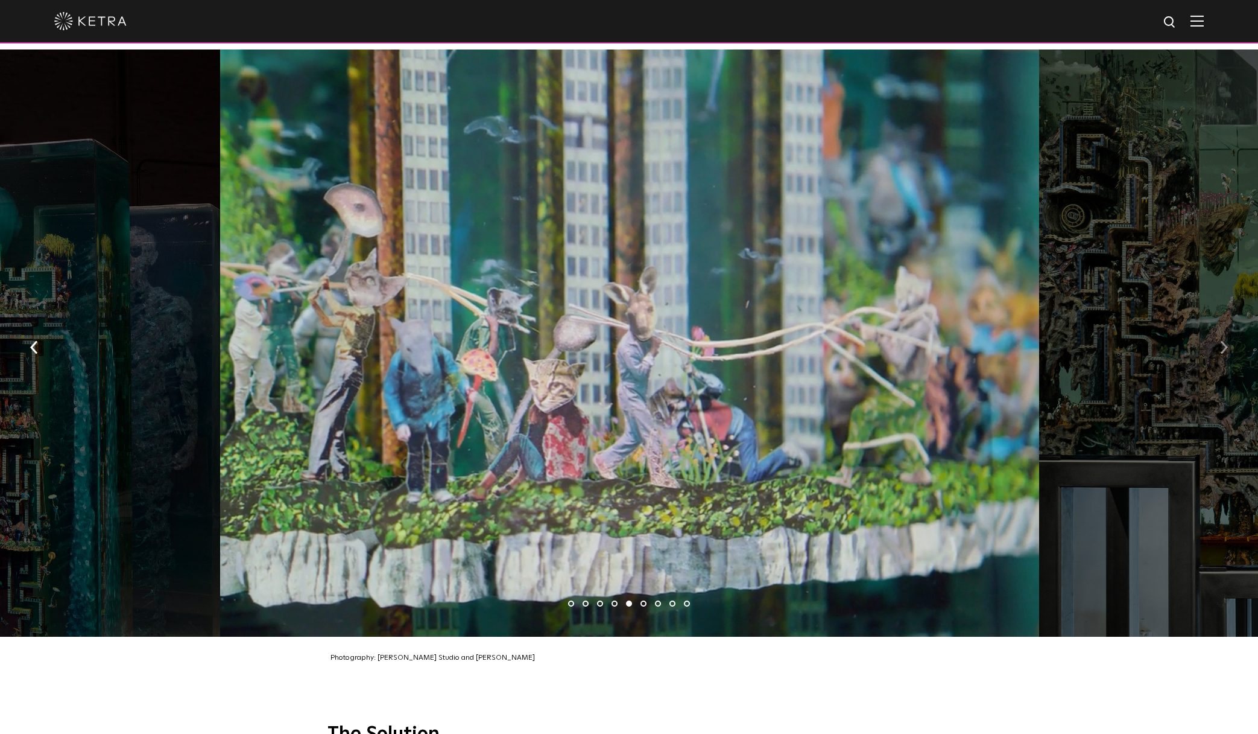
click at [1223, 340] on img "button" at bounding box center [1224, 346] width 8 height 13
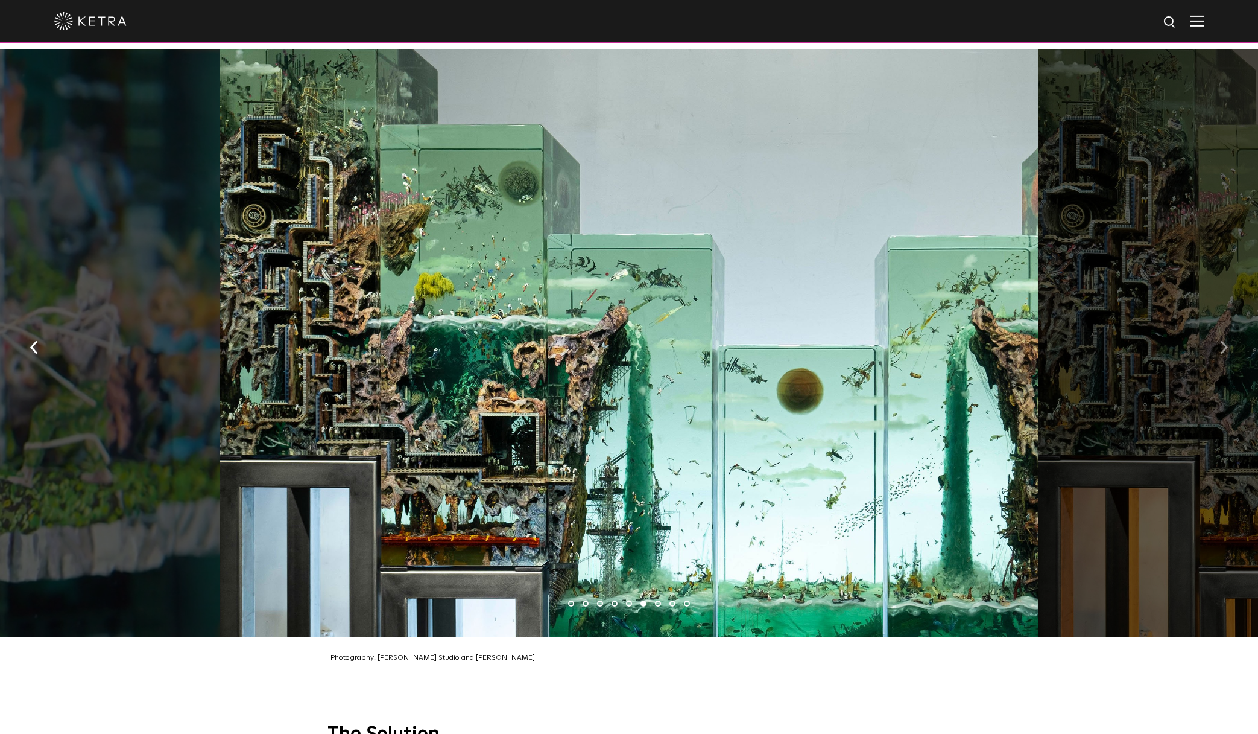
click at [1223, 340] on img "button" at bounding box center [1224, 346] width 8 height 13
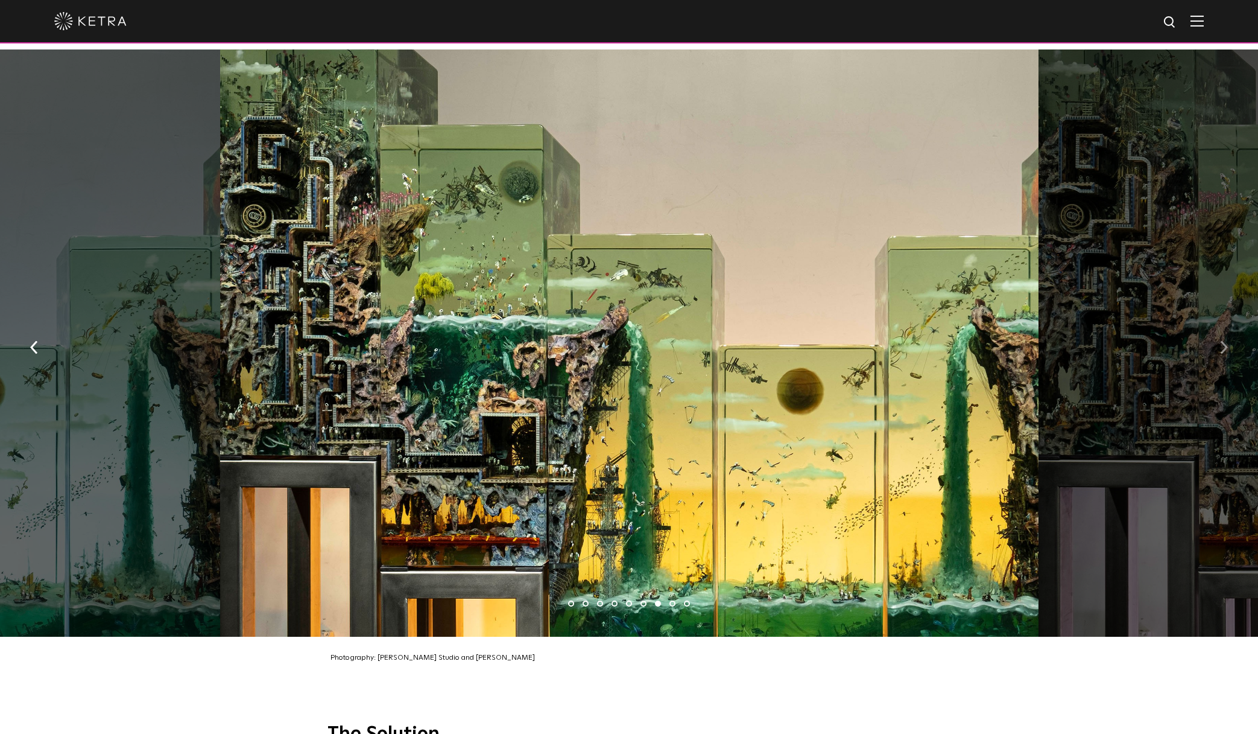
click at [1223, 340] on img "button" at bounding box center [1224, 346] width 8 height 13
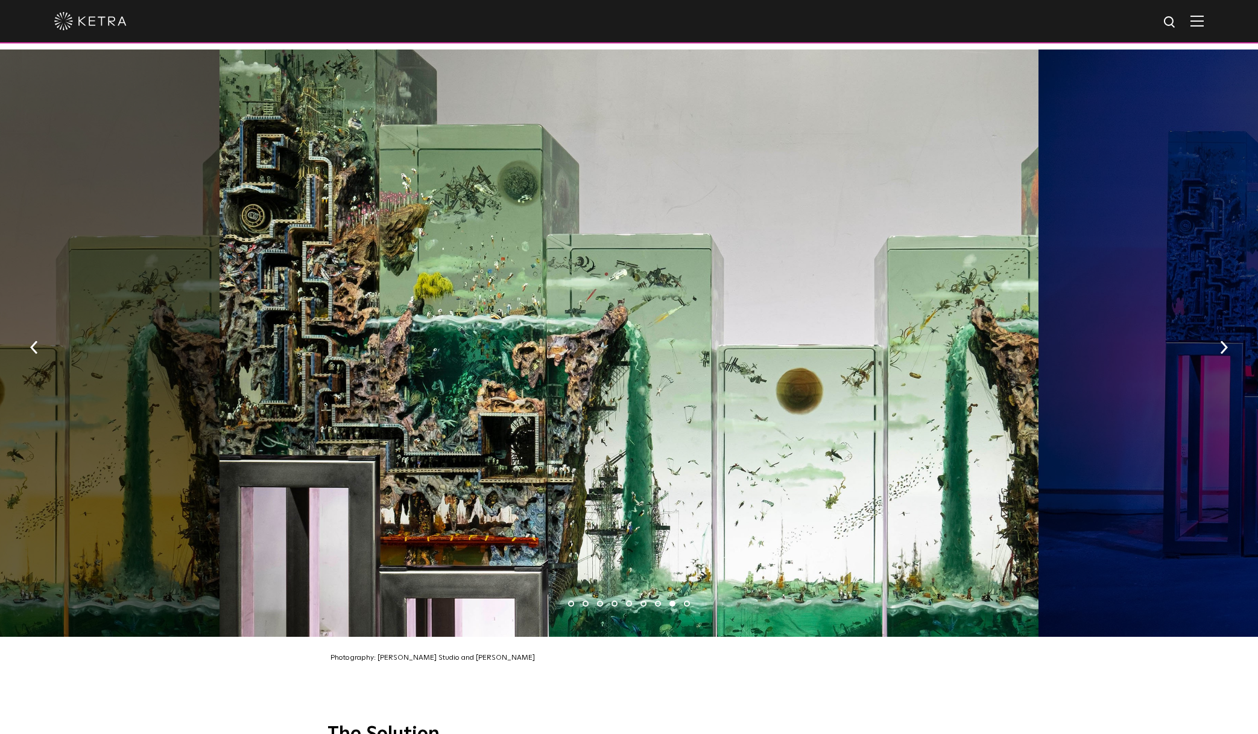
click at [41, 325] on button "button" at bounding box center [34, 346] width 26 height 42
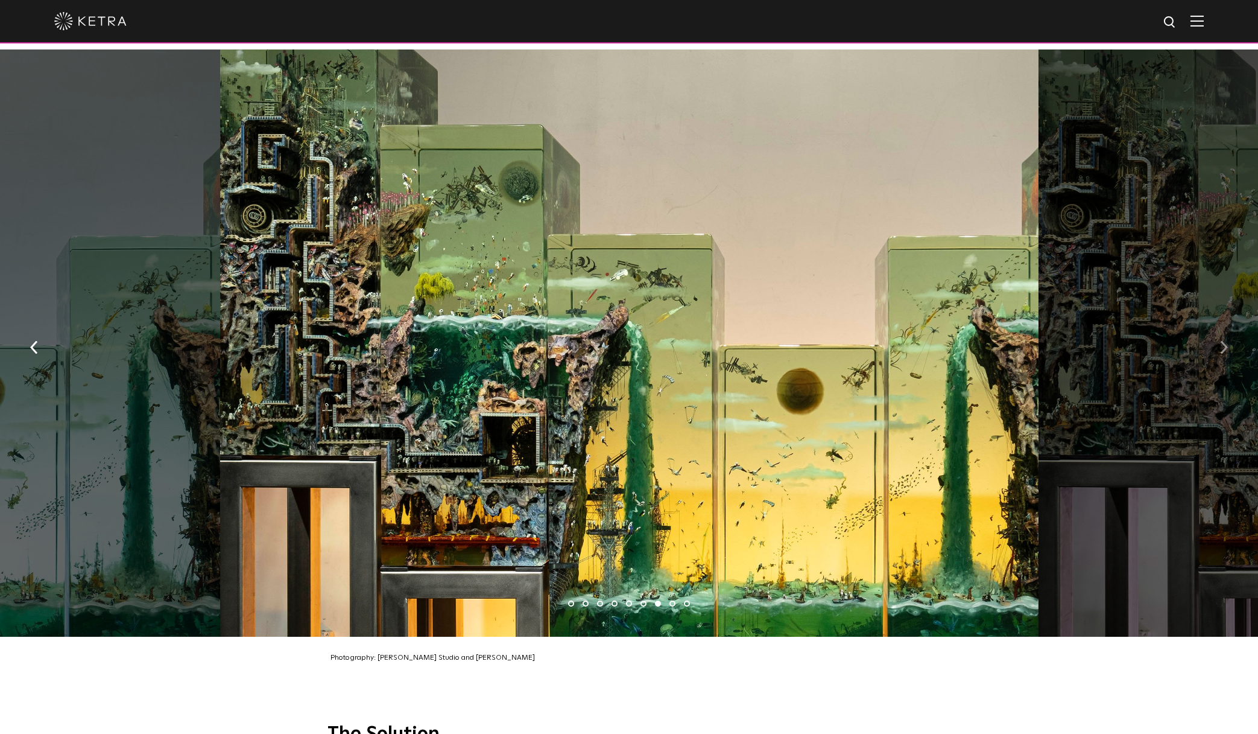
click at [1230, 325] on button "button" at bounding box center [1224, 346] width 26 height 42
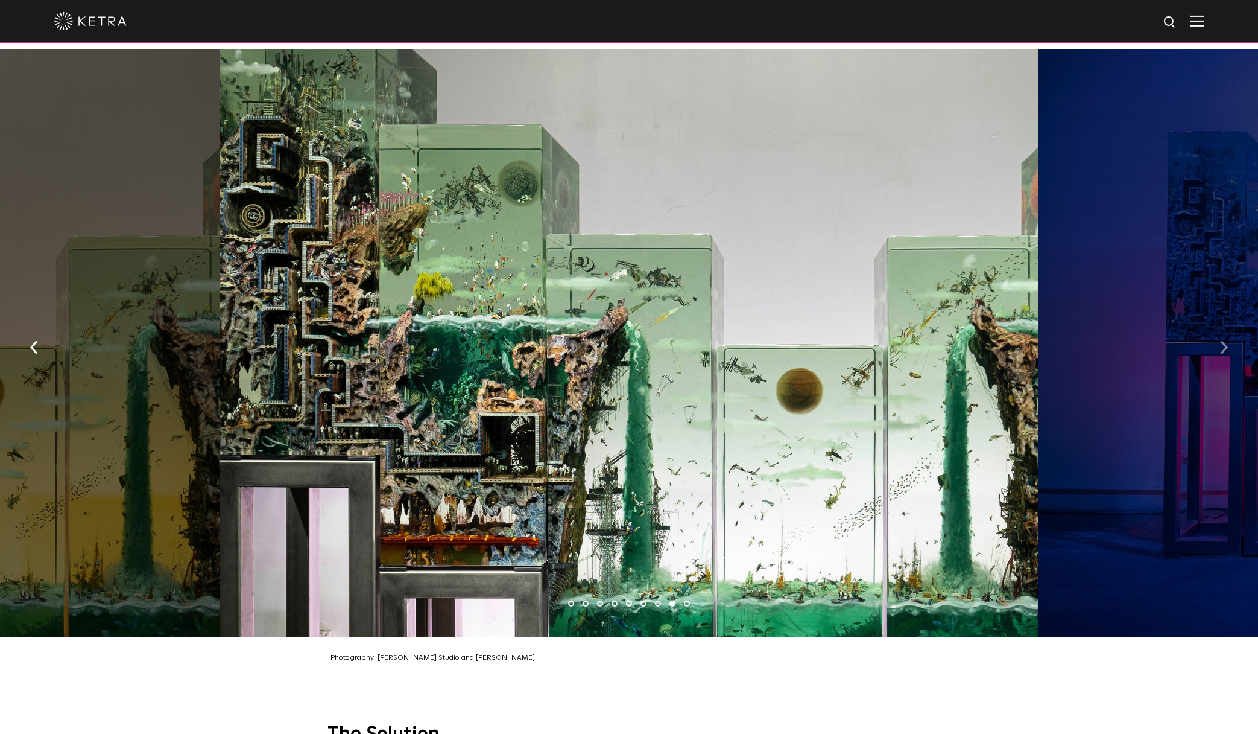
click at [1230, 325] on button "button" at bounding box center [1224, 346] width 26 height 42
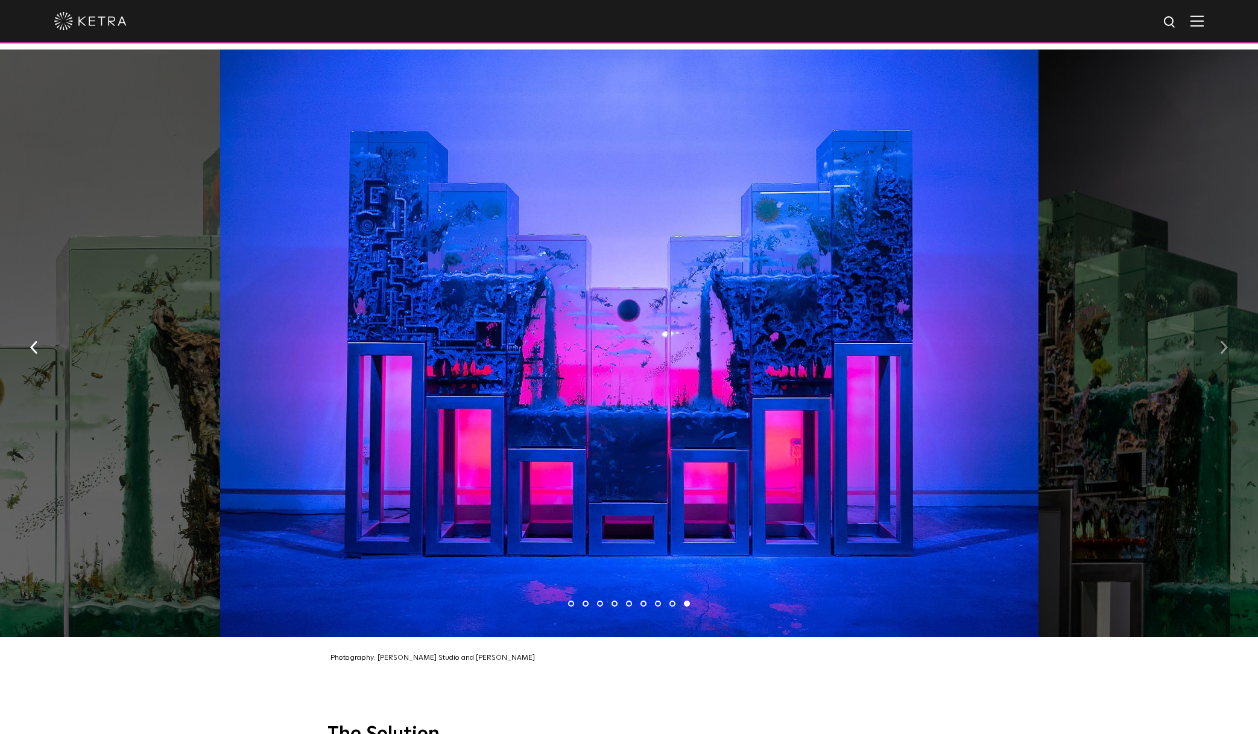
click at [1229, 325] on button "button" at bounding box center [1224, 346] width 26 height 42
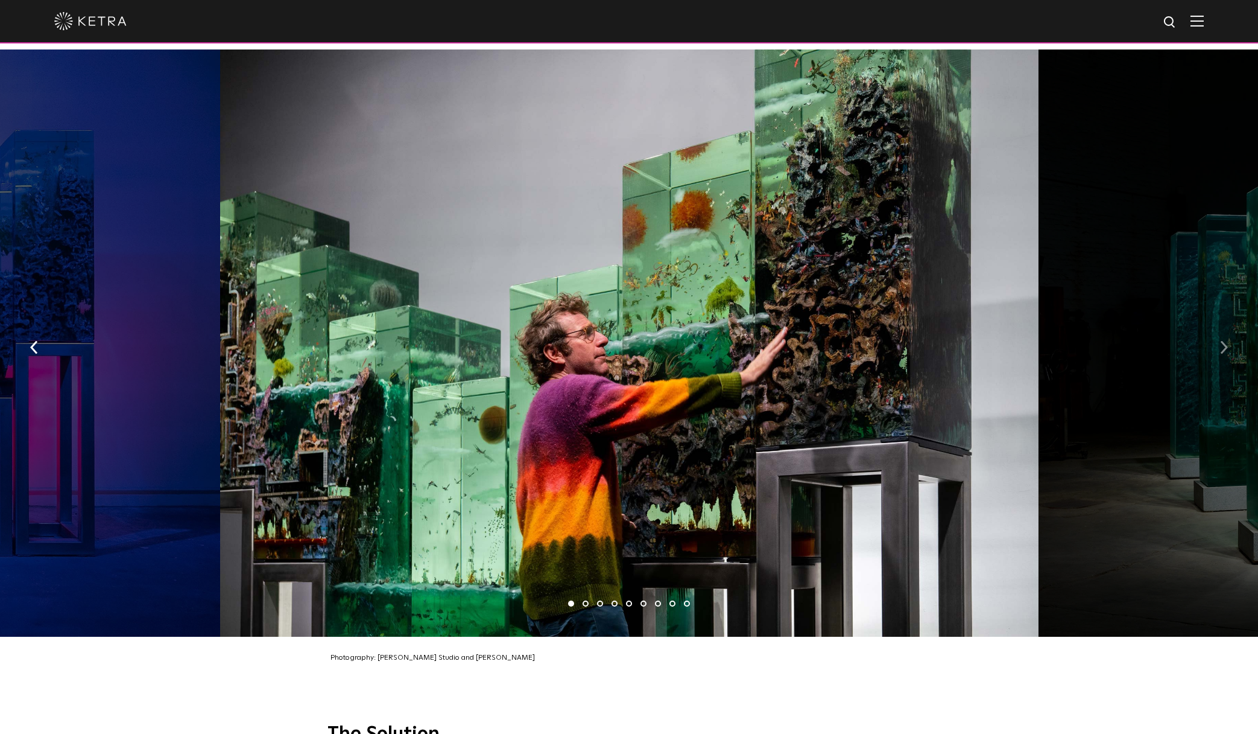
click at [1229, 325] on button "button" at bounding box center [1224, 346] width 26 height 42
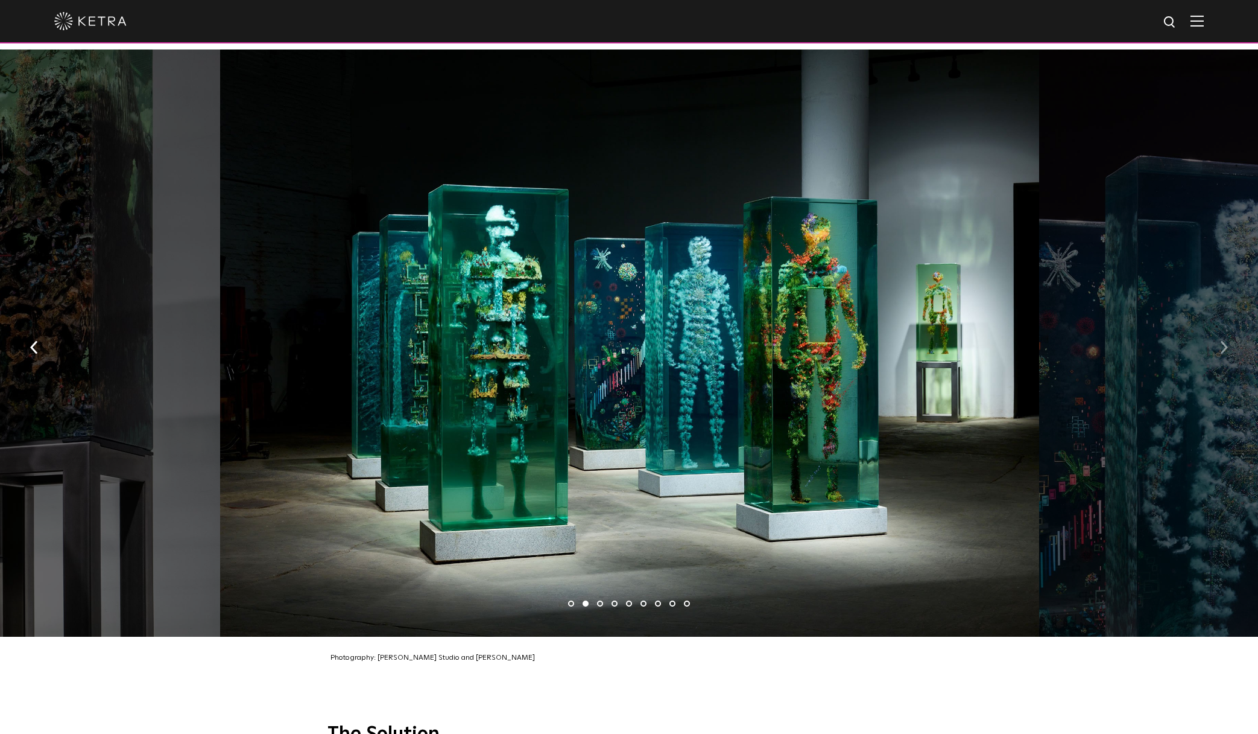
click at [1229, 325] on button "button" at bounding box center [1224, 346] width 26 height 42
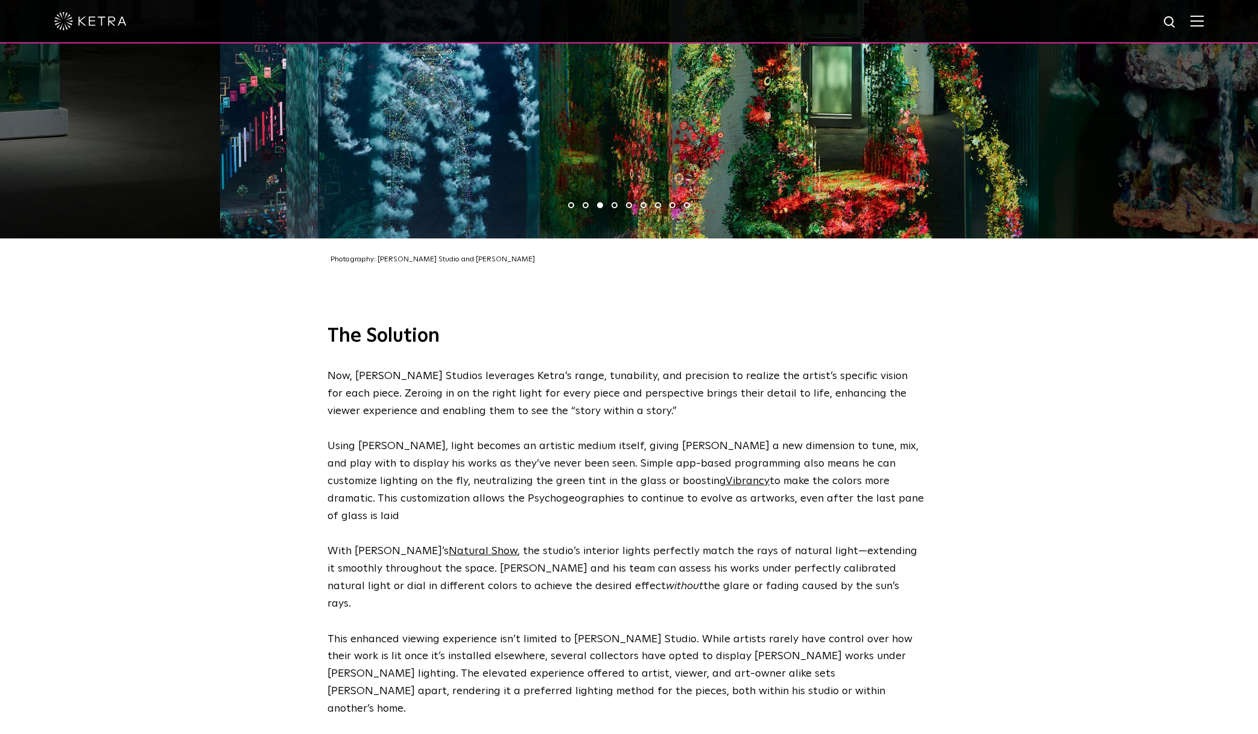
scroll to position [2292, 0]
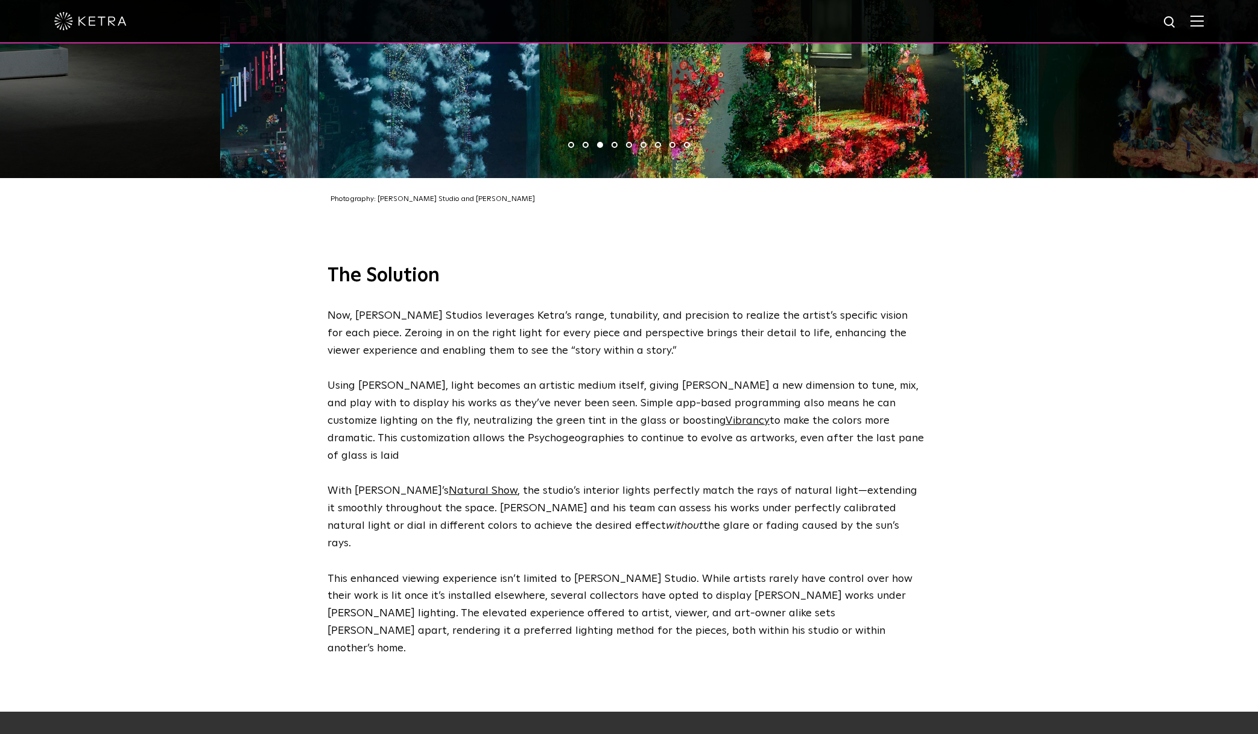
click at [1199, 340] on div "The Solution Now, [PERSON_NAME] Studios leverages Ketra’s range, tunability, an…" at bounding box center [629, 459] width 1258 height 501
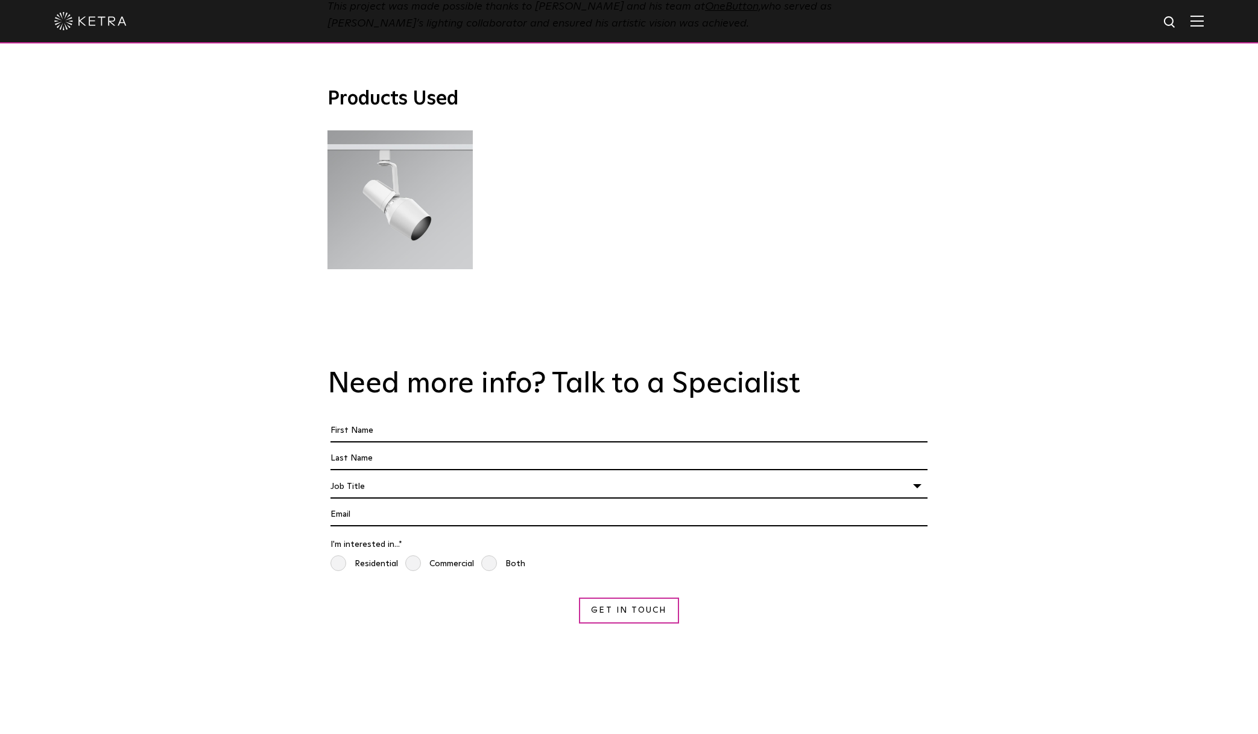
scroll to position [3160, 0]
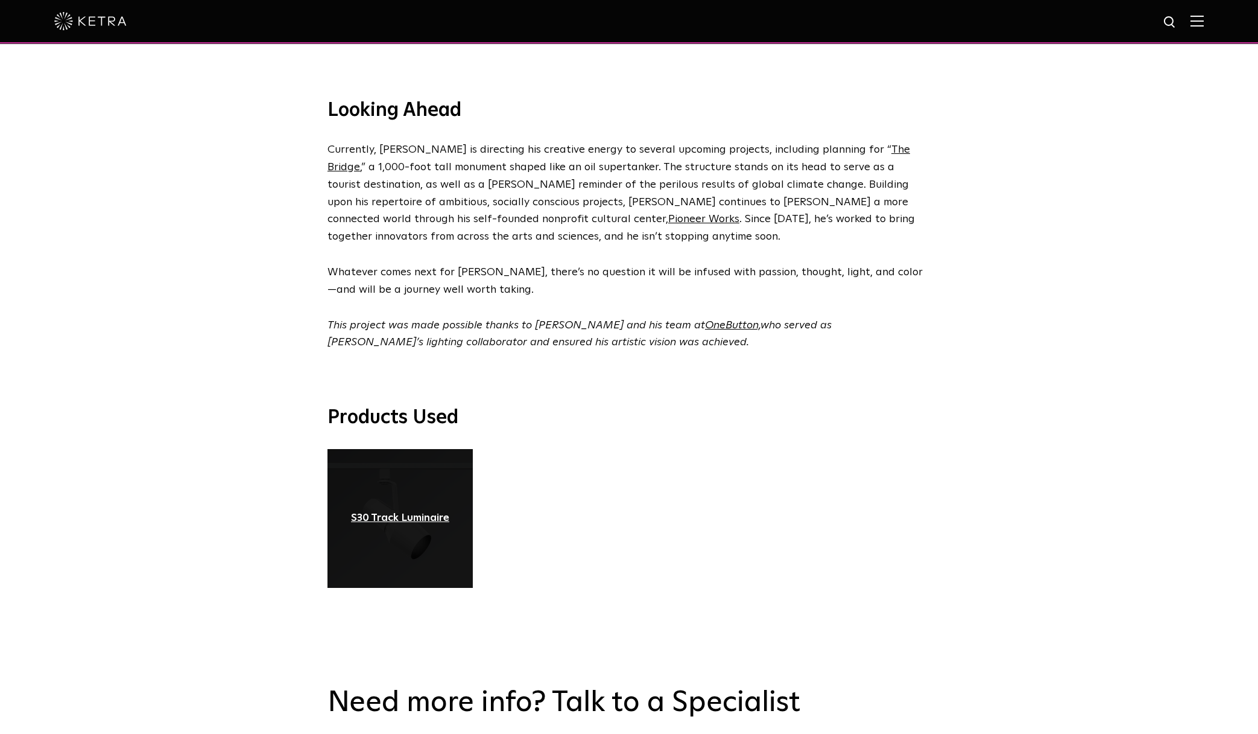
click at [387, 512] on div "S30 Track Luminaire" at bounding box center [400, 518] width 98 height 12
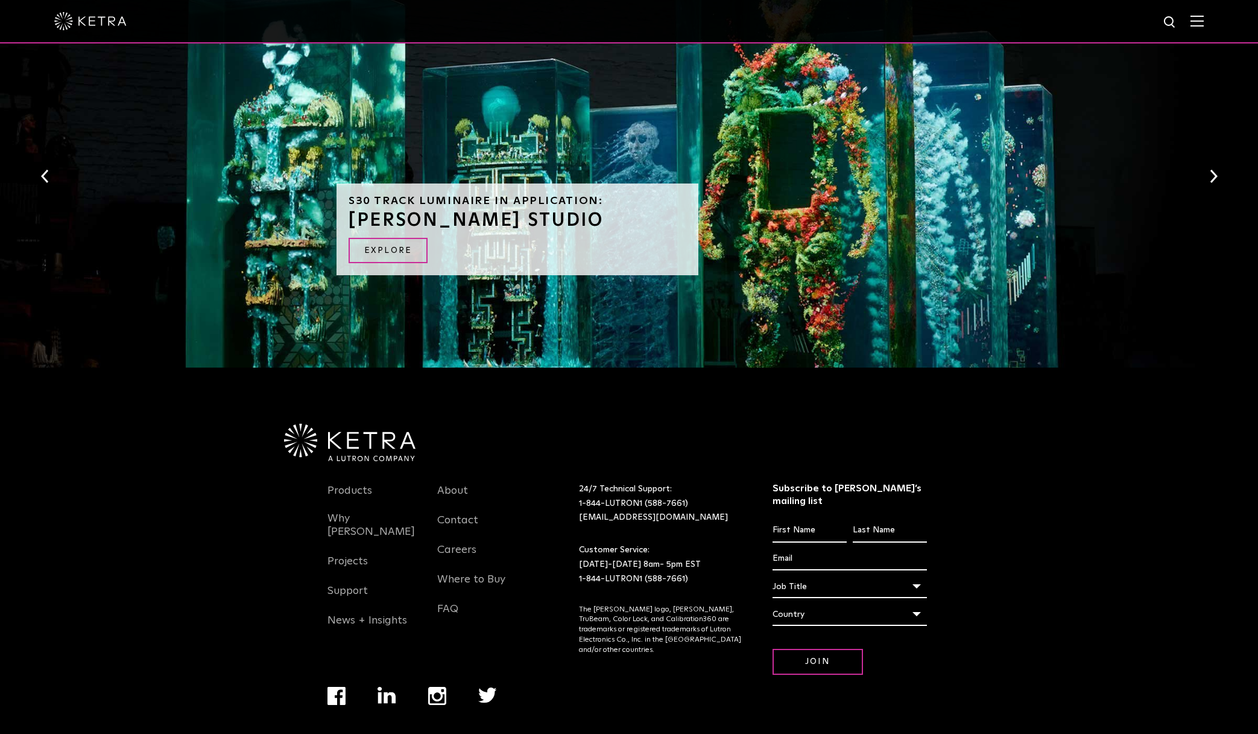
scroll to position [1135, 0]
